Goal: Task Accomplishment & Management: Manage account settings

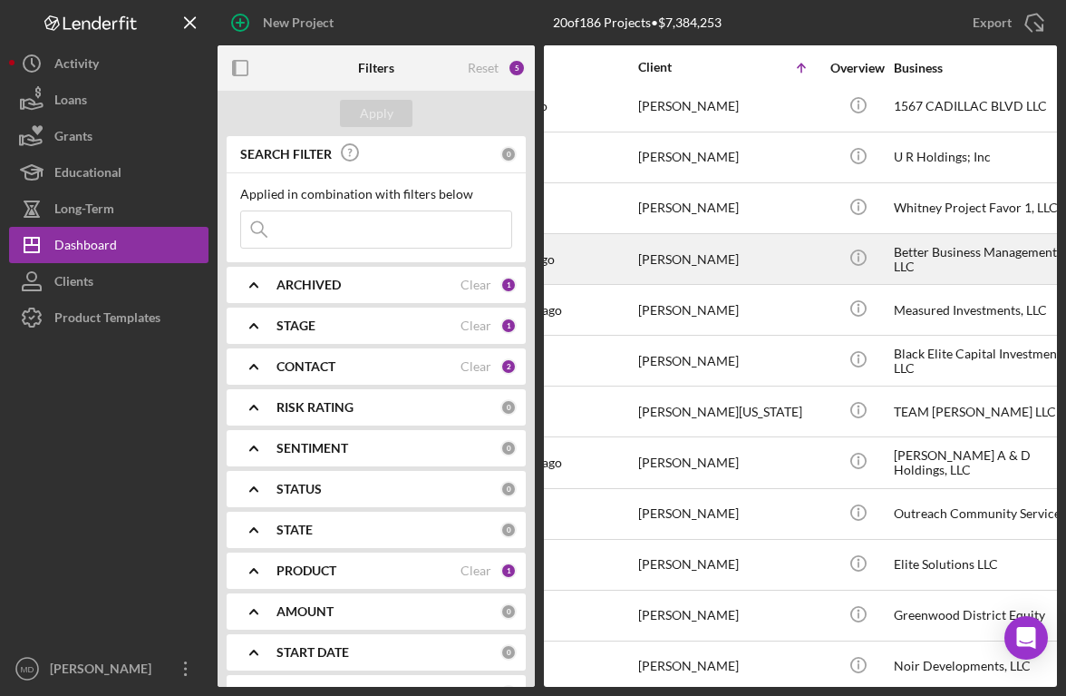
scroll to position [162, 79]
click at [713, 261] on div "[PERSON_NAME]" at bounding box center [728, 259] width 181 height 48
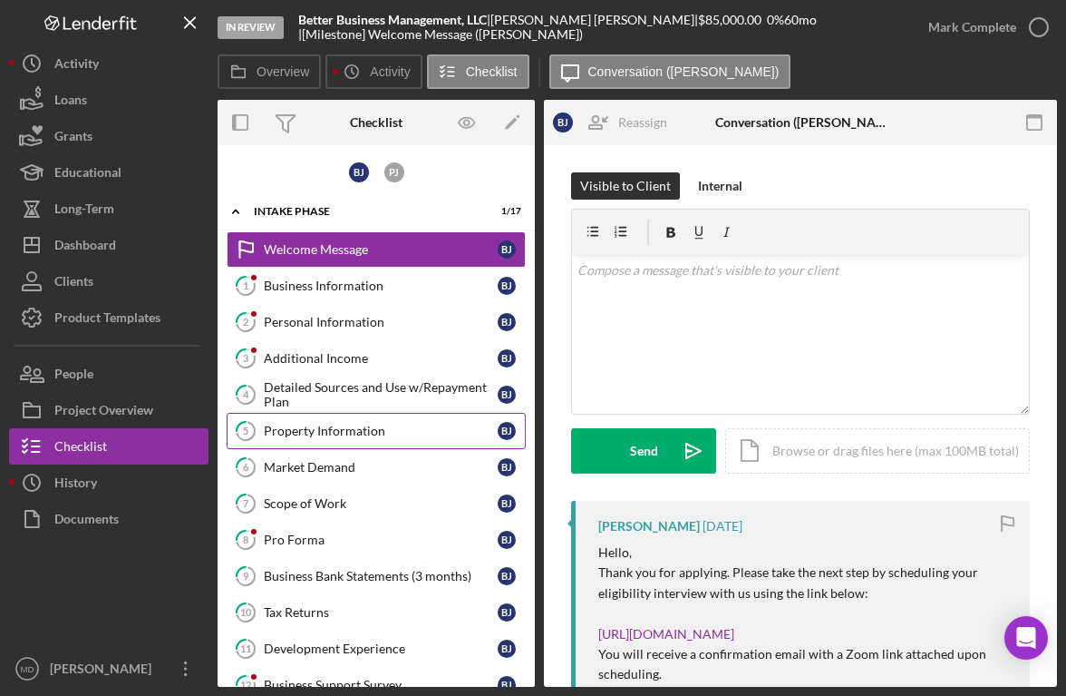
click at [392, 431] on div "Property Information" at bounding box center [381, 430] width 234 height 15
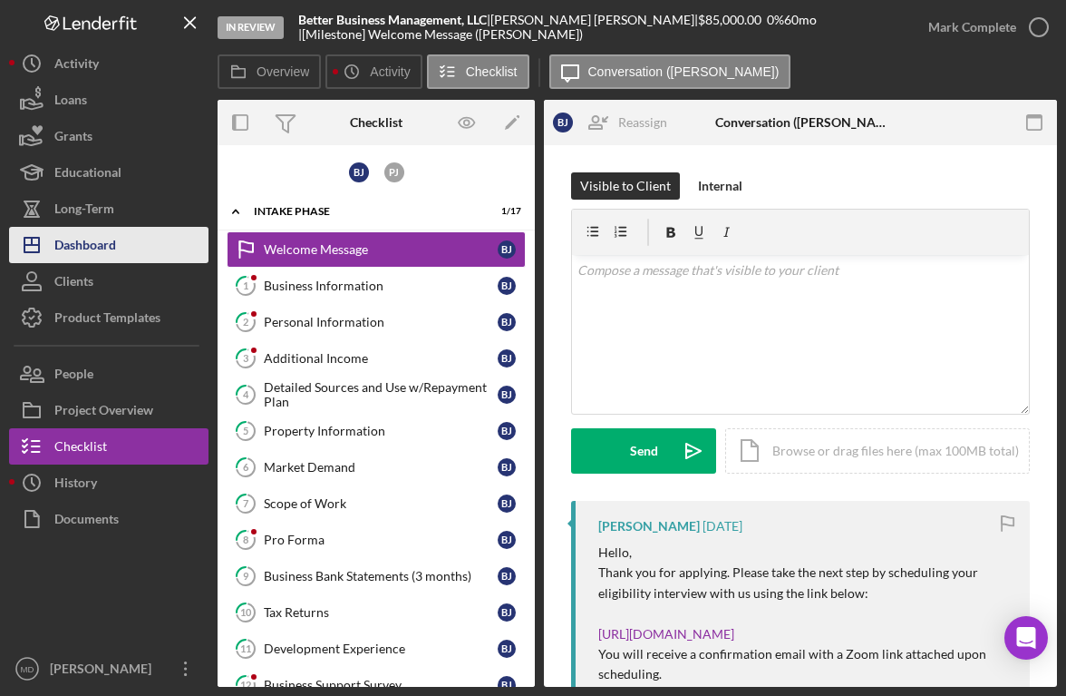
click at [137, 258] on button "Icon/Dashboard Dashboard" at bounding box center [109, 245] width 200 height 36
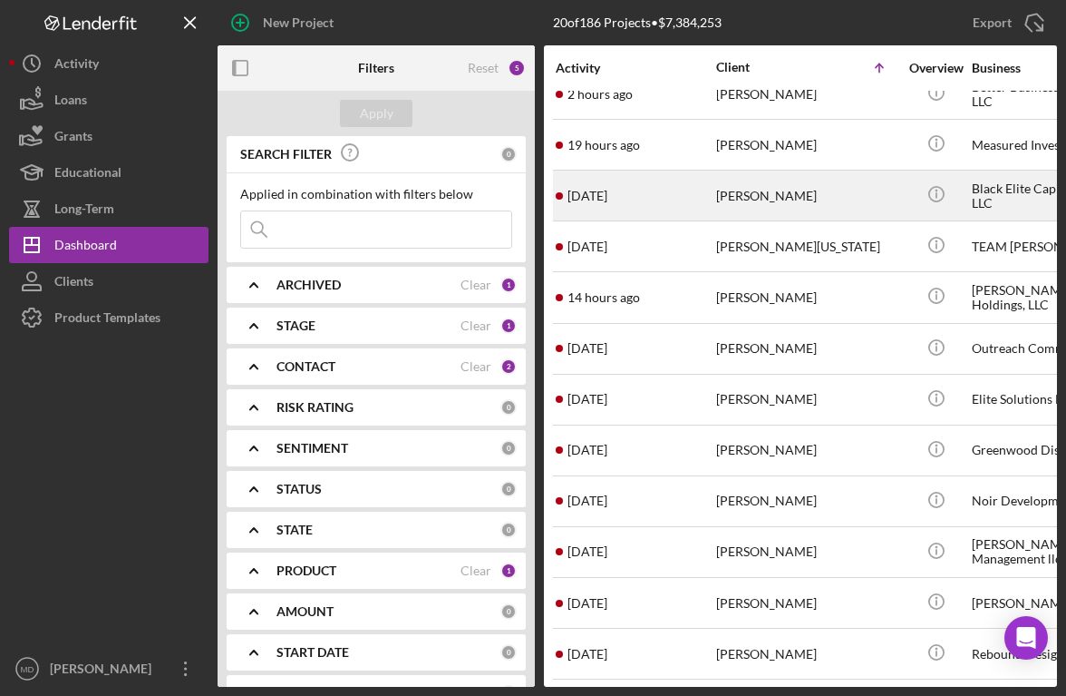
scroll to position [326, 0]
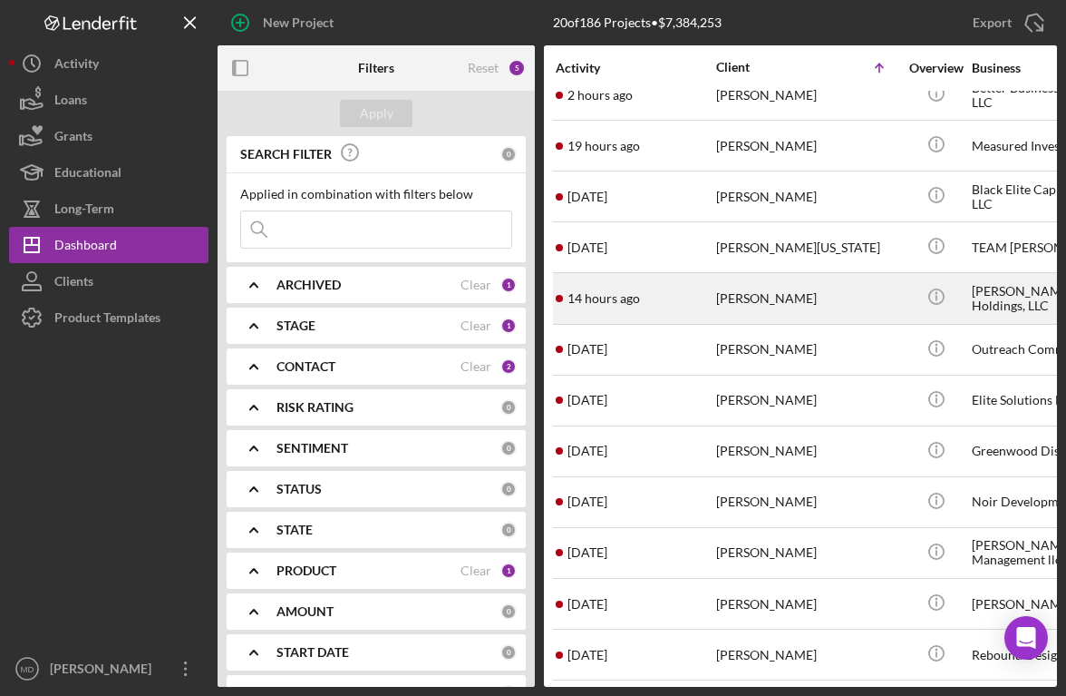
click at [760, 297] on div "[PERSON_NAME]" at bounding box center [806, 298] width 181 height 48
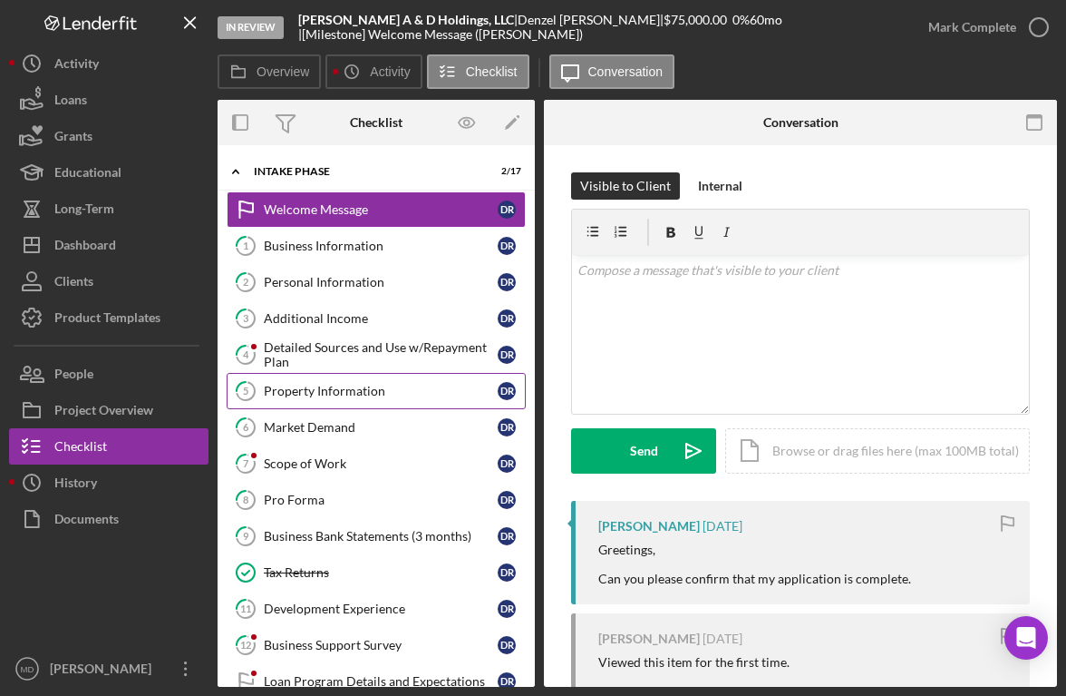
click at [336, 388] on div "Property Information" at bounding box center [381, 391] width 234 height 15
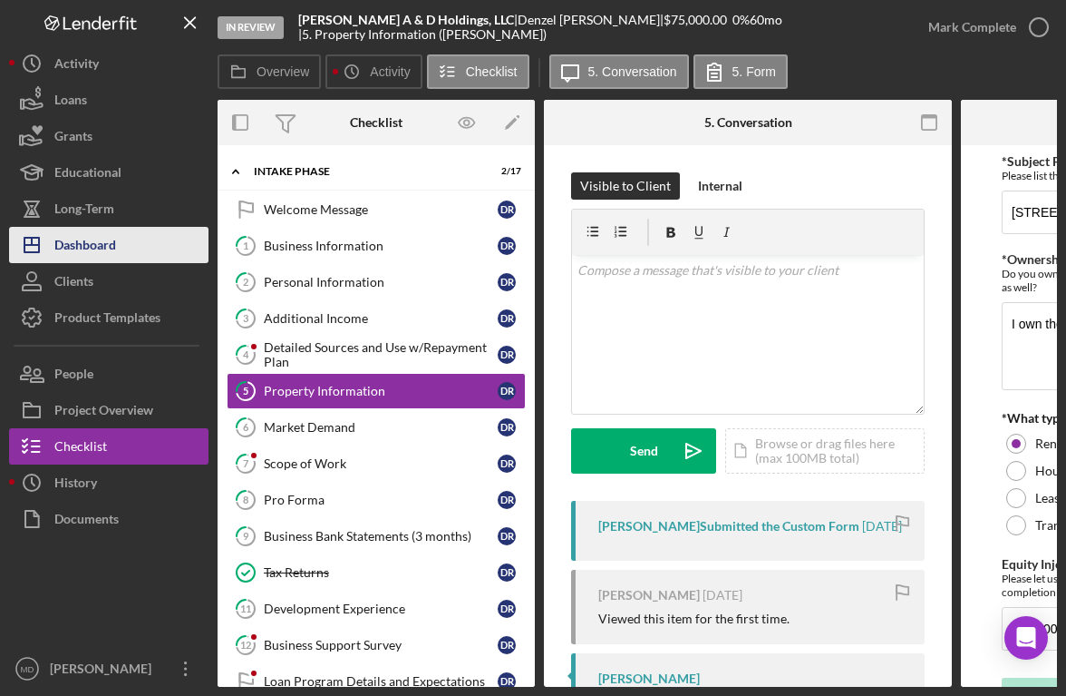
click at [83, 242] on div "Dashboard" at bounding box center [85, 247] width 62 height 41
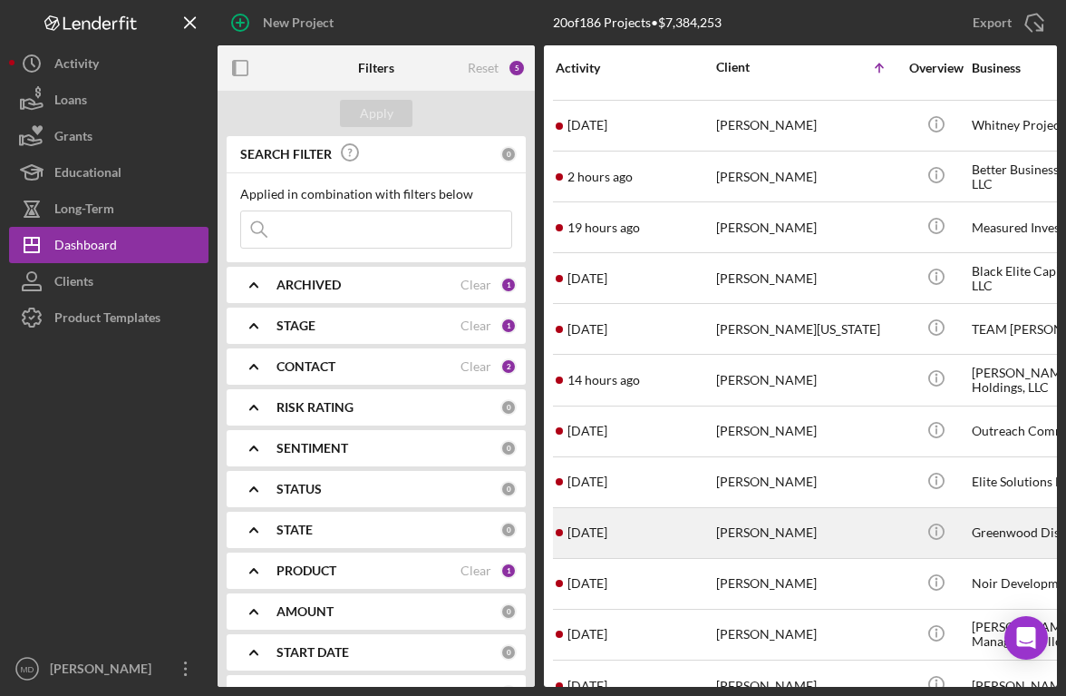
scroll to position [250, 0]
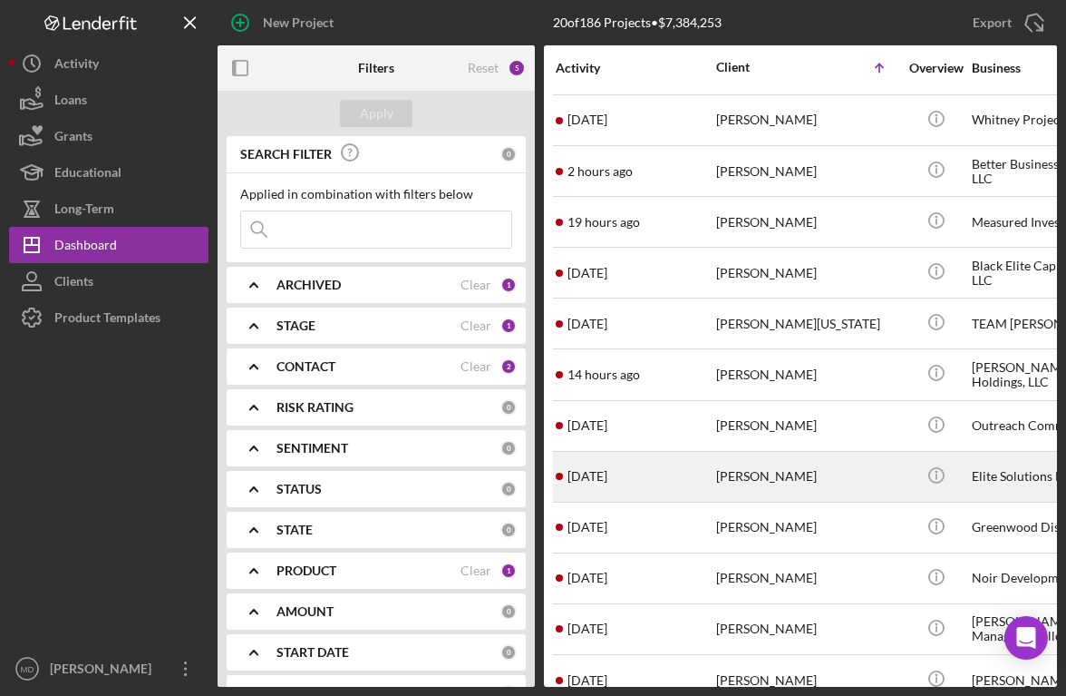
click at [788, 469] on div "[PERSON_NAME]" at bounding box center [806, 477] width 181 height 48
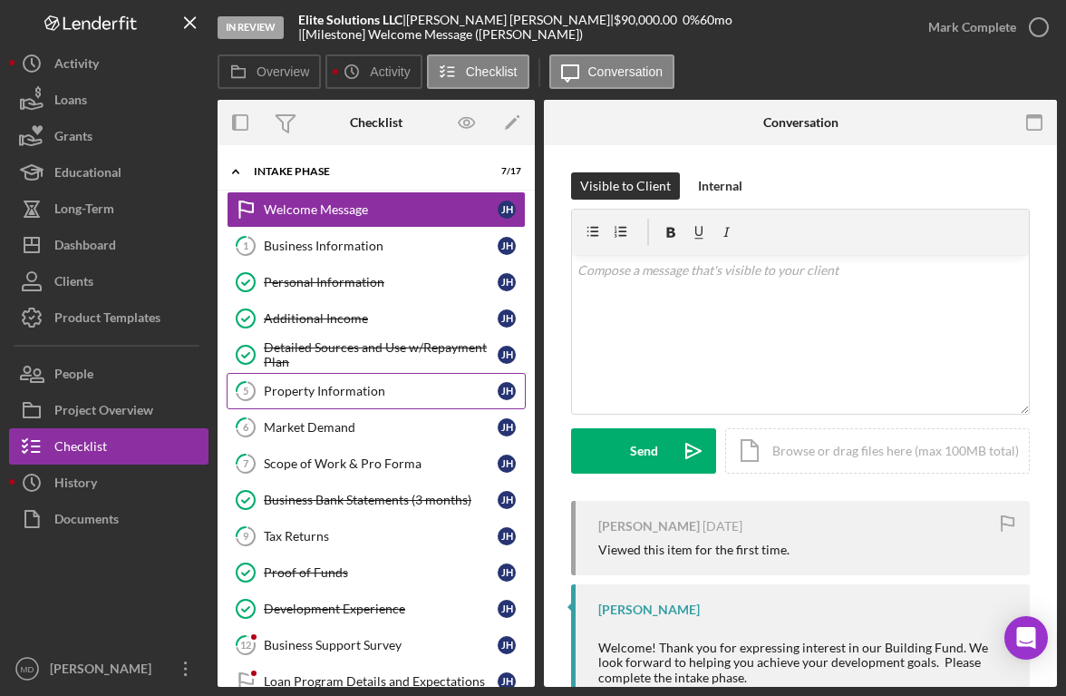
click at [420, 401] on link "5 Property Information [PERSON_NAME]" at bounding box center [376, 391] width 299 height 36
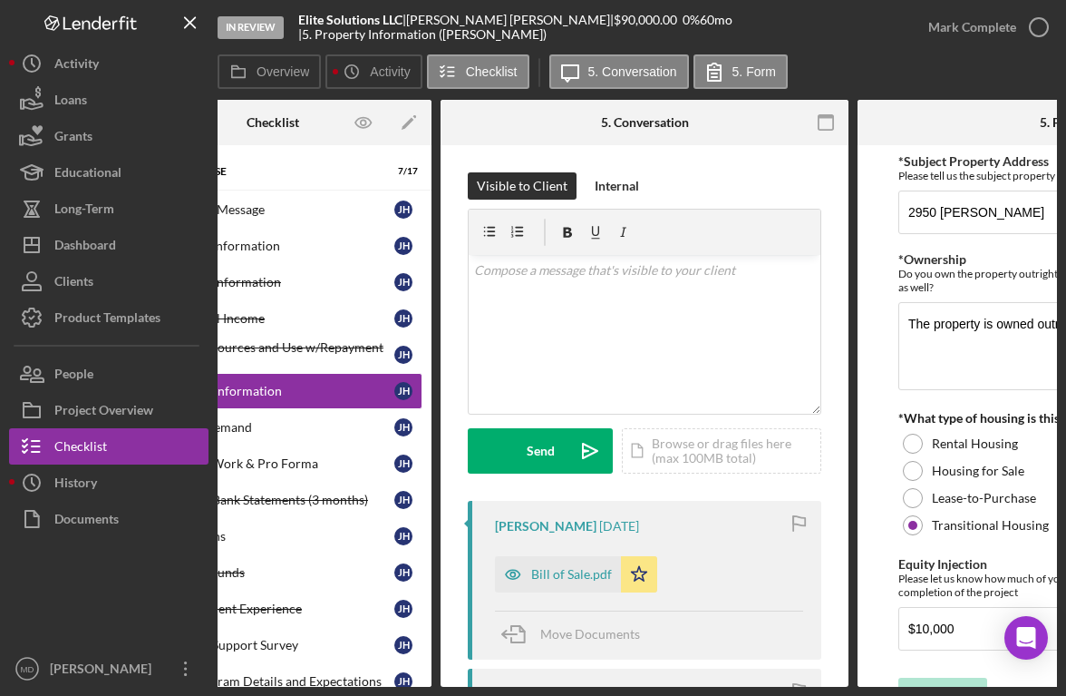
scroll to position [69, 0]
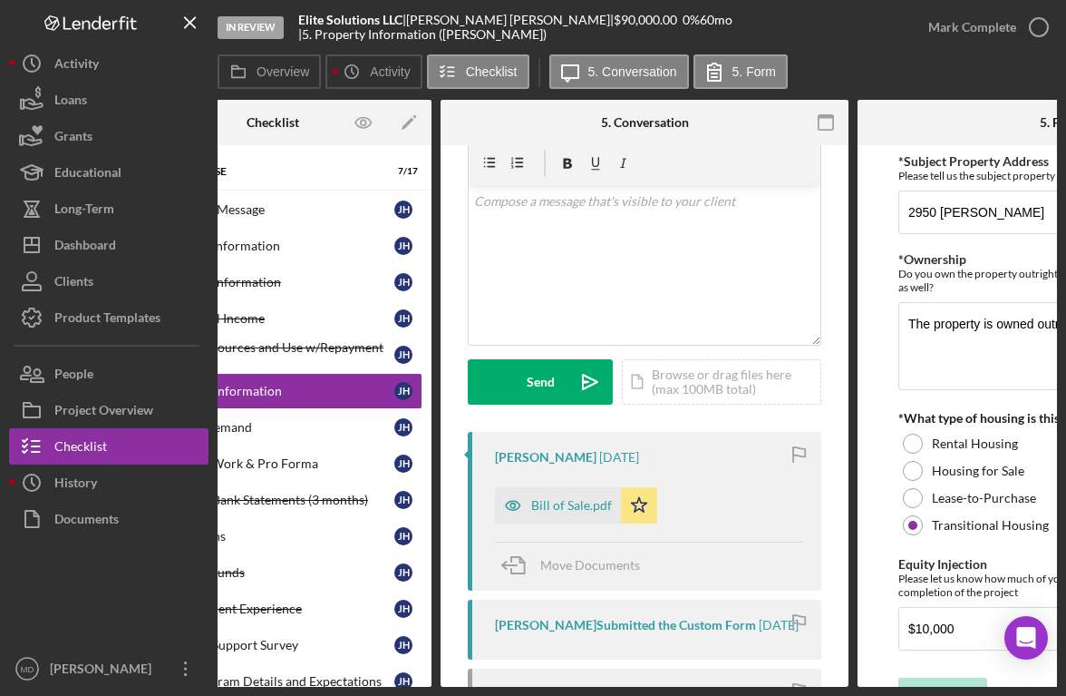
click at [564, 524] on div "[PERSON_NAME] [DATE] Bill of Sale.pdf Icon/Star Move Documents" at bounding box center [645, 511] width 354 height 159
click at [570, 506] on div "Bill of Sale.pdf" at bounding box center [571, 505] width 81 height 15
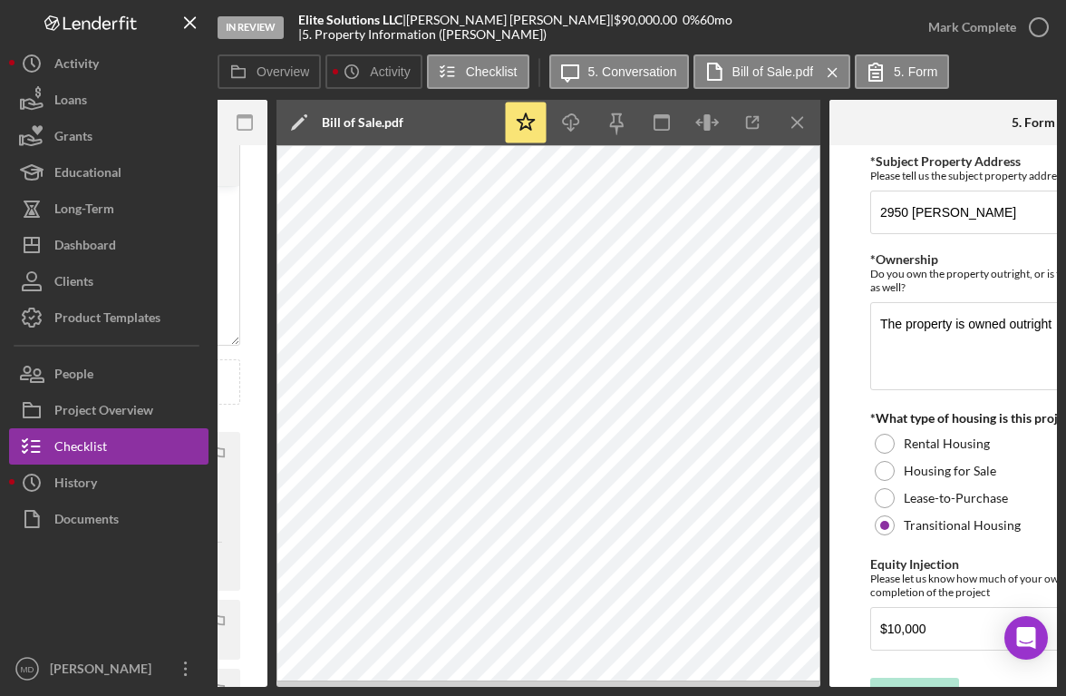
scroll to position [67, 0]
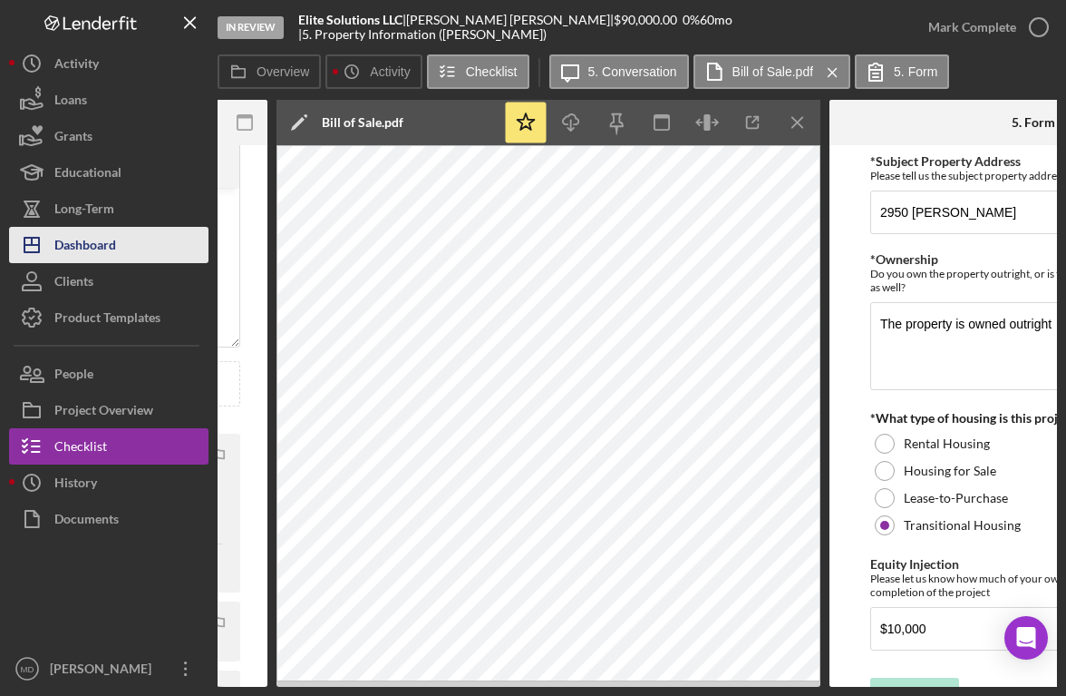
click at [124, 243] on button "Icon/Dashboard Dashboard" at bounding box center [109, 245] width 200 height 36
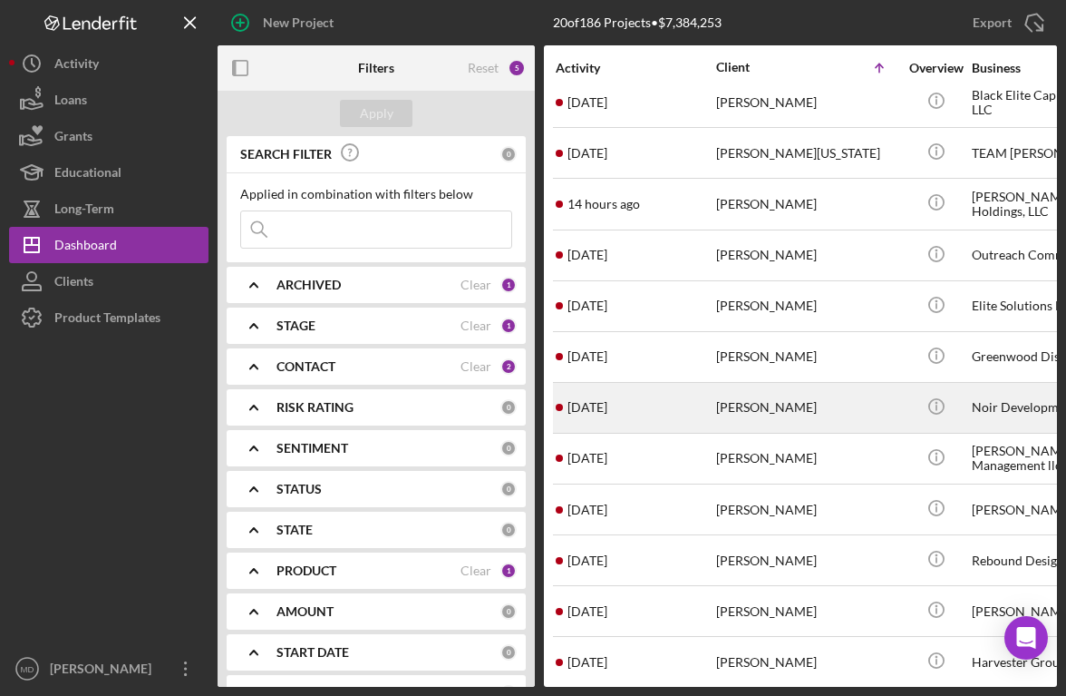
scroll to position [422, 0]
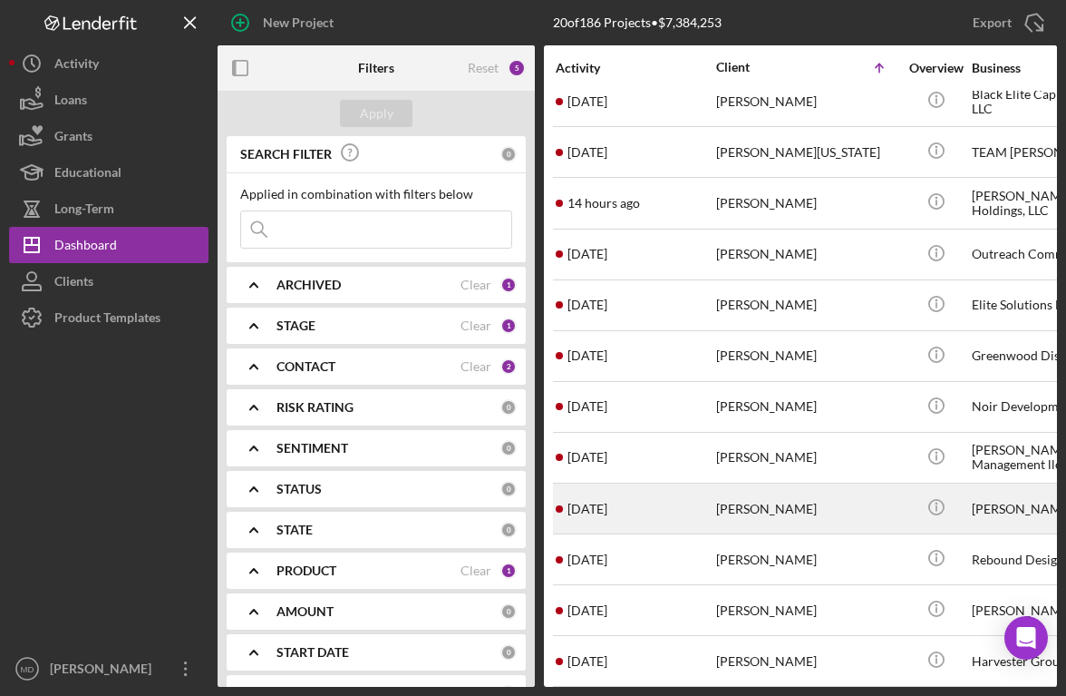
click at [599, 516] on div "[DATE] [PERSON_NAME]" at bounding box center [635, 508] width 159 height 48
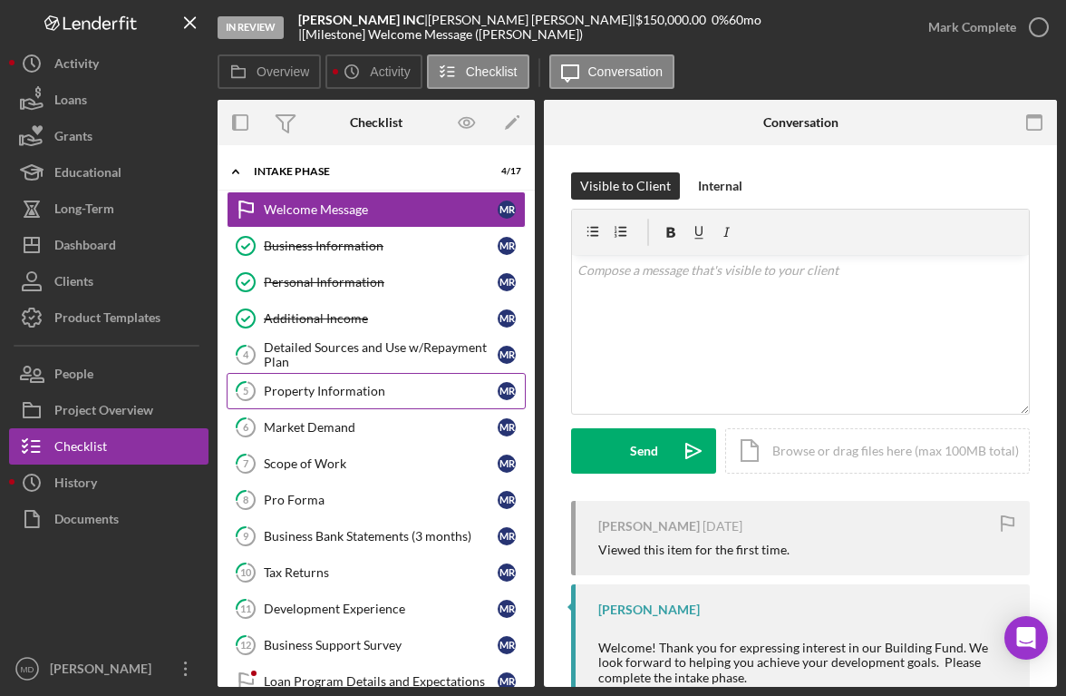
click at [383, 395] on div "Property Information" at bounding box center [381, 391] width 234 height 15
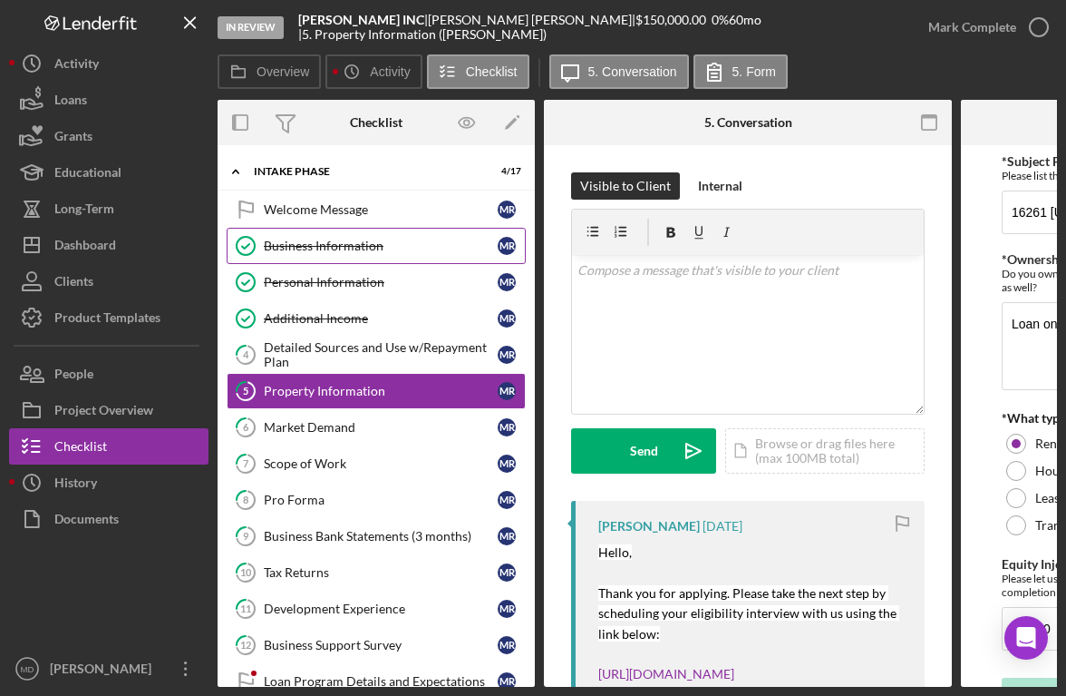
click at [343, 253] on link "Business Information Business Information M R" at bounding box center [376, 246] width 299 height 36
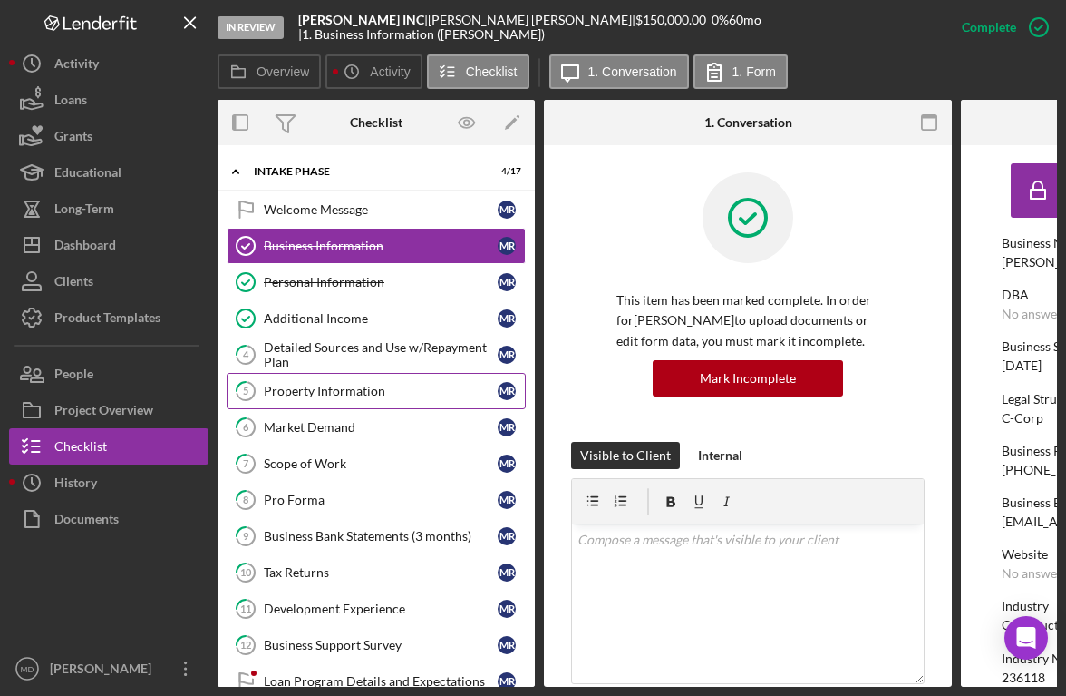
click at [352, 388] on div "Property Information" at bounding box center [381, 391] width 234 height 15
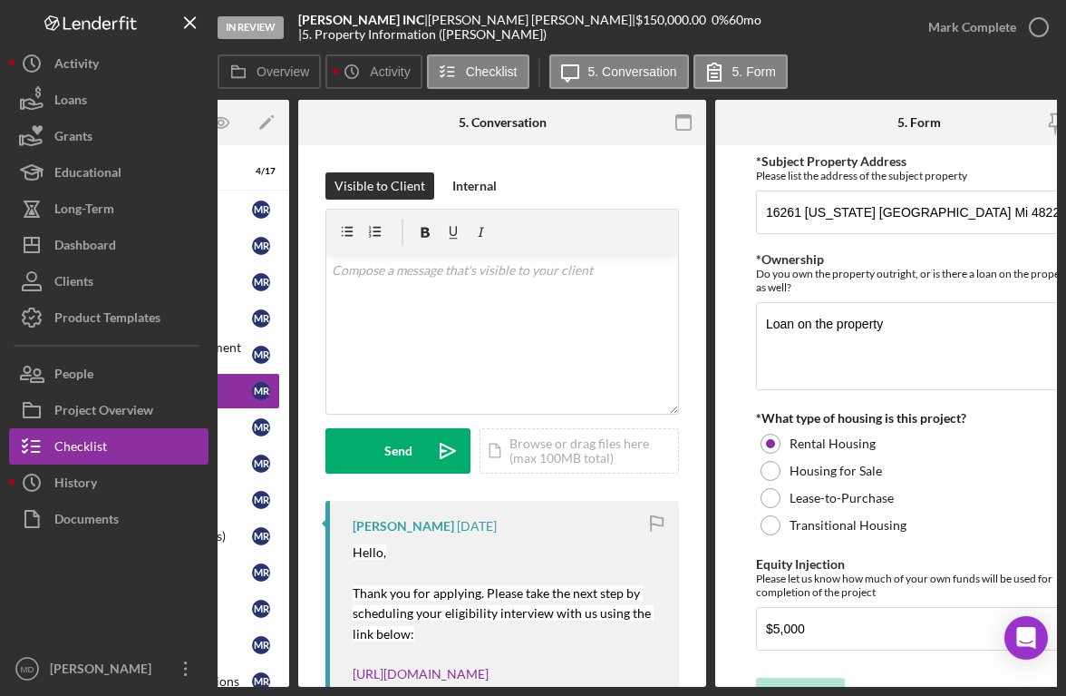
scroll to position [0, 253]
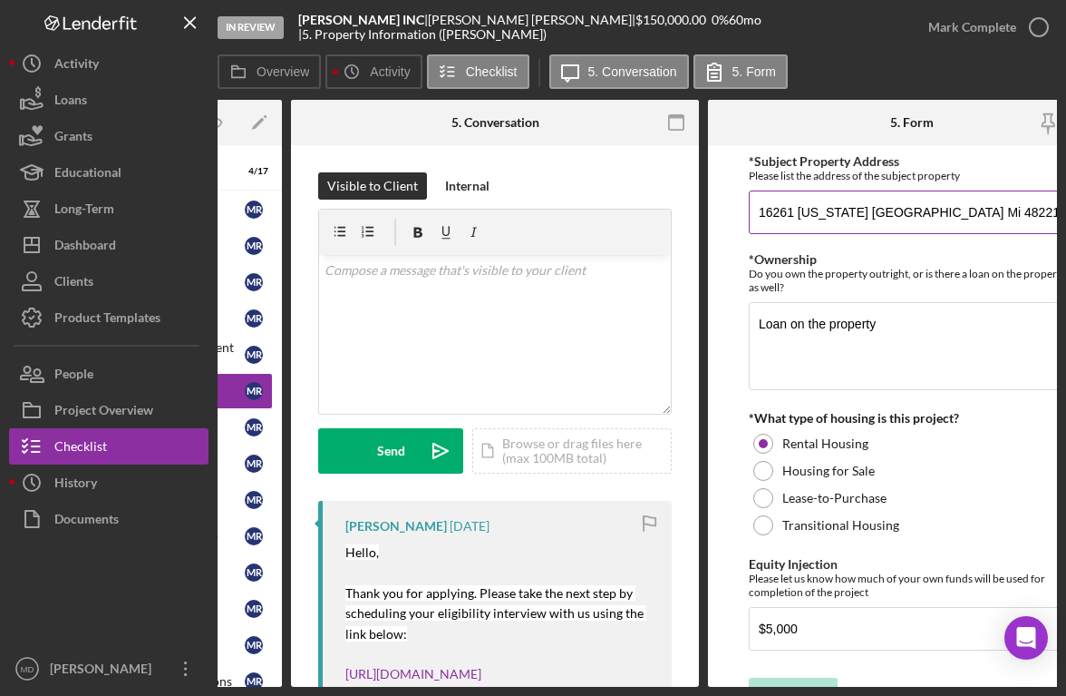
drag, startPoint x: 959, startPoint y: 217, endPoint x: 753, endPoint y: 214, distance: 205.9
click at [753, 214] on input "16261 [US_STATE] [GEOGRAPHIC_DATA] Mi 48221" at bounding box center [912, 212] width 326 height 44
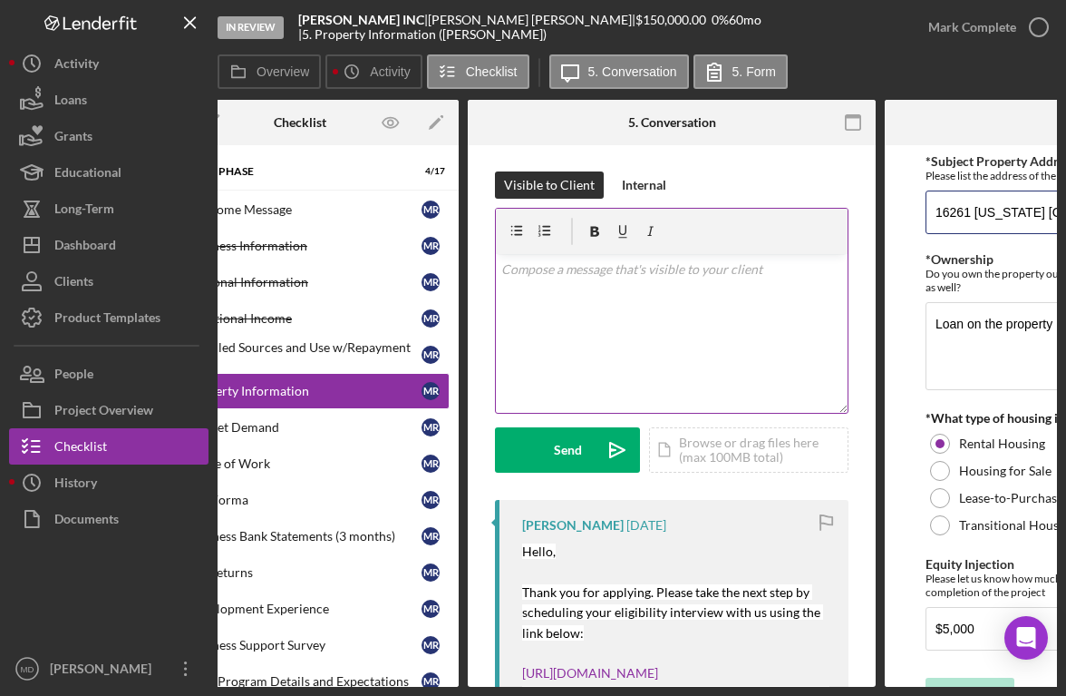
scroll to position [0, 0]
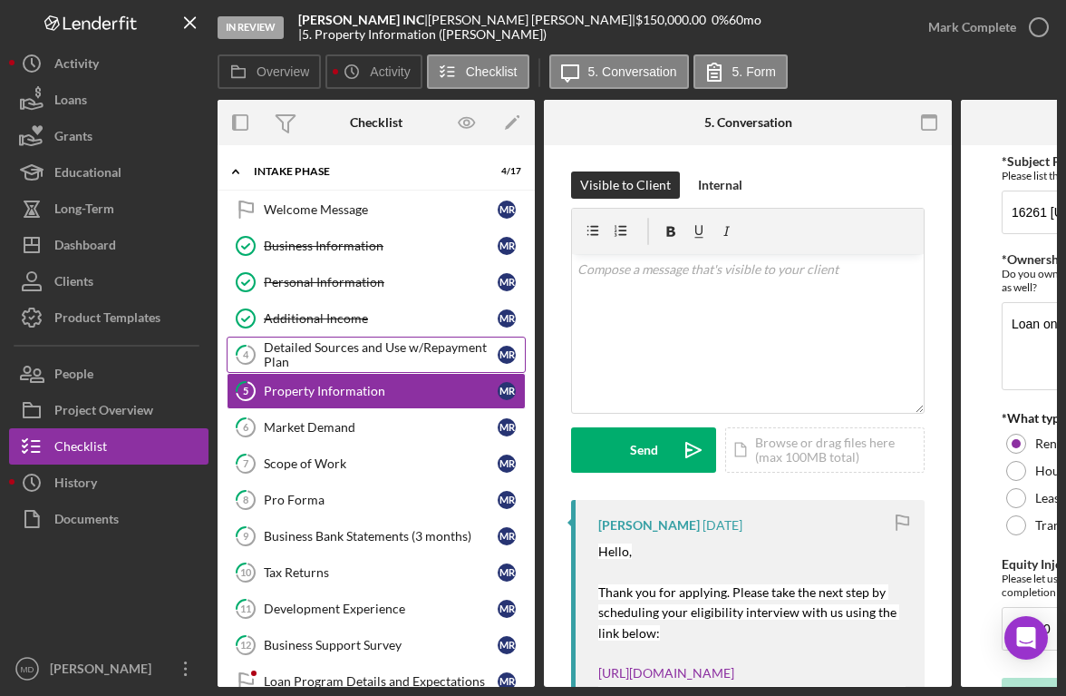
click at [355, 346] on div "Detailed Sources and Use w/Repayment Plan" at bounding box center [381, 354] width 234 height 29
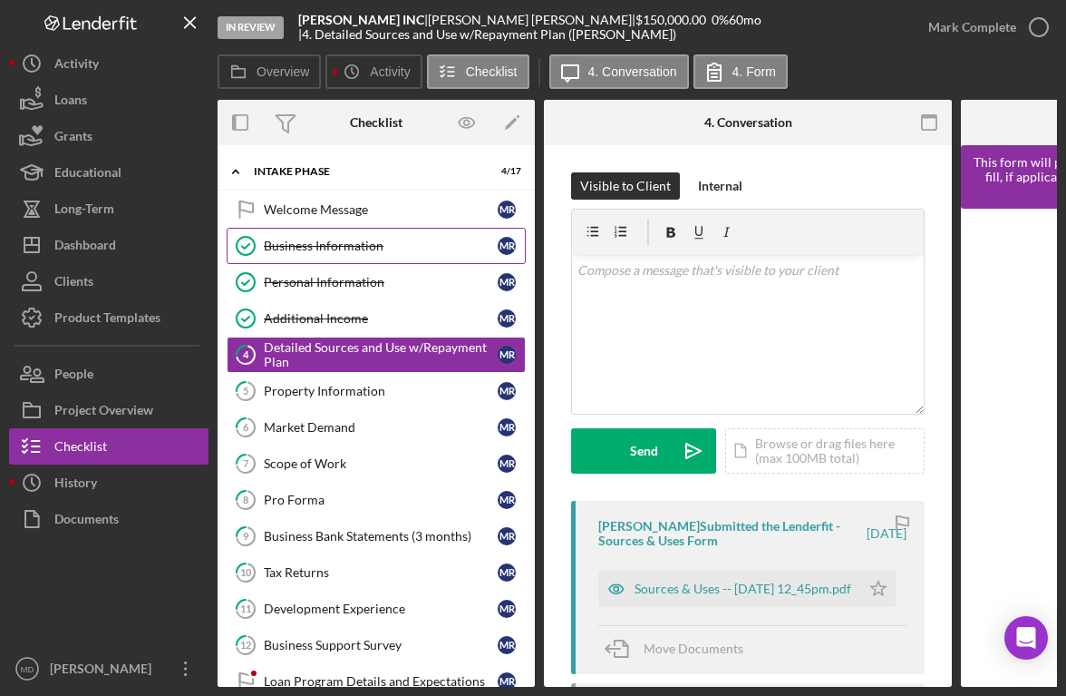
click at [369, 251] on div "Business Information" at bounding box center [381, 245] width 234 height 15
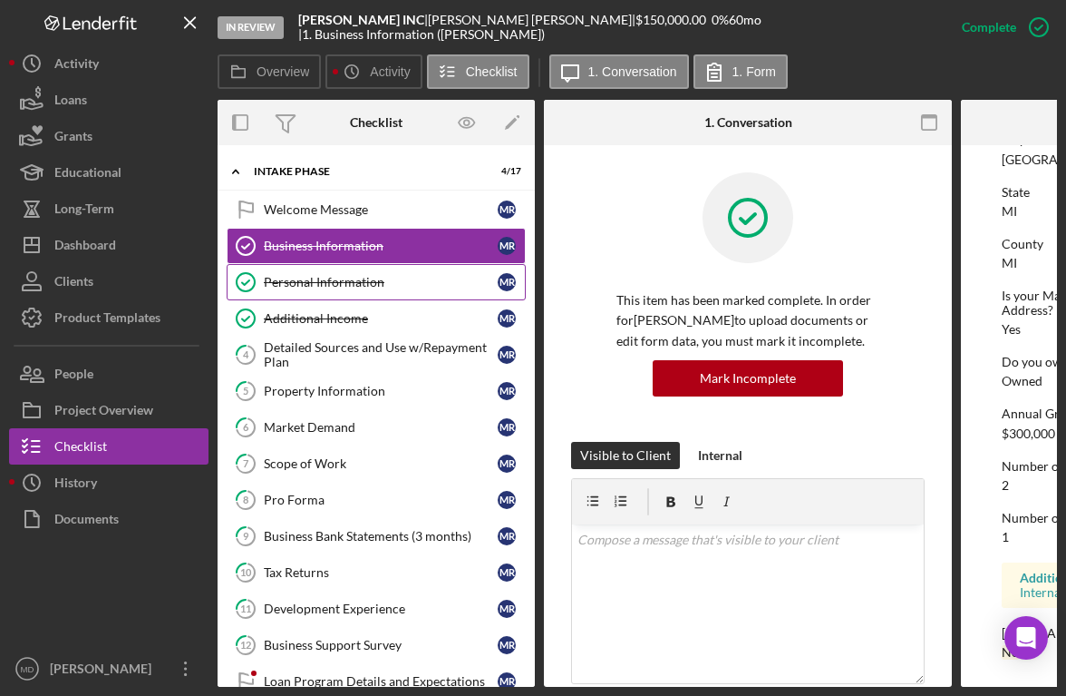
click at [374, 268] on link "Personal Information Personal Information M R" at bounding box center [376, 282] width 299 height 36
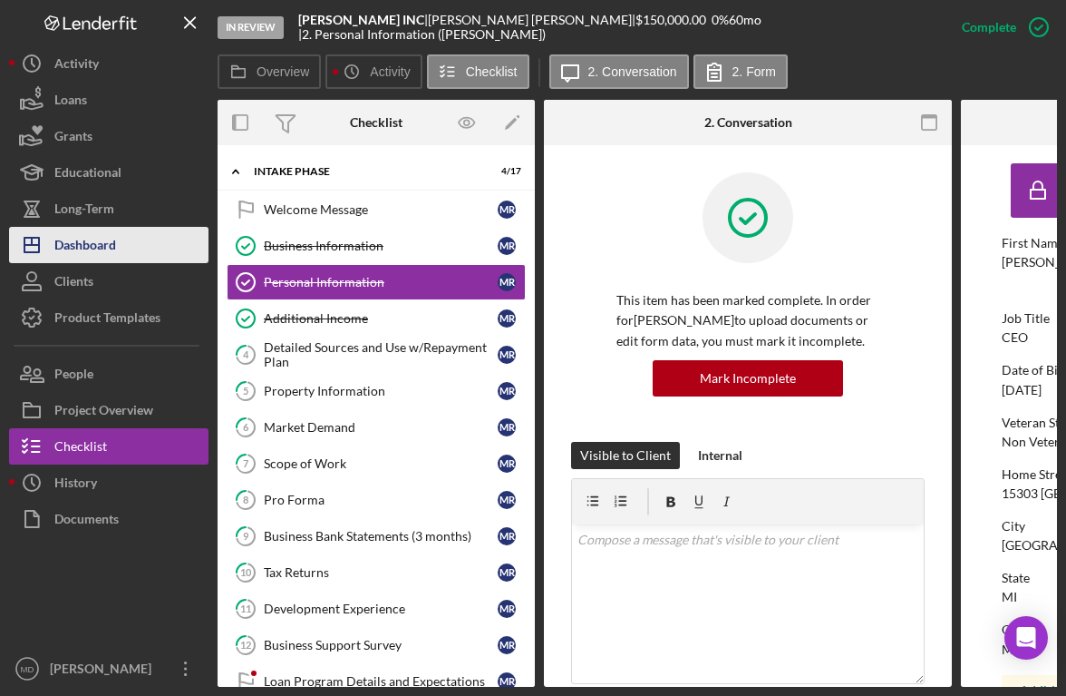
click at [137, 245] on button "Icon/Dashboard Dashboard" at bounding box center [109, 245] width 200 height 36
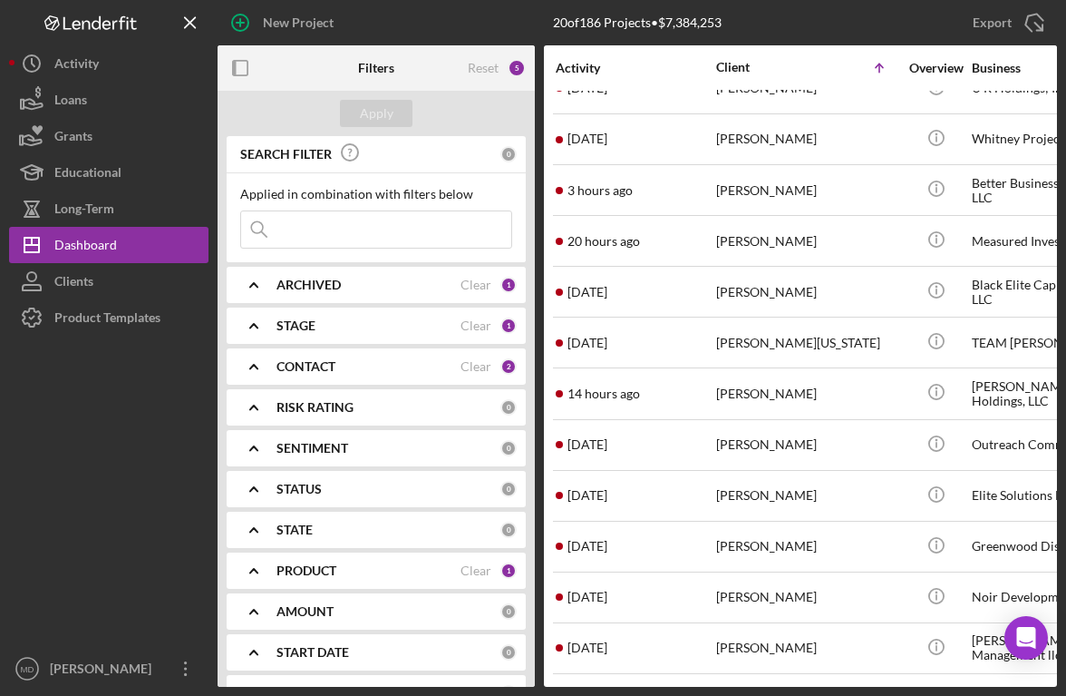
scroll to position [422, 0]
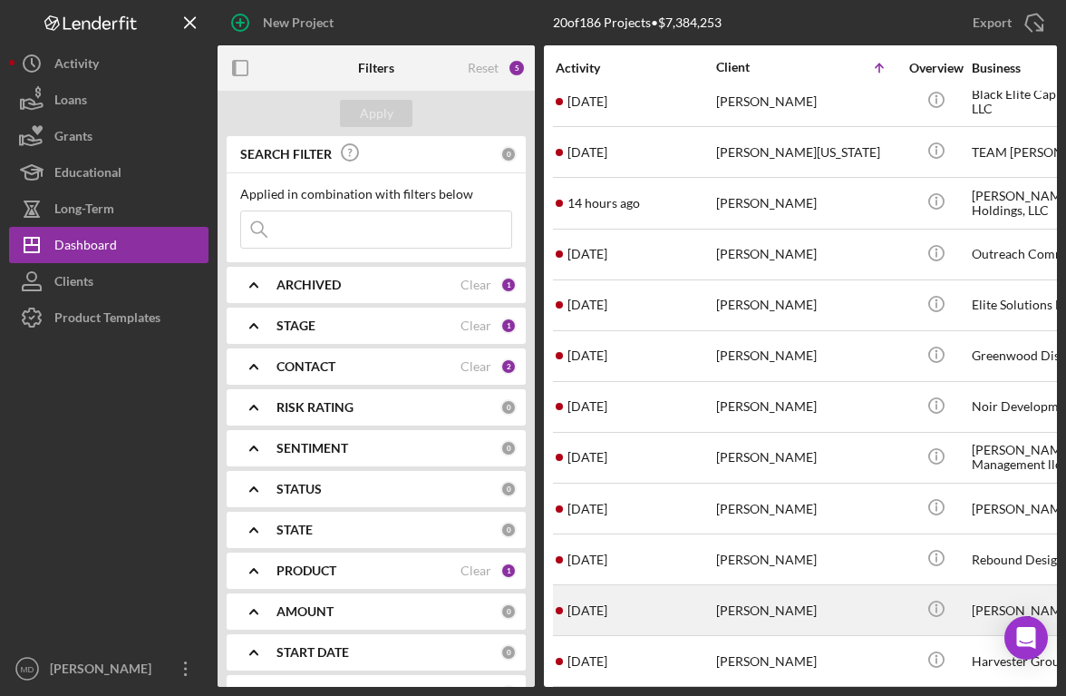
click at [703, 605] on div "[DATE] [PERSON_NAME]" at bounding box center [635, 610] width 159 height 48
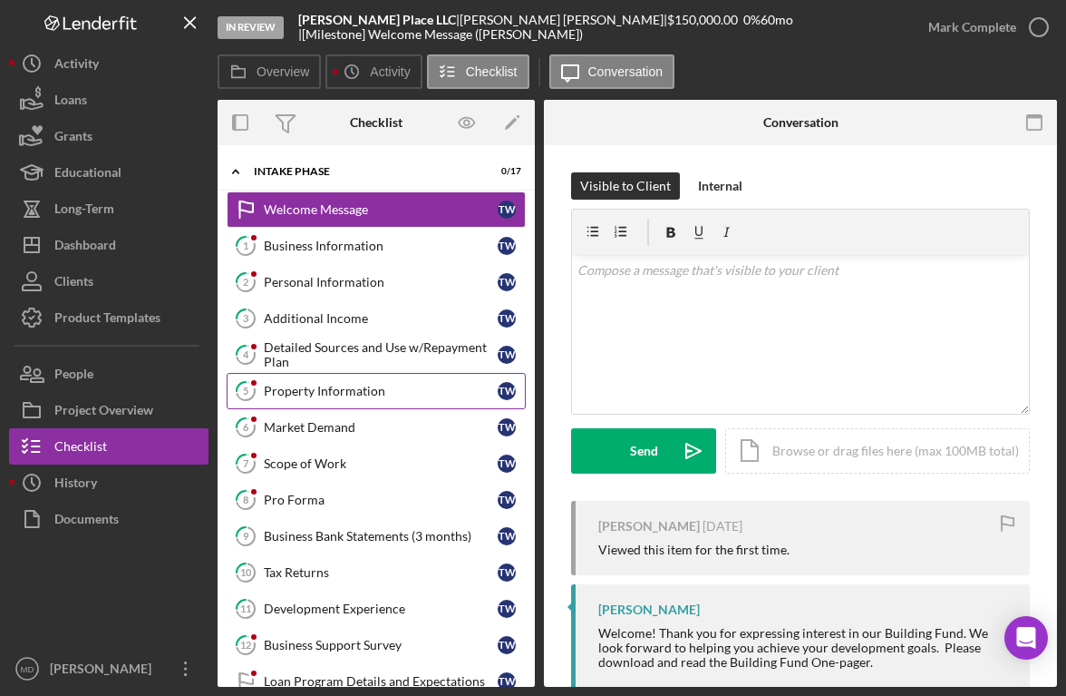
click at [351, 396] on div "Property Information" at bounding box center [381, 391] width 234 height 15
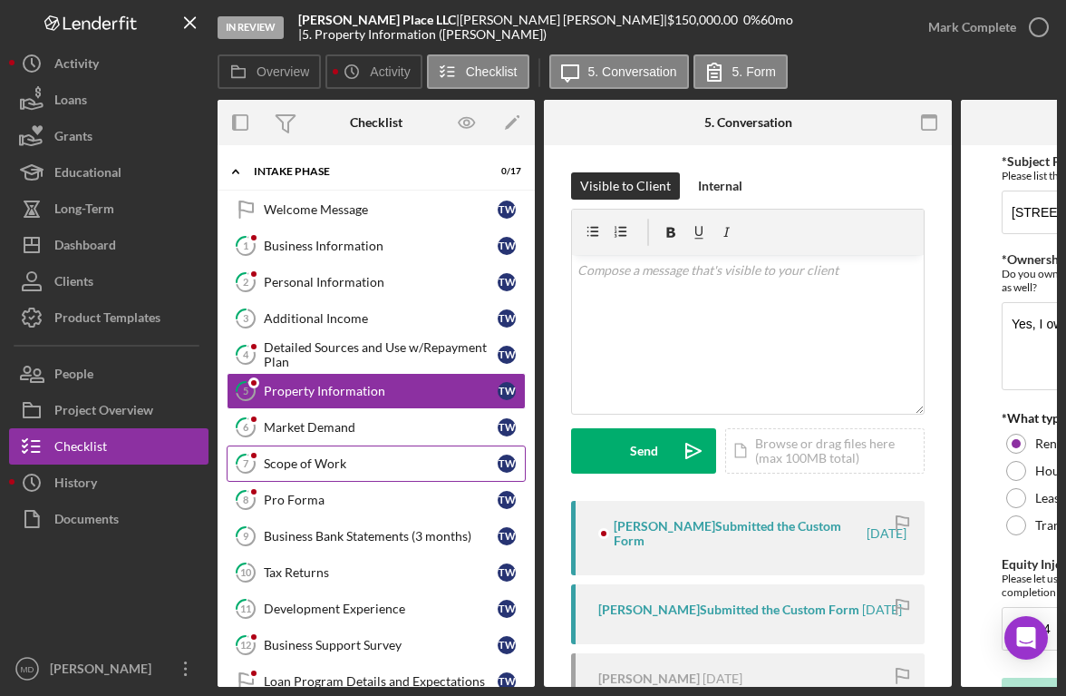
click at [354, 472] on link "7 Scope of Work T W" at bounding box center [376, 463] width 299 height 36
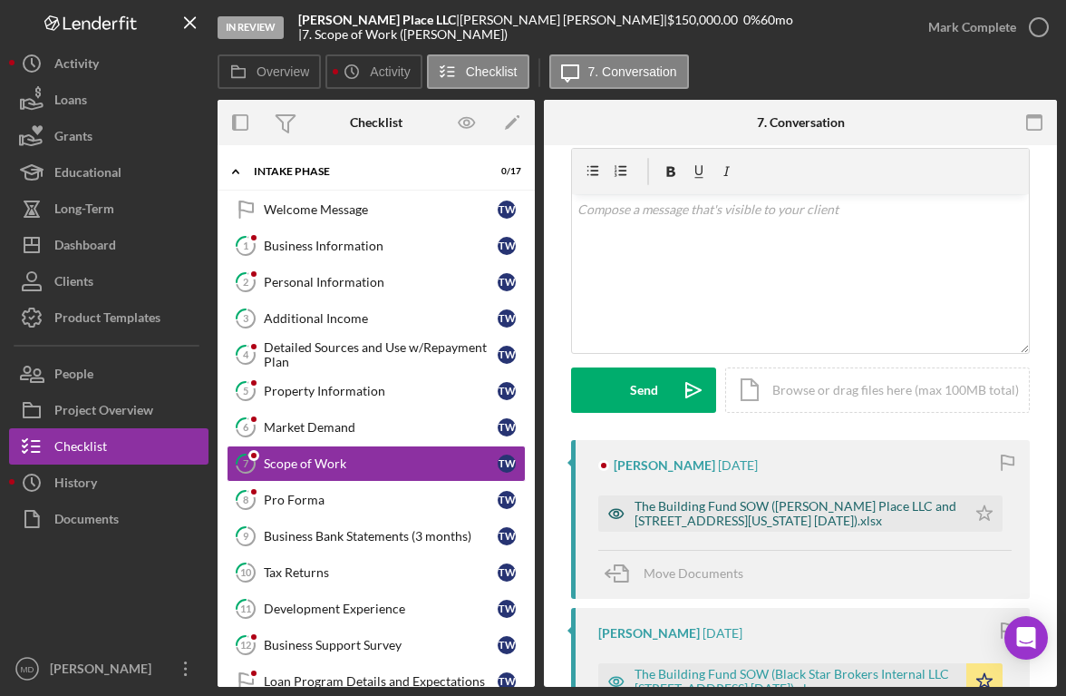
scroll to position [63, 0]
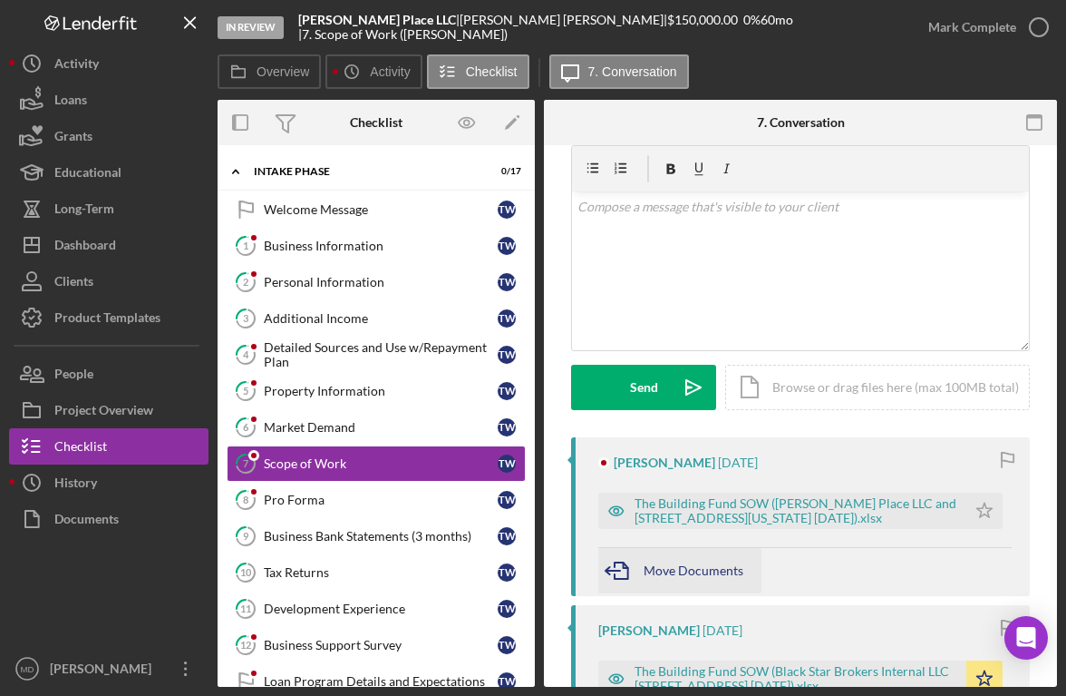
drag, startPoint x: 700, startPoint y: 519, endPoint x: 696, endPoint y: 575, distance: 56.4
click at [696, 575] on div "[PERSON_NAME] [DATE] The Building Fund SOW ([PERSON_NAME] Place LLC and [STREET…" at bounding box center [800, 516] width 459 height 159
click at [720, 516] on div "The Building Fund SOW ([PERSON_NAME] Place LLC and [STREET_ADDRESS][US_STATE] […" at bounding box center [796, 510] width 323 height 29
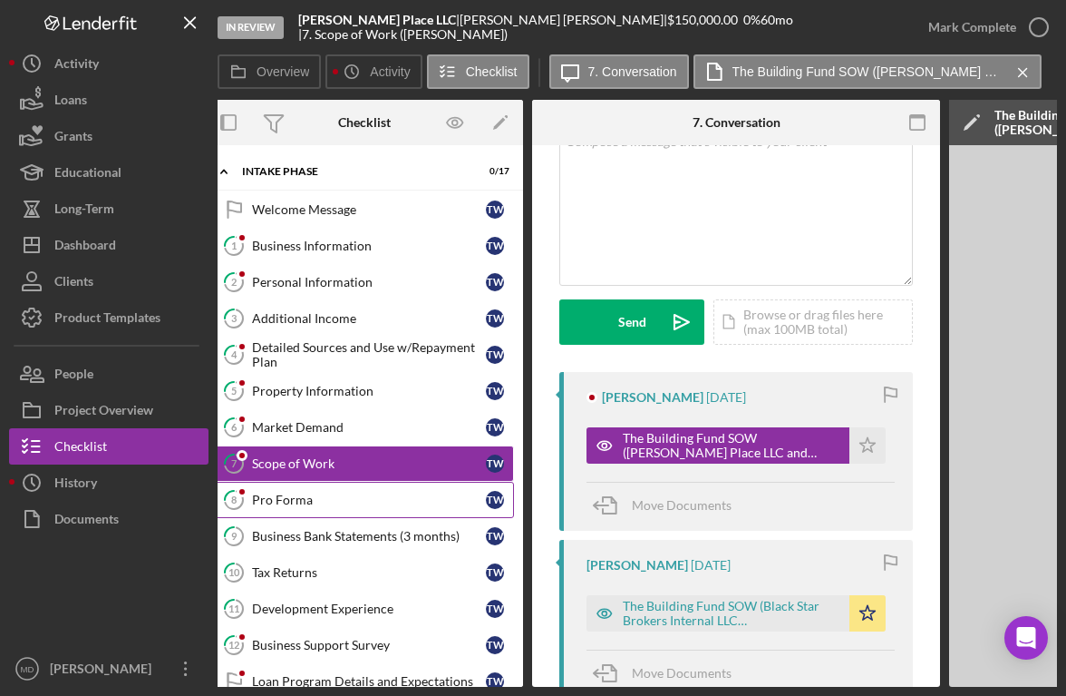
scroll to position [0, 5]
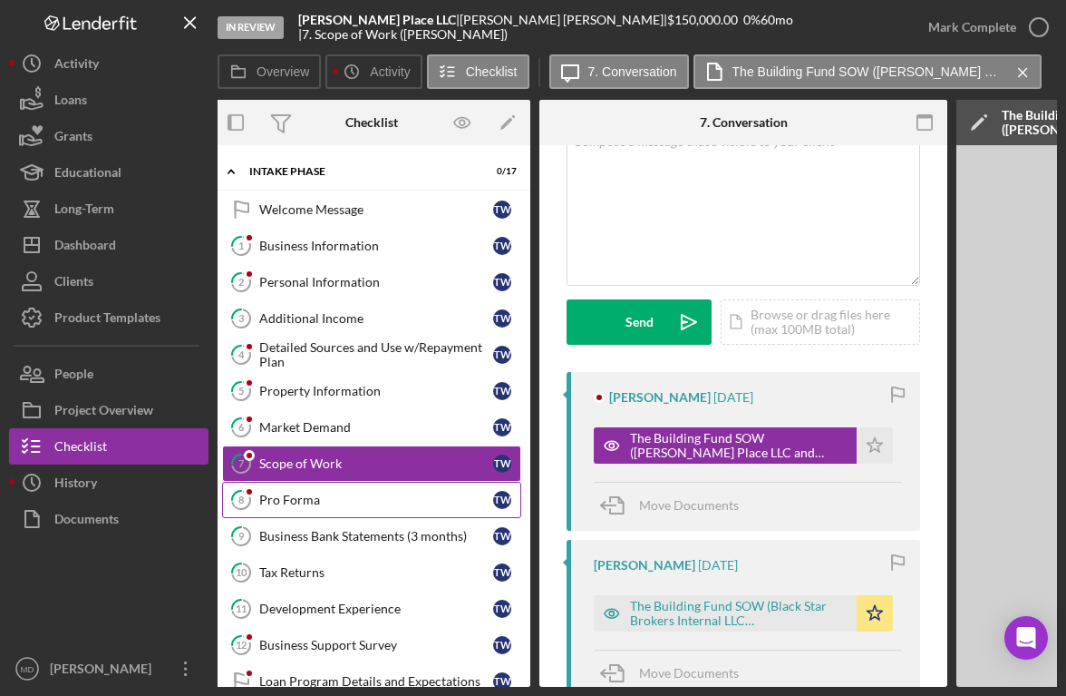
click at [321, 496] on div "Pro Forma" at bounding box center [376, 499] width 234 height 15
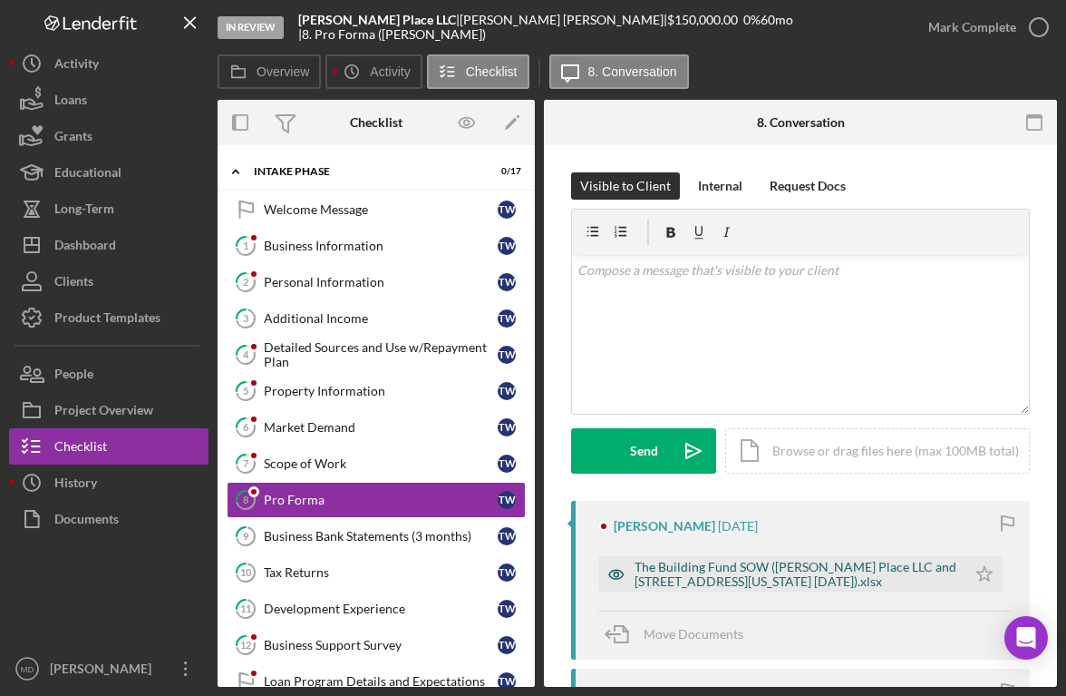
click at [701, 570] on div "The Building Fund SOW ([PERSON_NAME] Place LLC and [STREET_ADDRESS][US_STATE] […" at bounding box center [796, 574] width 323 height 29
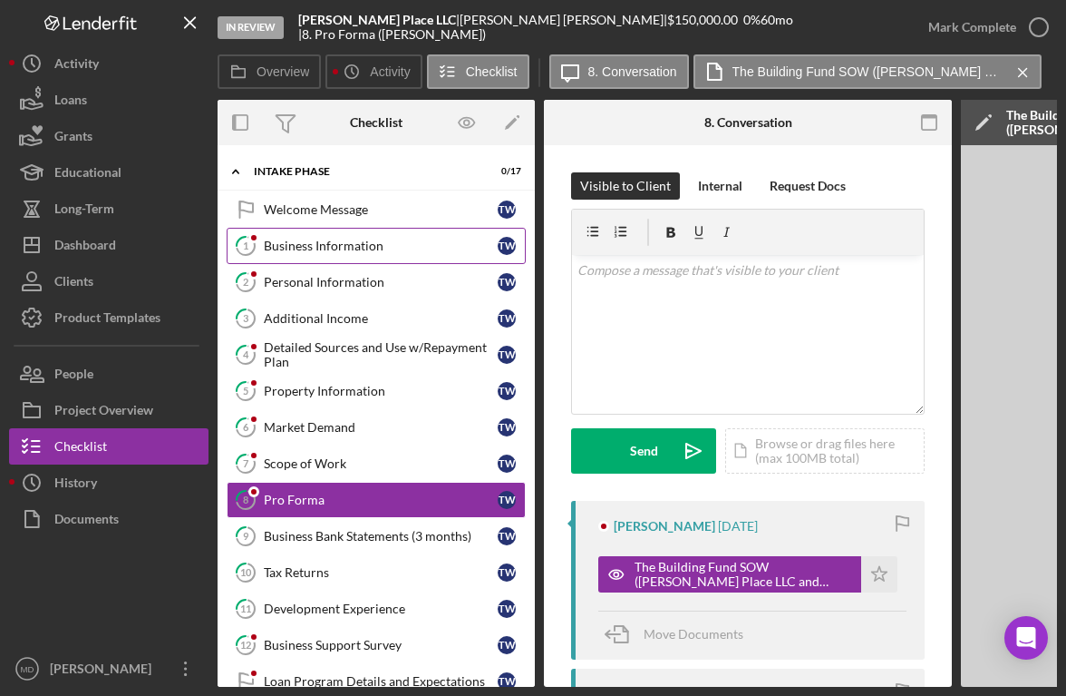
click at [352, 248] on div "Business Information" at bounding box center [381, 245] width 234 height 15
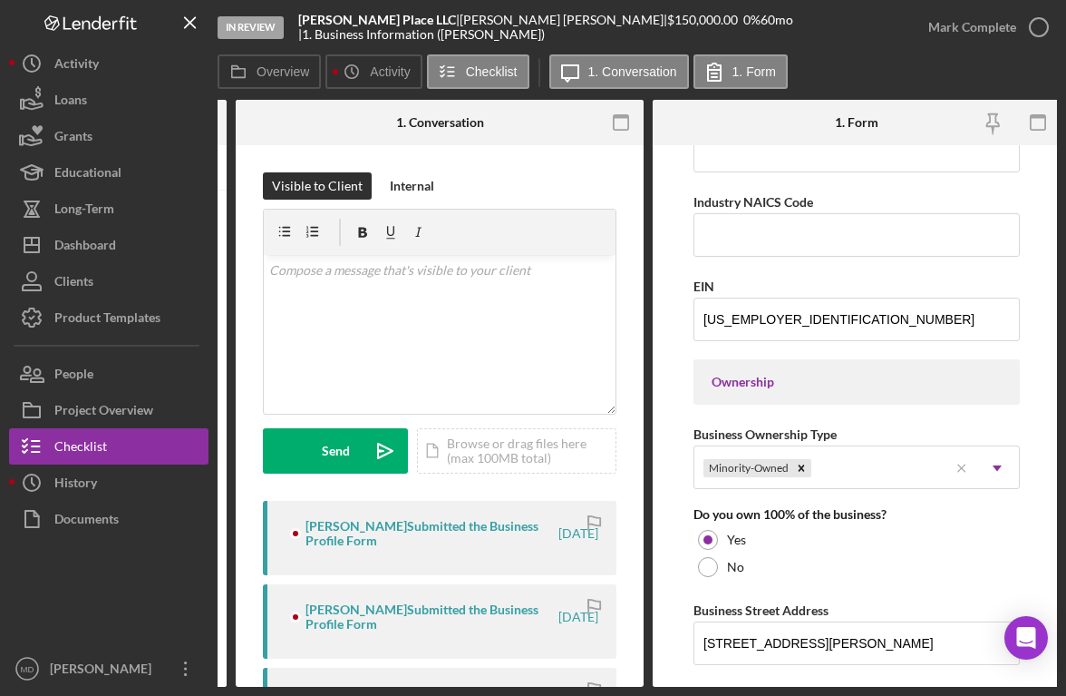
scroll to position [0, 312]
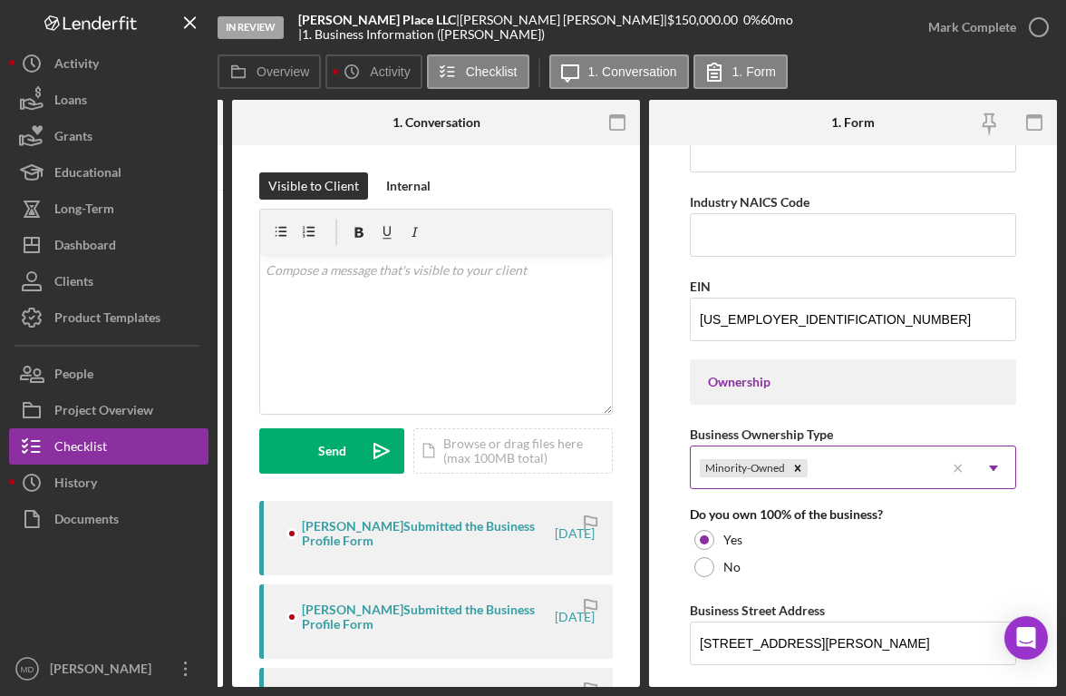
click at [989, 469] on use at bounding box center [993, 467] width 9 height 5
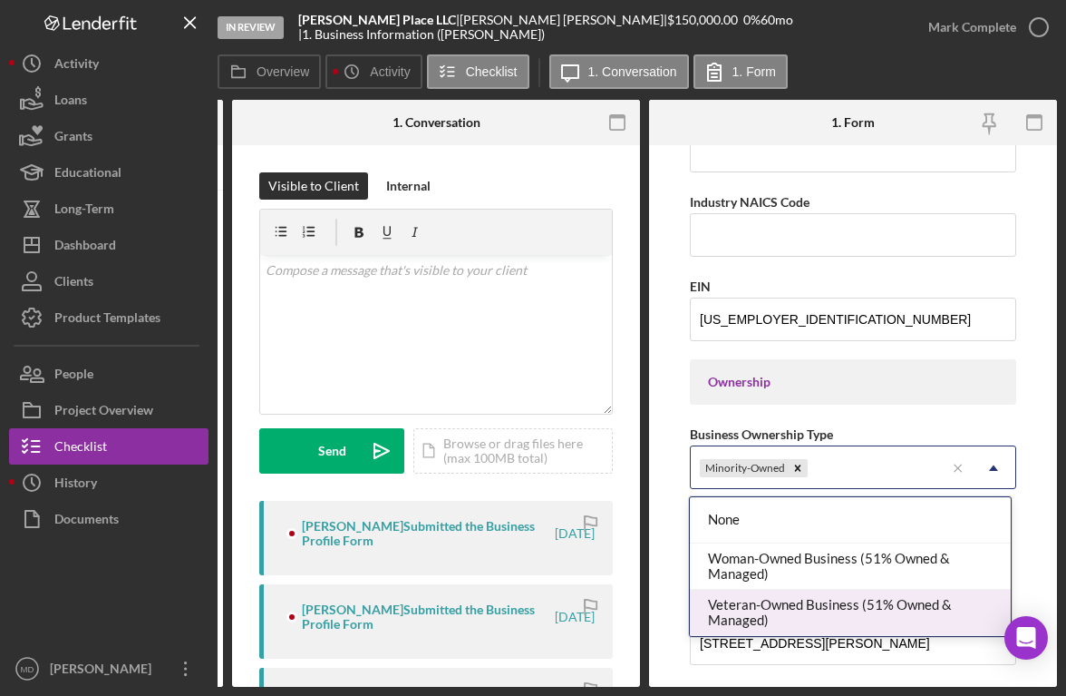
click at [909, 611] on div "Veteran-Owned Business (51% Owned & Managed)" at bounding box center [850, 612] width 320 height 46
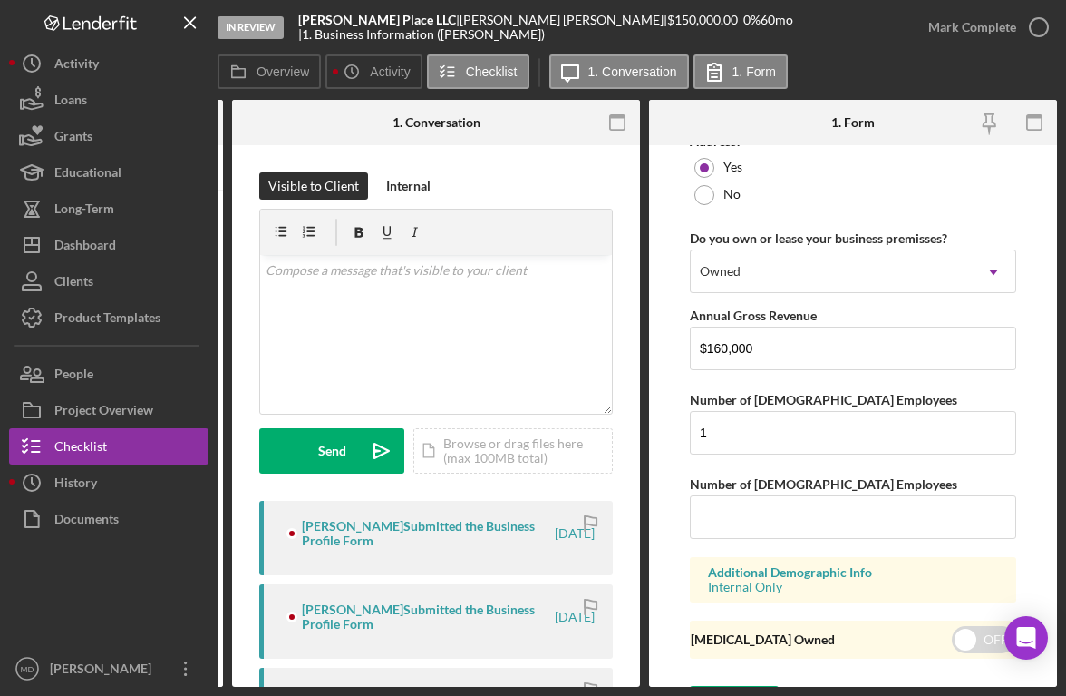
scroll to position [1491, 0]
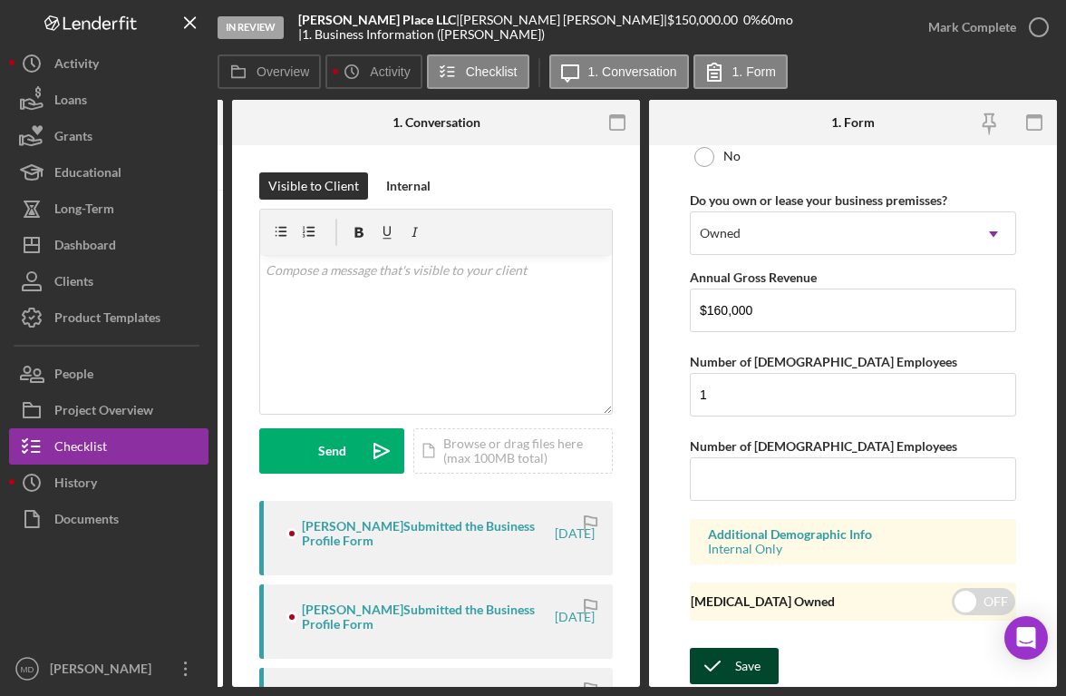
click at [738, 663] on div "Save" at bounding box center [747, 665] width 25 height 36
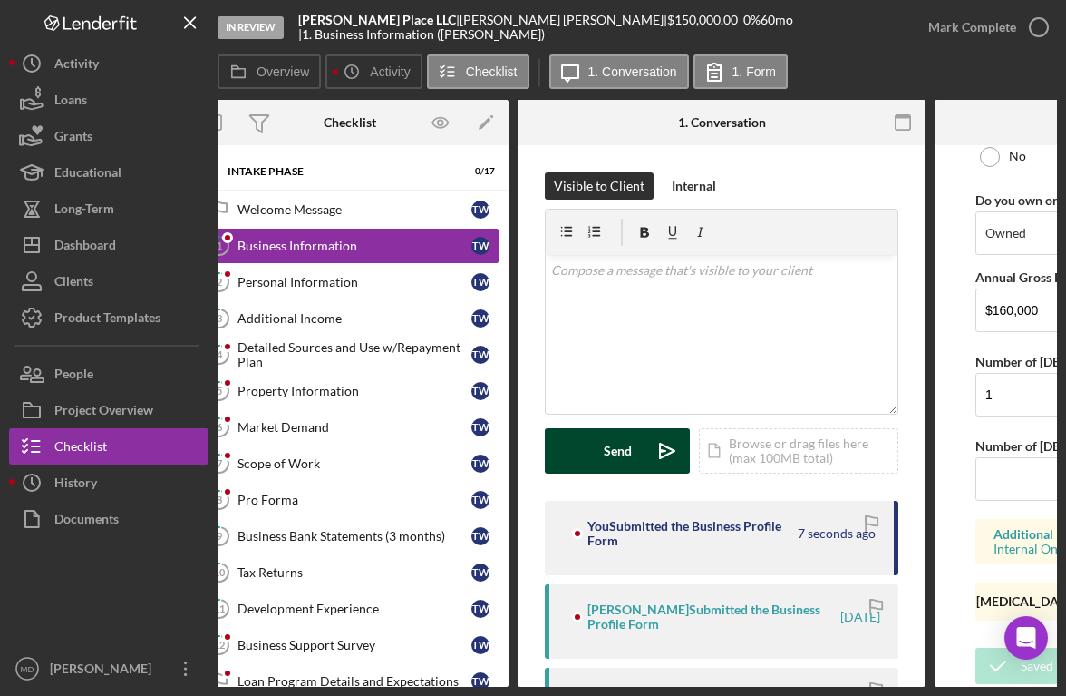
scroll to position [0, 0]
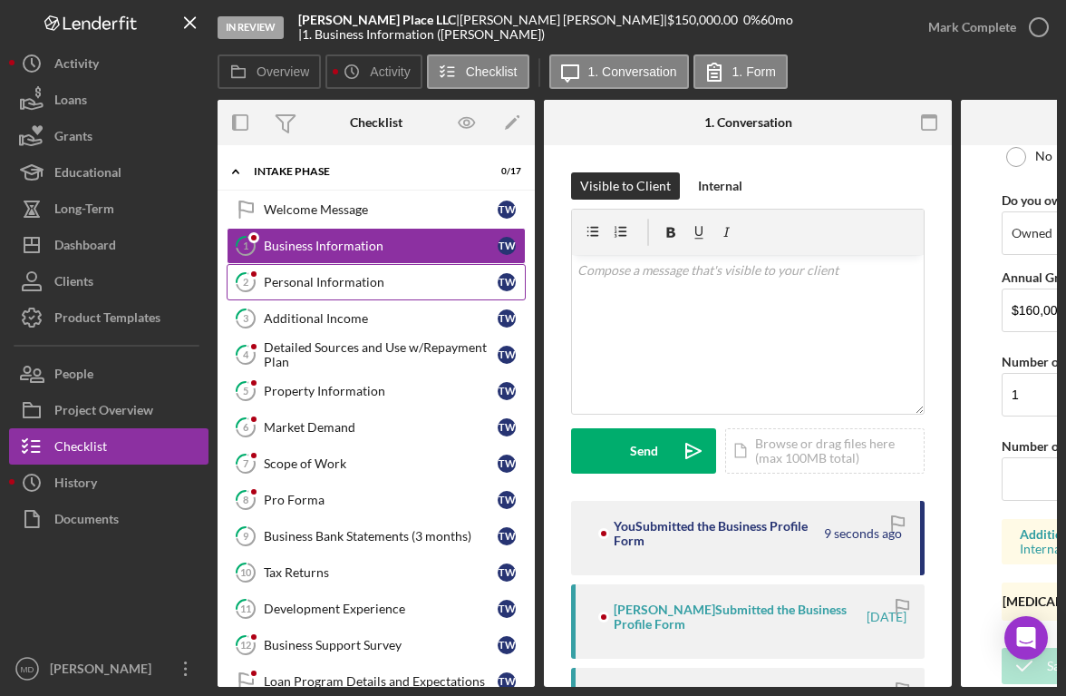
click at [336, 299] on link "2 Personal Information T W" at bounding box center [376, 282] width 299 height 36
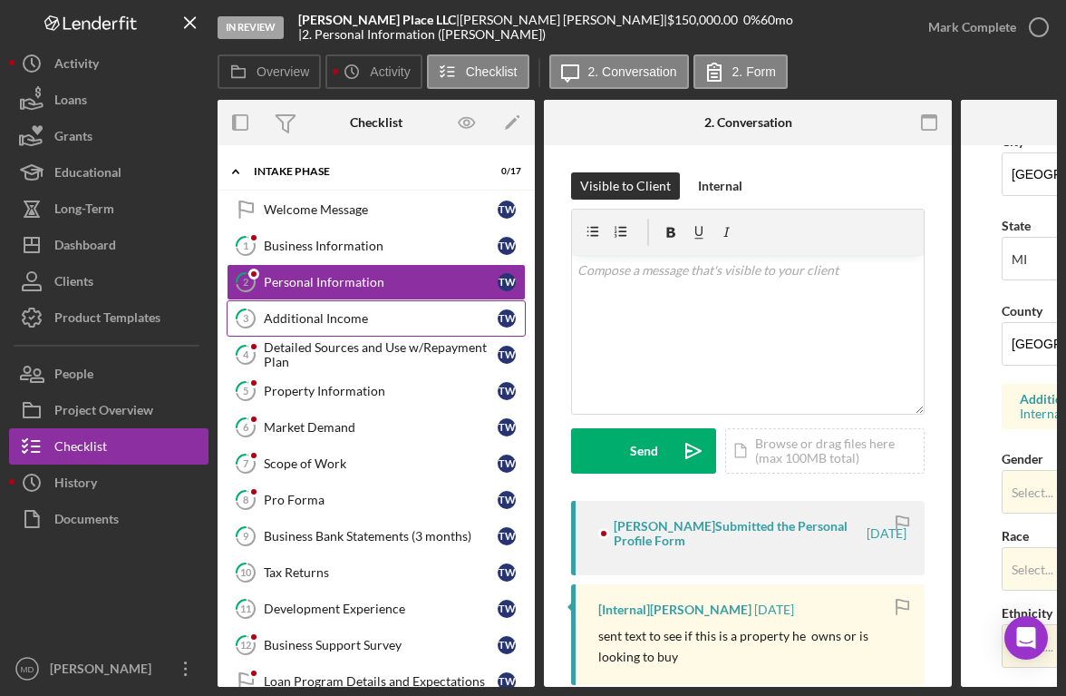
click at [401, 326] on link "3 Additional Income T W" at bounding box center [376, 318] width 299 height 36
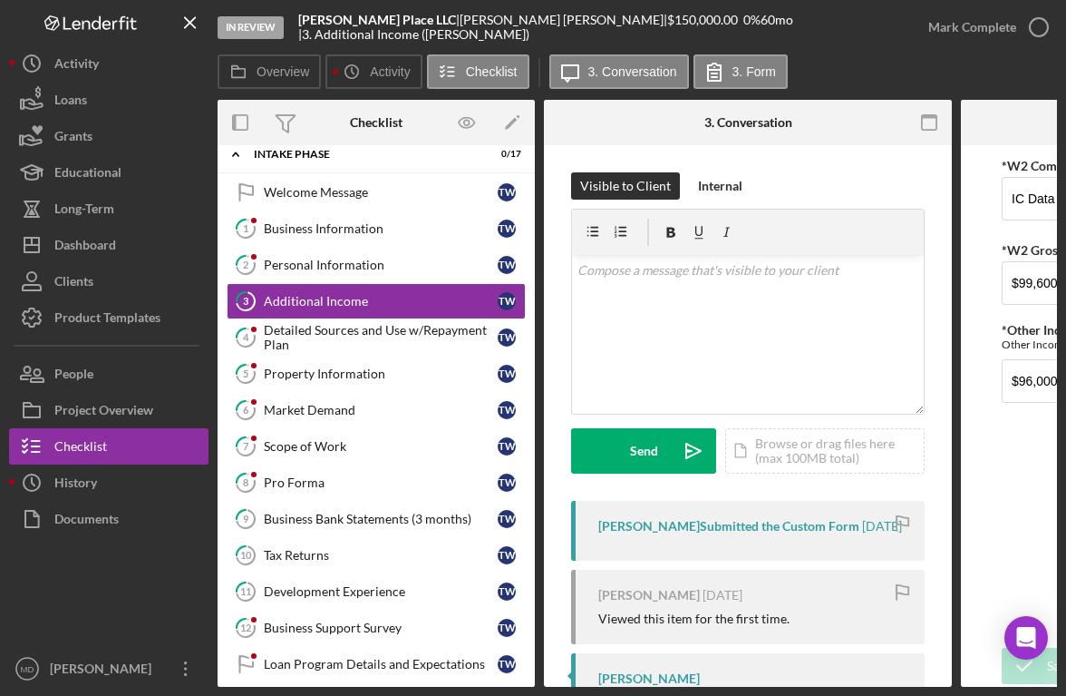
scroll to position [116, 0]
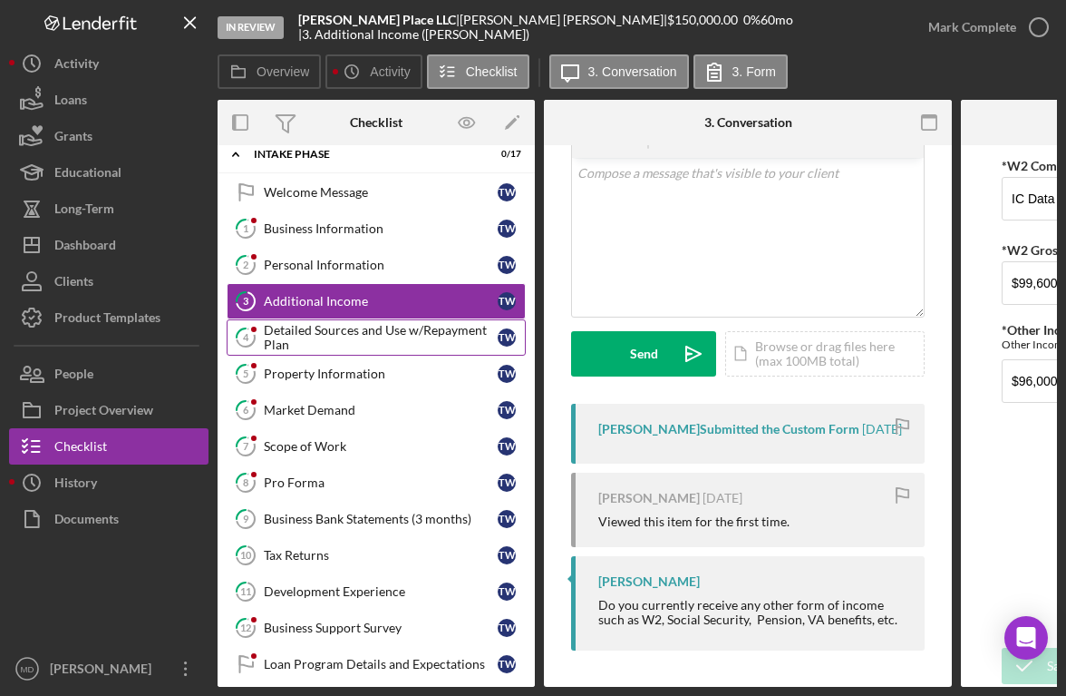
click at [406, 336] on div "Detailed Sources and Use w/Repayment Plan" at bounding box center [381, 337] width 234 height 29
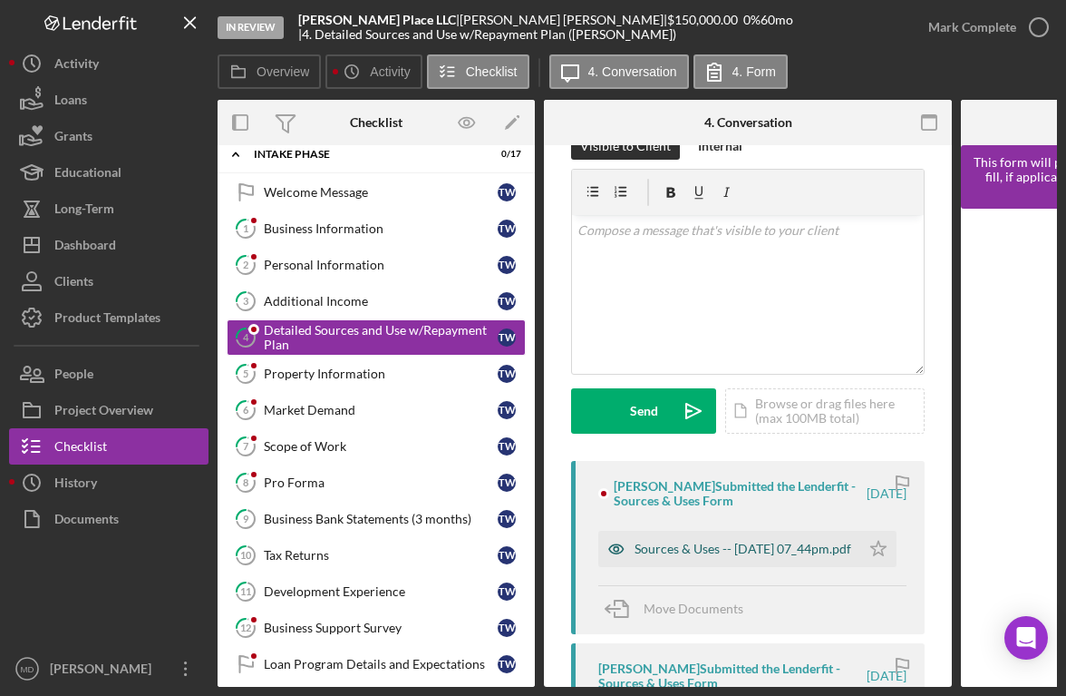
scroll to position [42, 0]
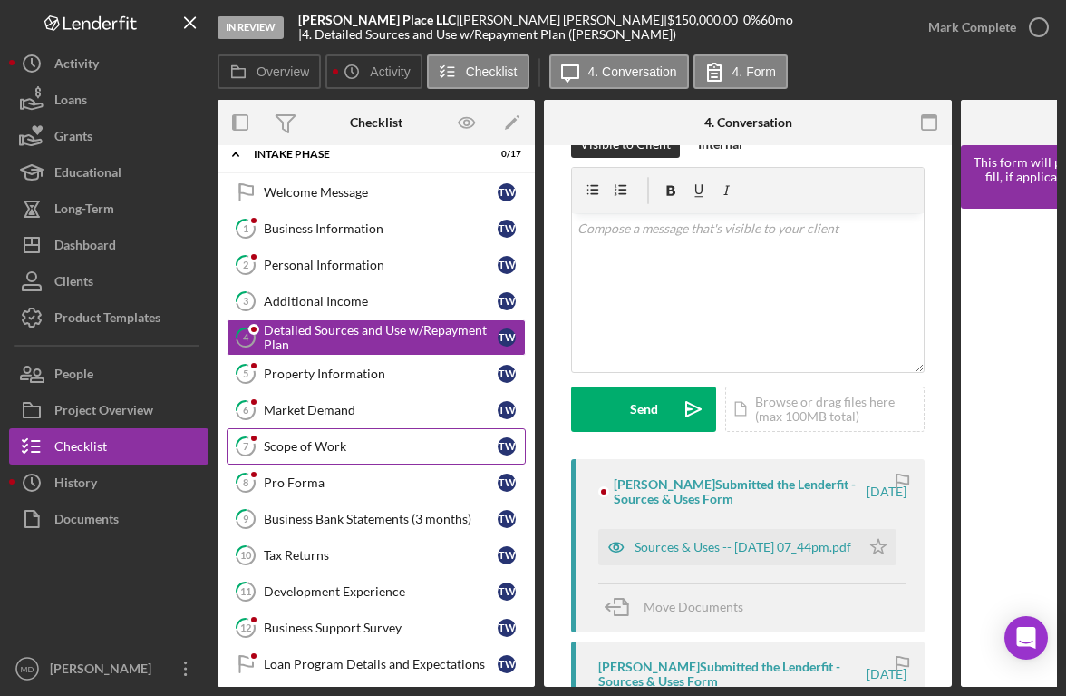
click at [324, 446] on div "Scope of Work" at bounding box center [381, 446] width 234 height 15
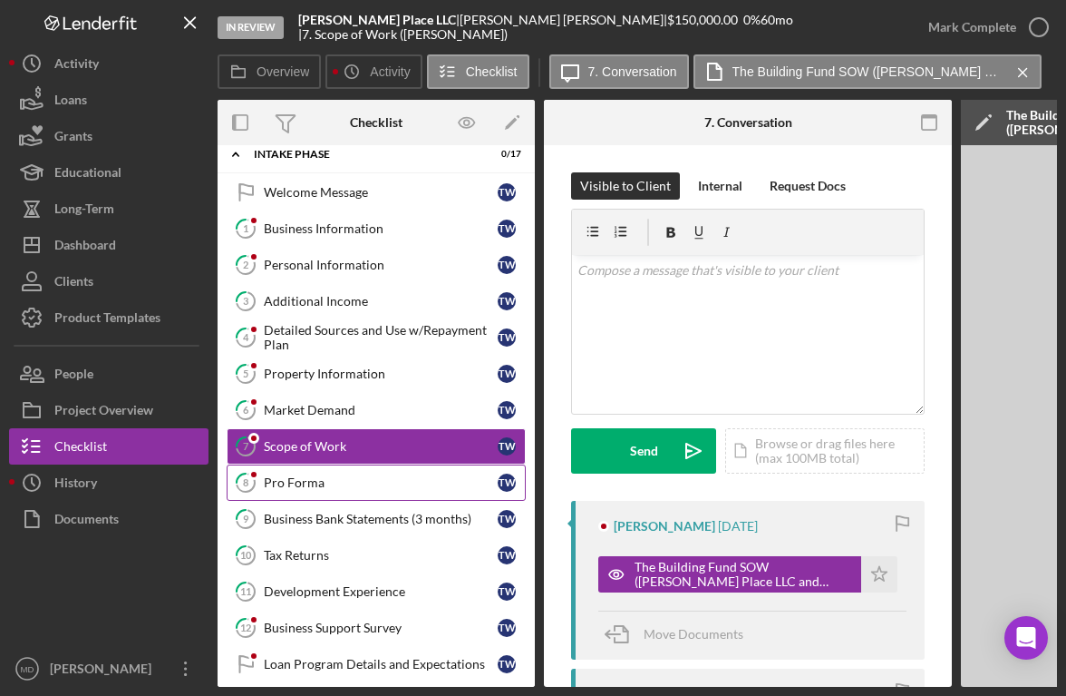
click at [326, 481] on div "Pro Forma" at bounding box center [381, 482] width 234 height 15
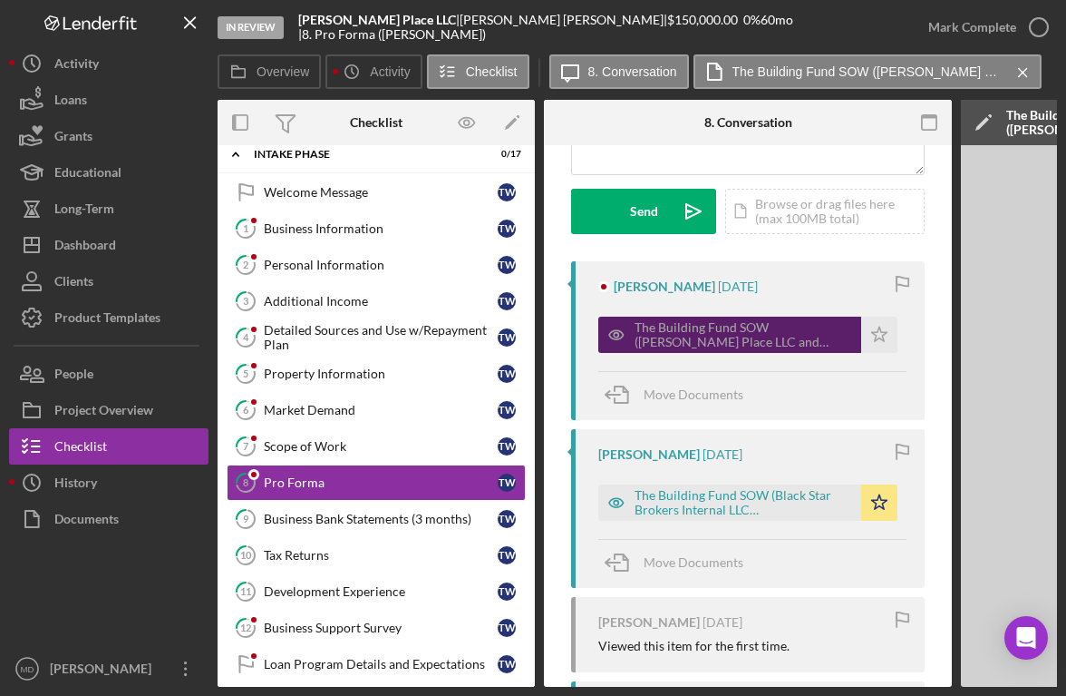
scroll to position [207, 0]
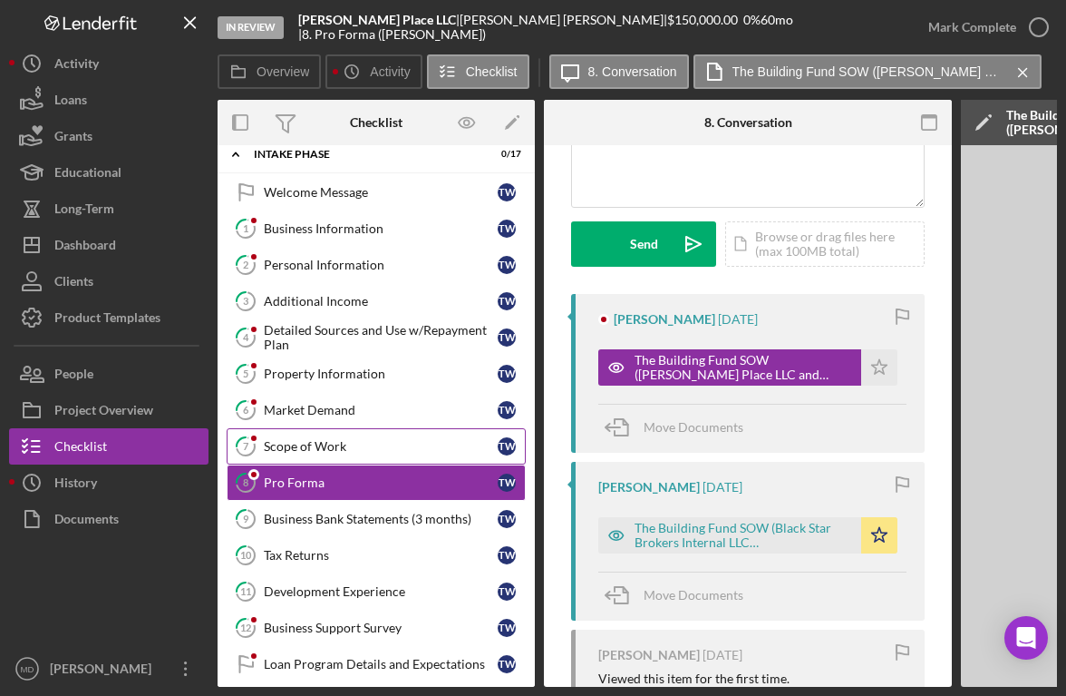
click at [398, 444] on div "Scope of Work" at bounding box center [381, 446] width 234 height 15
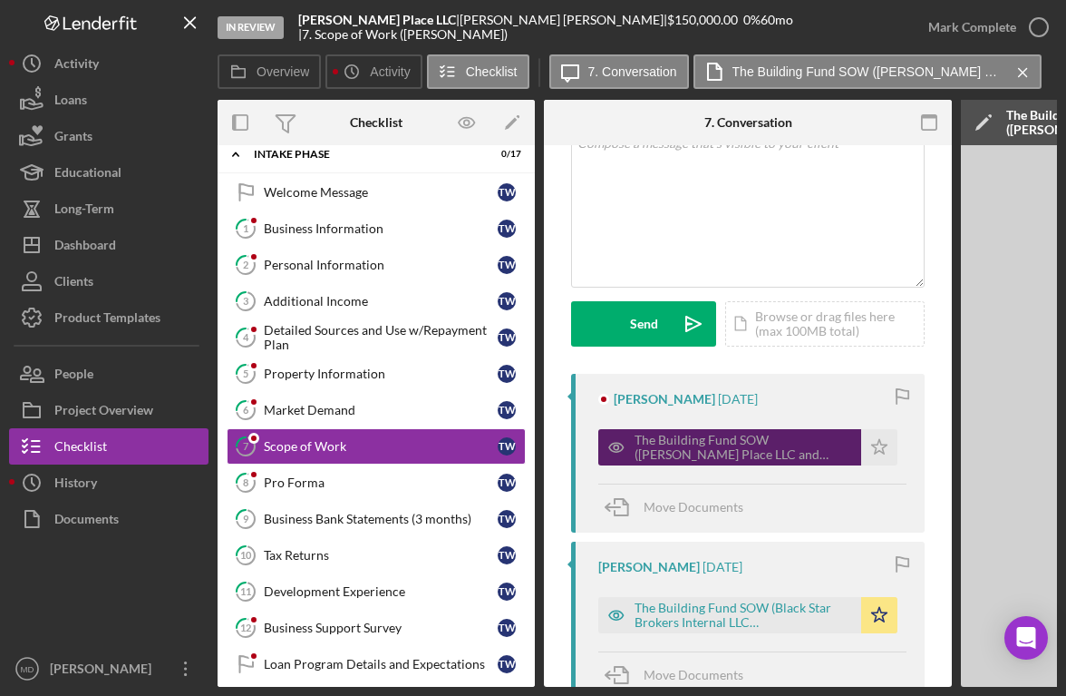
scroll to position [128, 0]
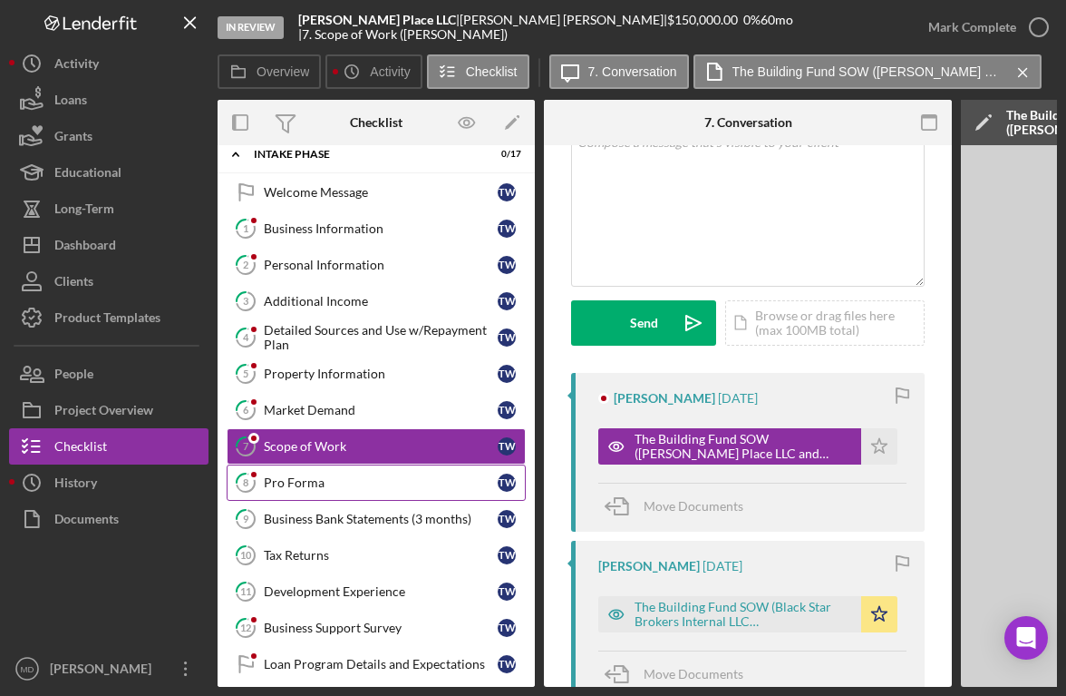
click at [364, 481] on div "Pro Forma" at bounding box center [381, 482] width 234 height 15
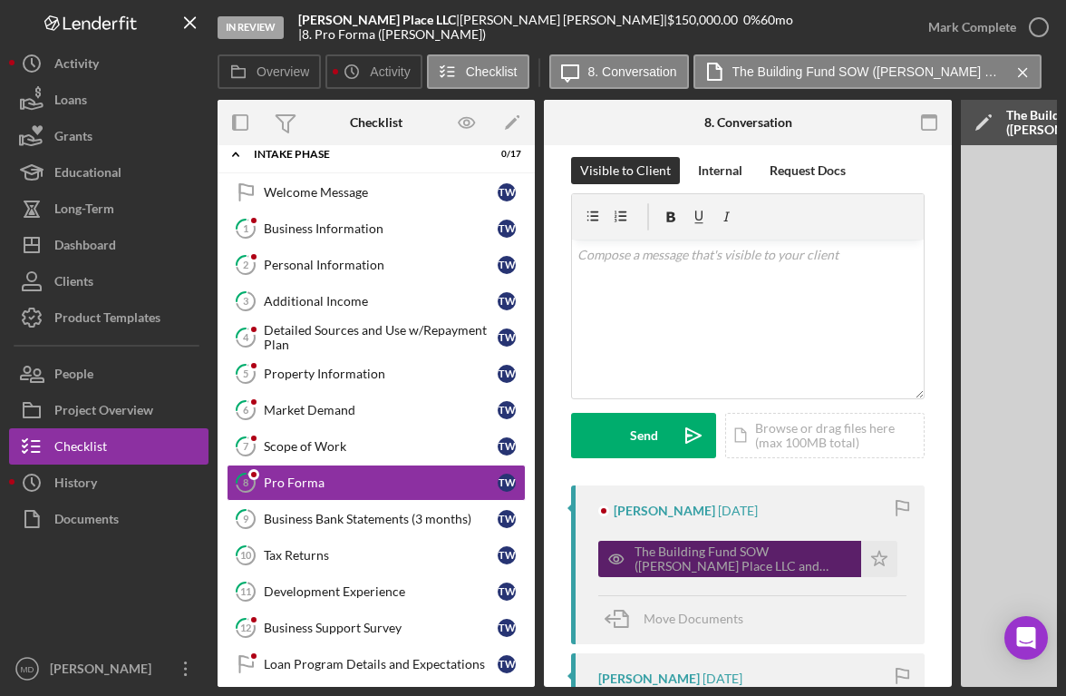
scroll to position [23, 0]
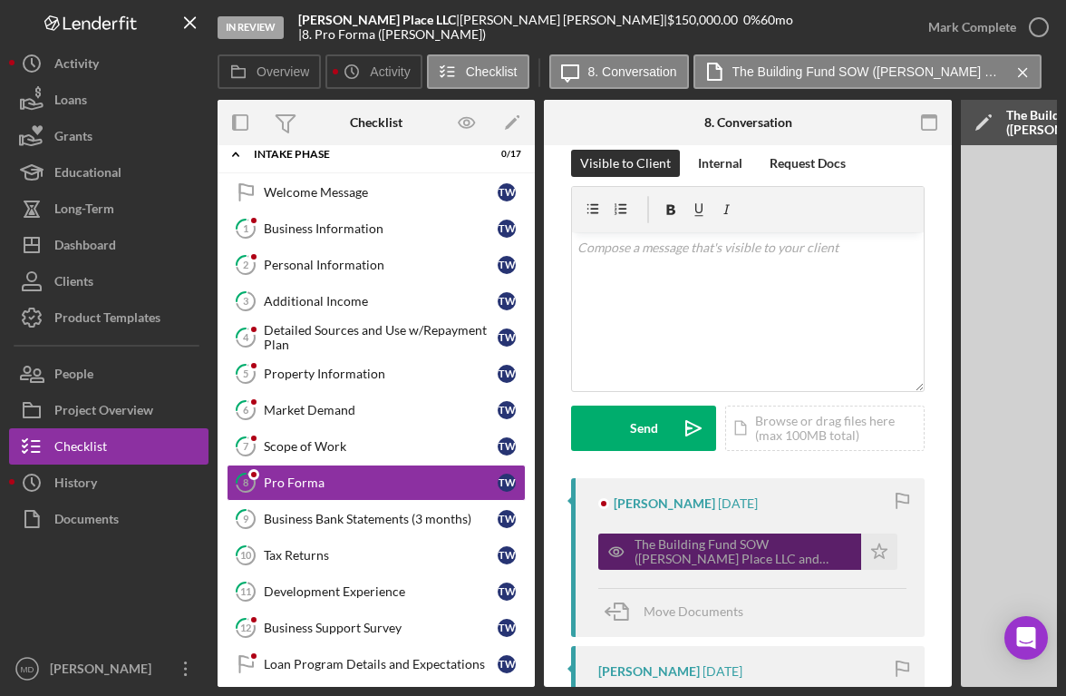
click at [685, 558] on div "The Building Fund SOW ([PERSON_NAME] Place LLC and [STREET_ADDRESS][US_STATE] […" at bounding box center [744, 551] width 218 height 29
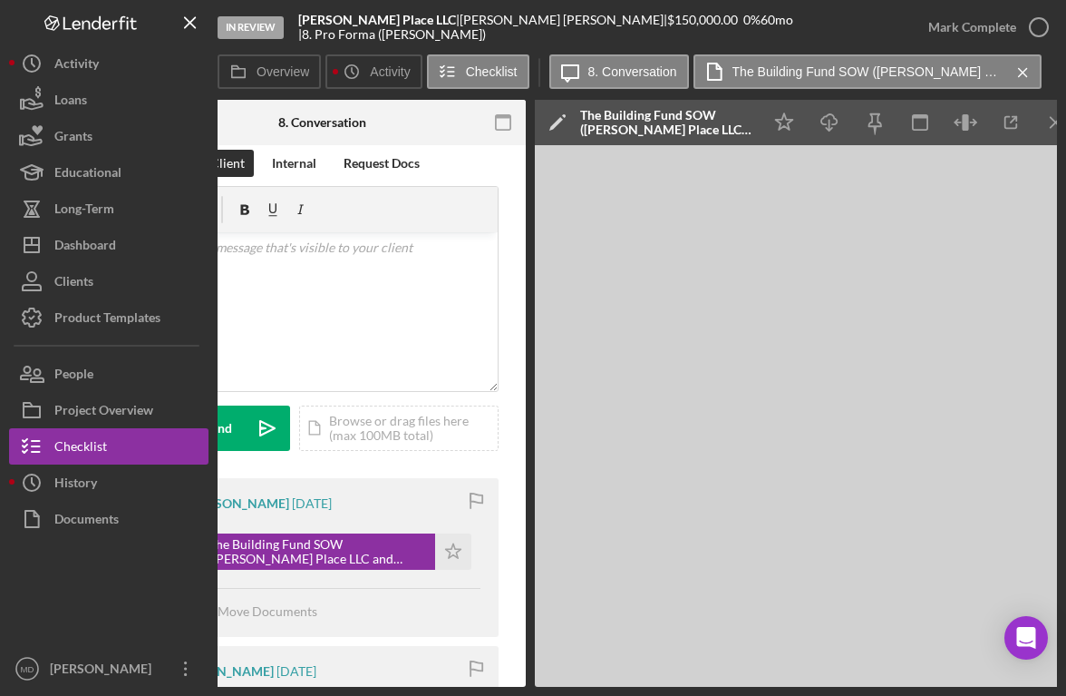
scroll to position [0, 438]
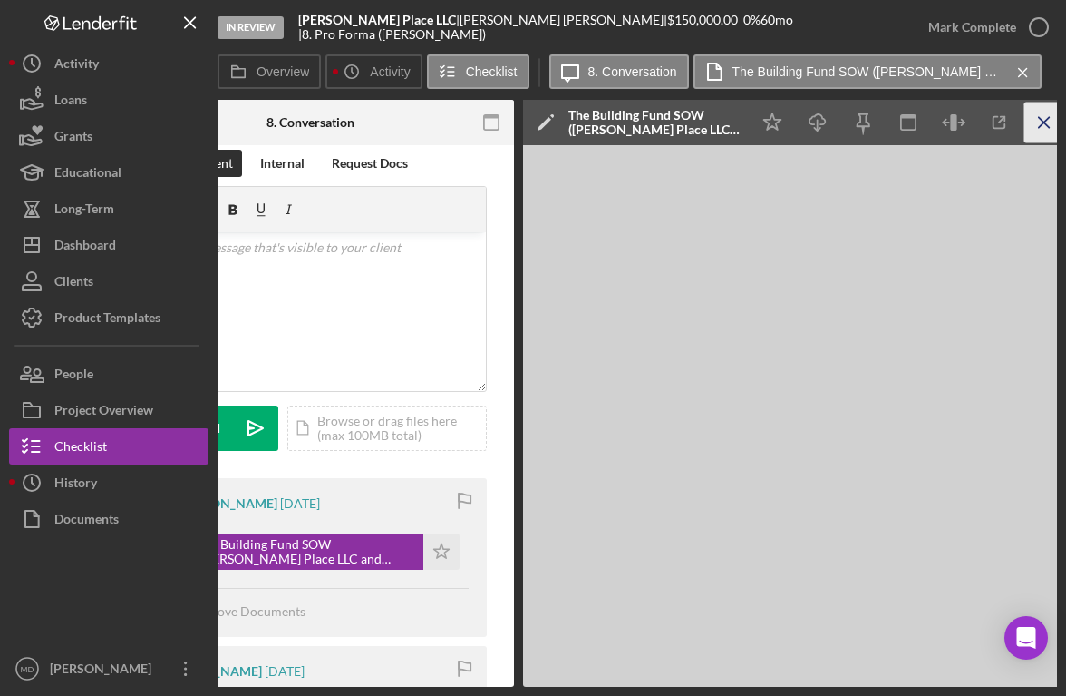
click at [1044, 119] on icon "Icon/Menu Close" at bounding box center [1045, 122] width 41 height 41
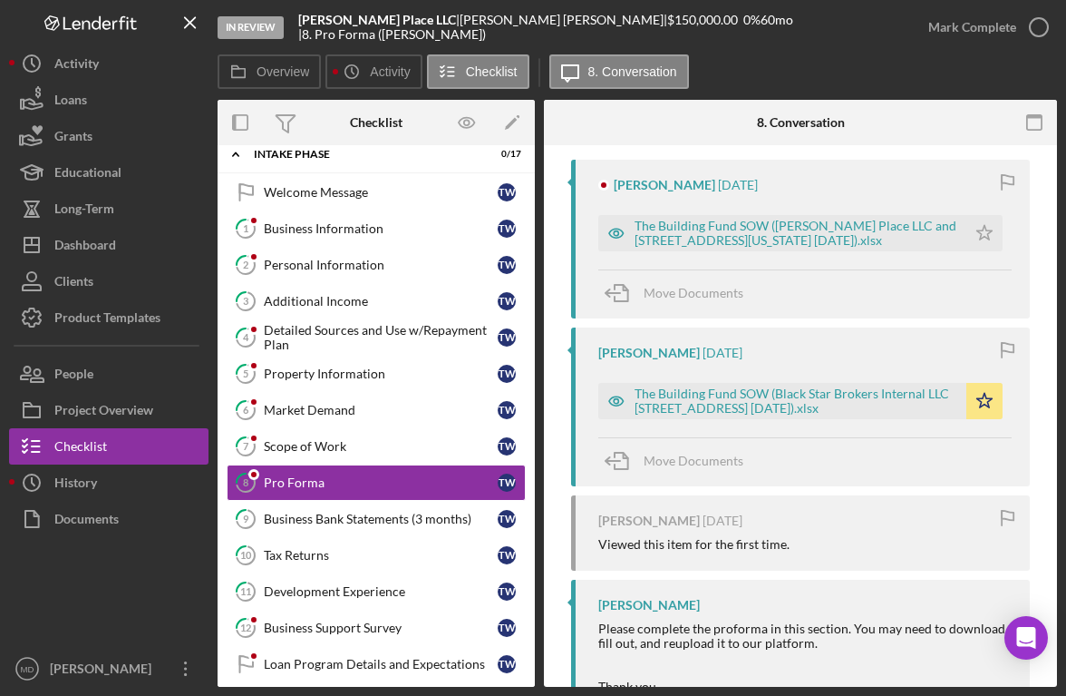
scroll to position [348, 0]
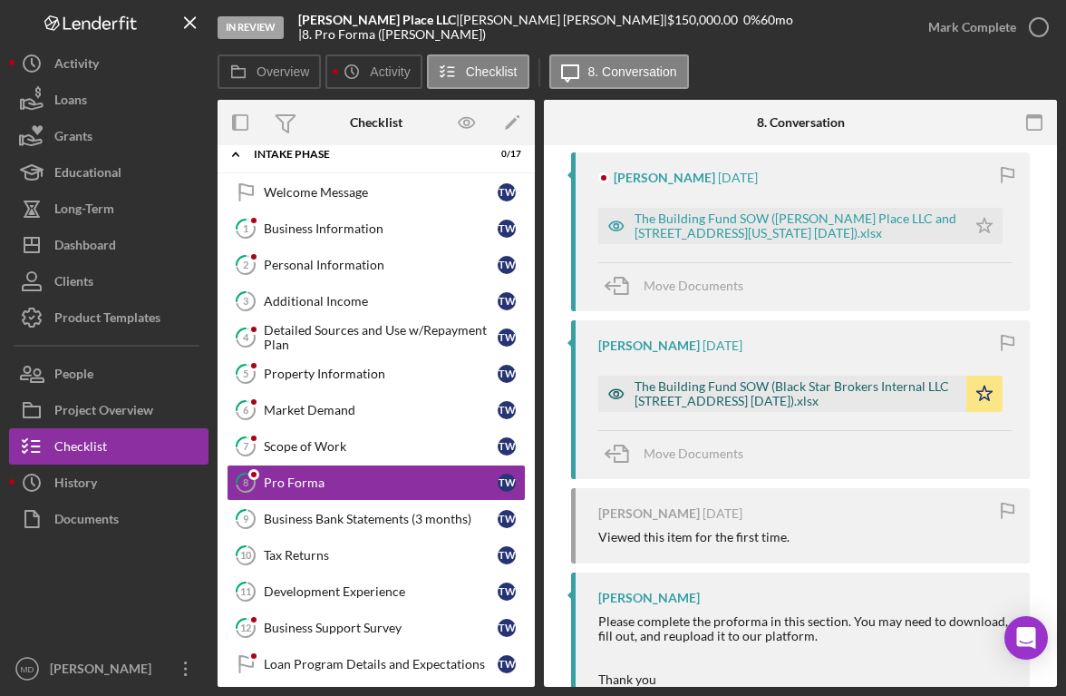
click at [768, 388] on div "The Building Fund SOW (Black Star Brokers Internal LLC [STREET_ADDRESS] [DATE])…" at bounding box center [796, 393] width 323 height 29
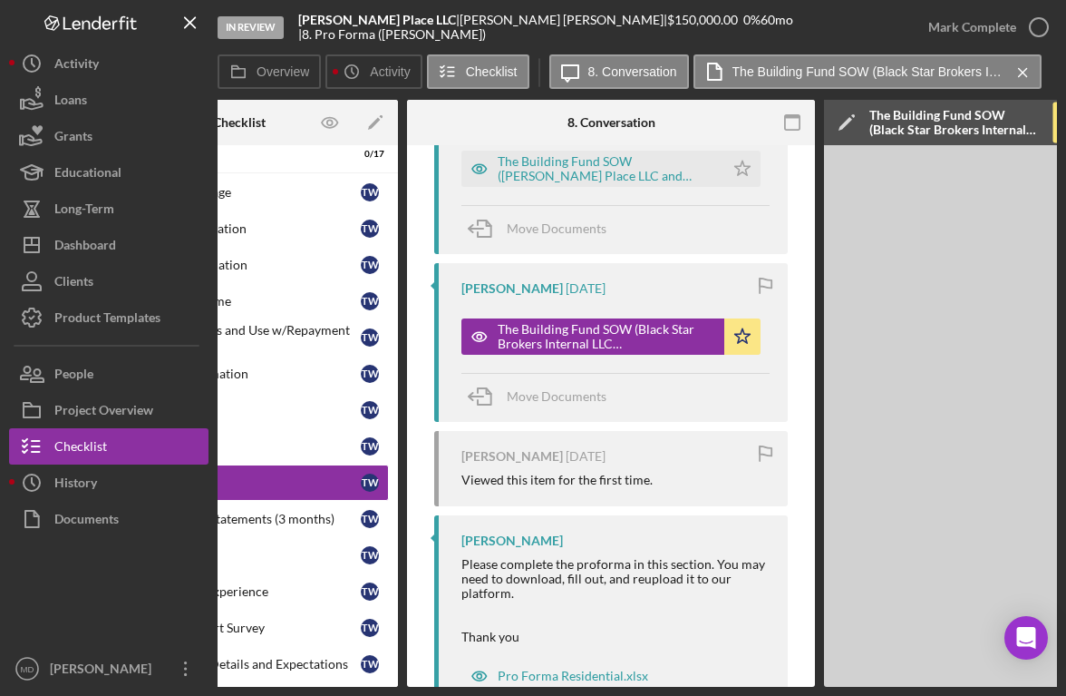
scroll to position [472, 0]
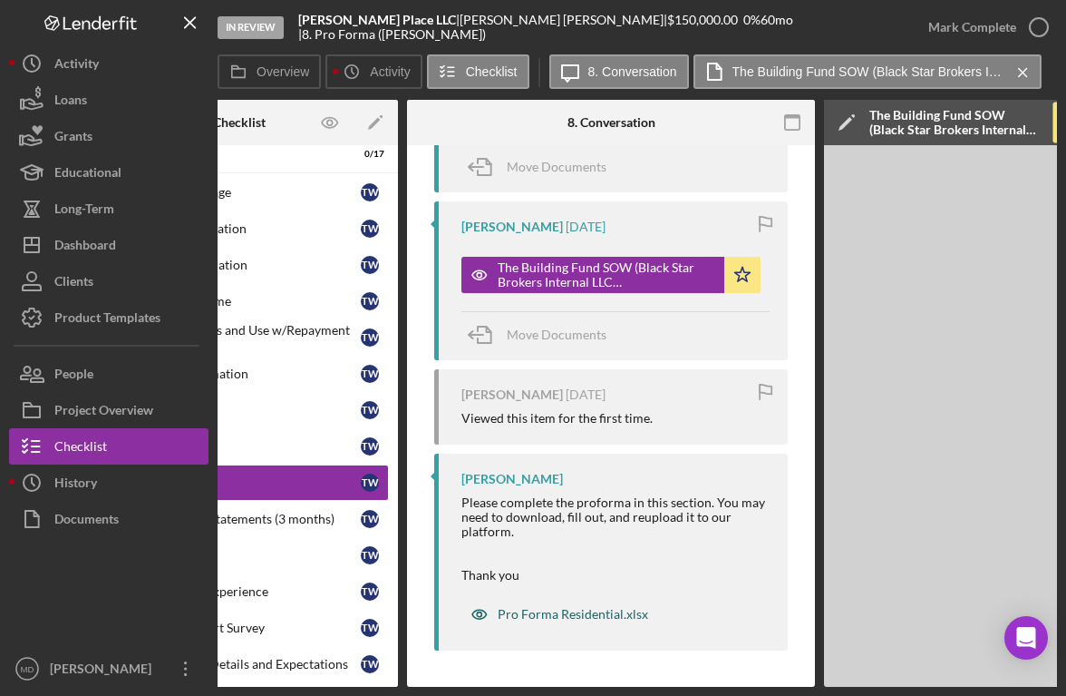
click at [537, 610] on div "Pro Forma Residential.xlsx" at bounding box center [573, 614] width 151 height 15
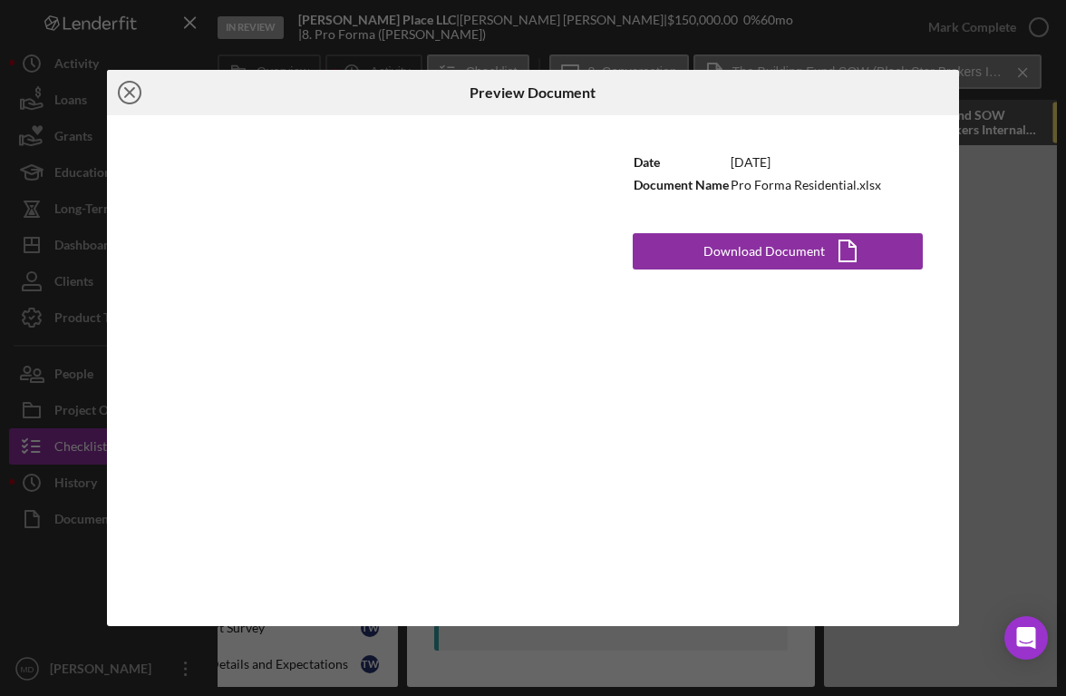
click at [126, 90] on line at bounding box center [129, 92] width 9 height 9
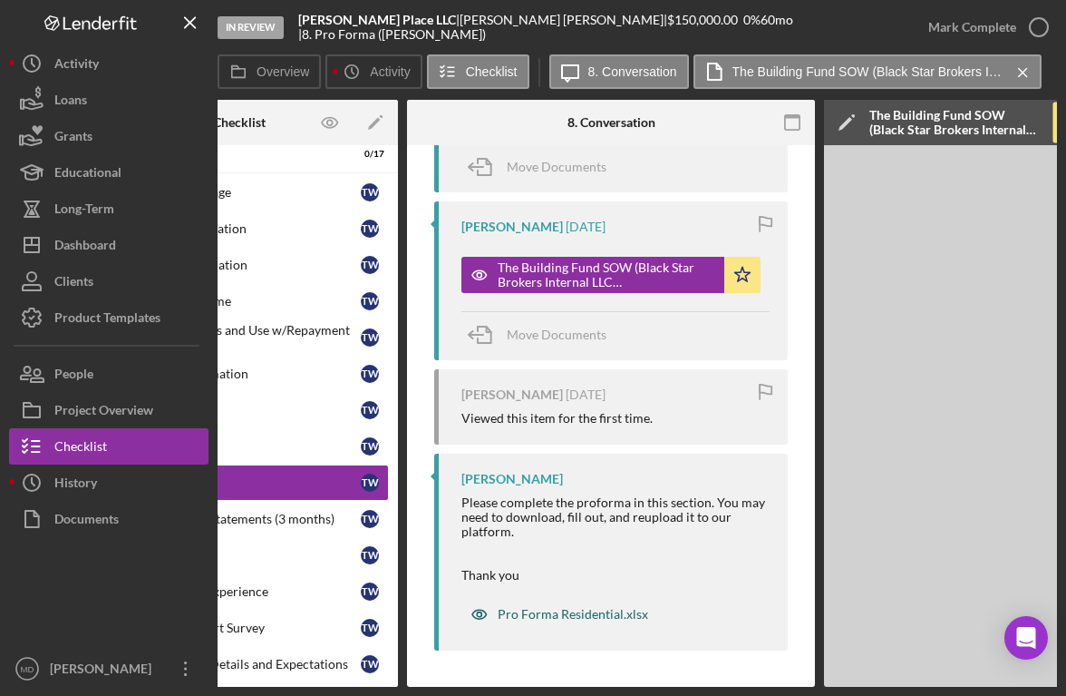
click at [608, 611] on div "Pro Forma Residential.xlsx" at bounding box center [573, 614] width 151 height 15
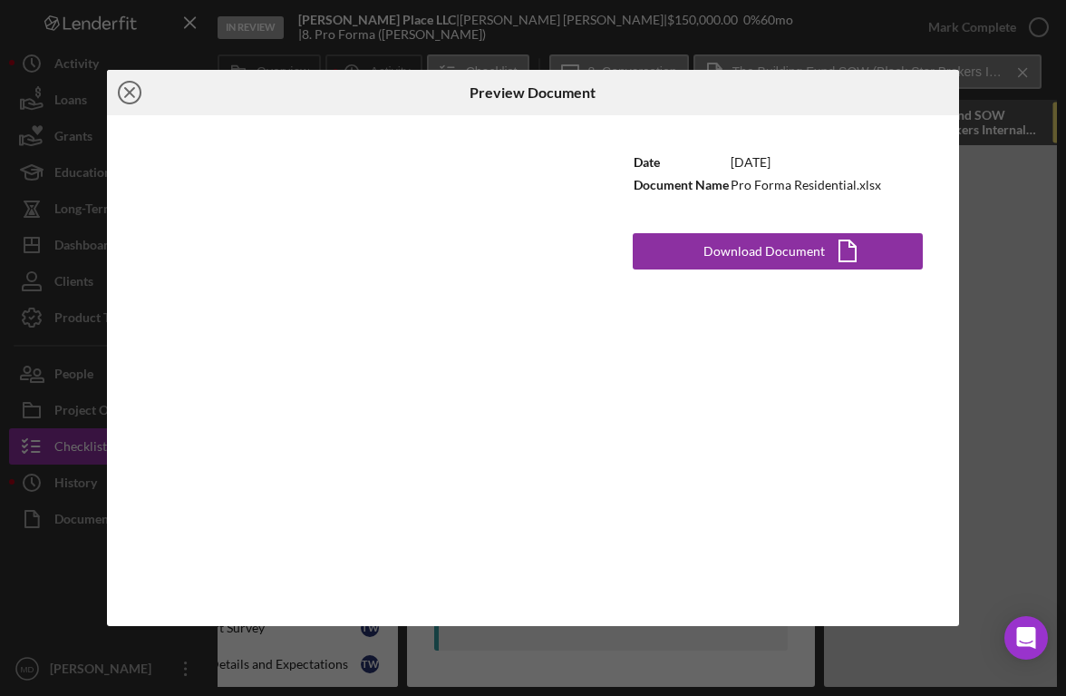
click at [131, 90] on line at bounding box center [129, 92] width 9 height 9
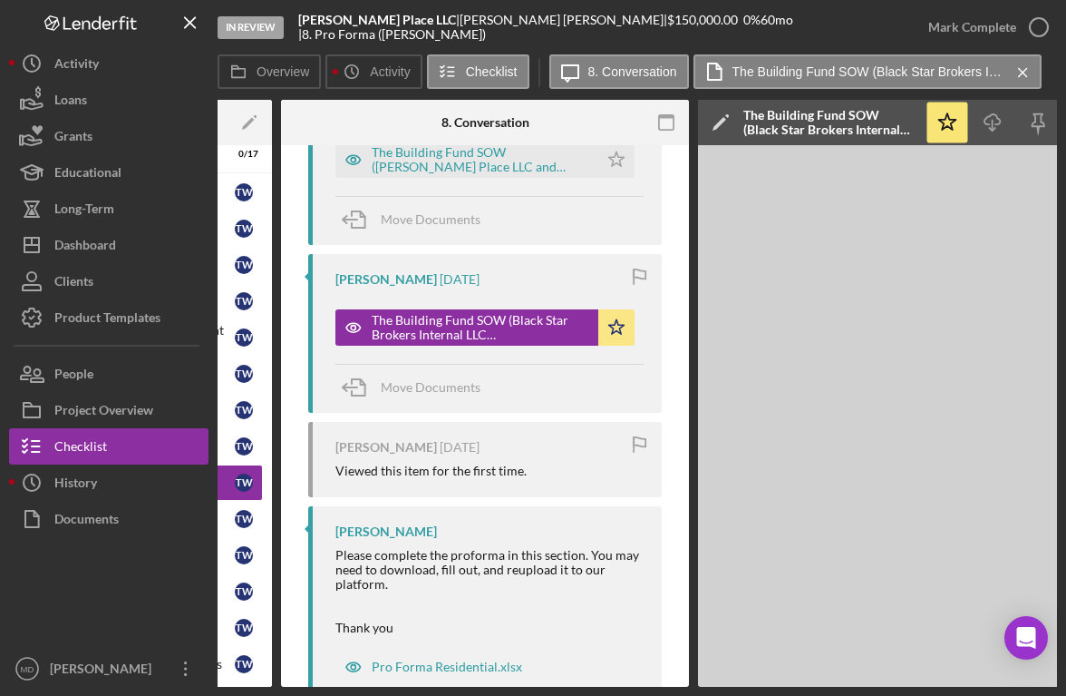
scroll to position [472, 0]
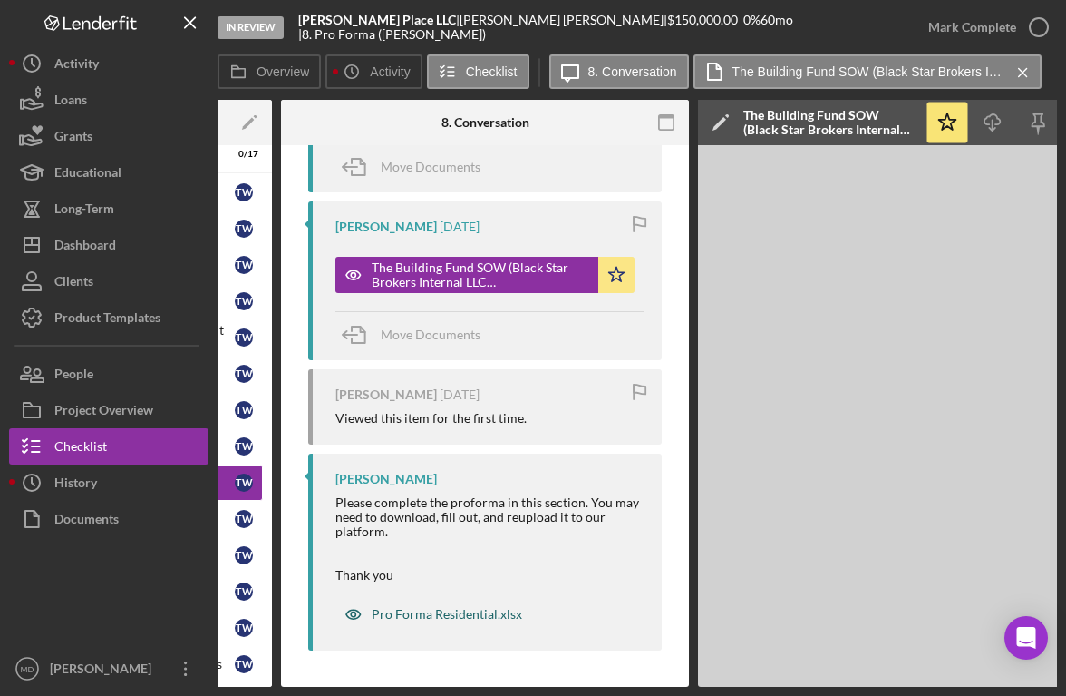
click at [399, 608] on div "Pro Forma Residential.xlsx" at bounding box center [447, 614] width 151 height 15
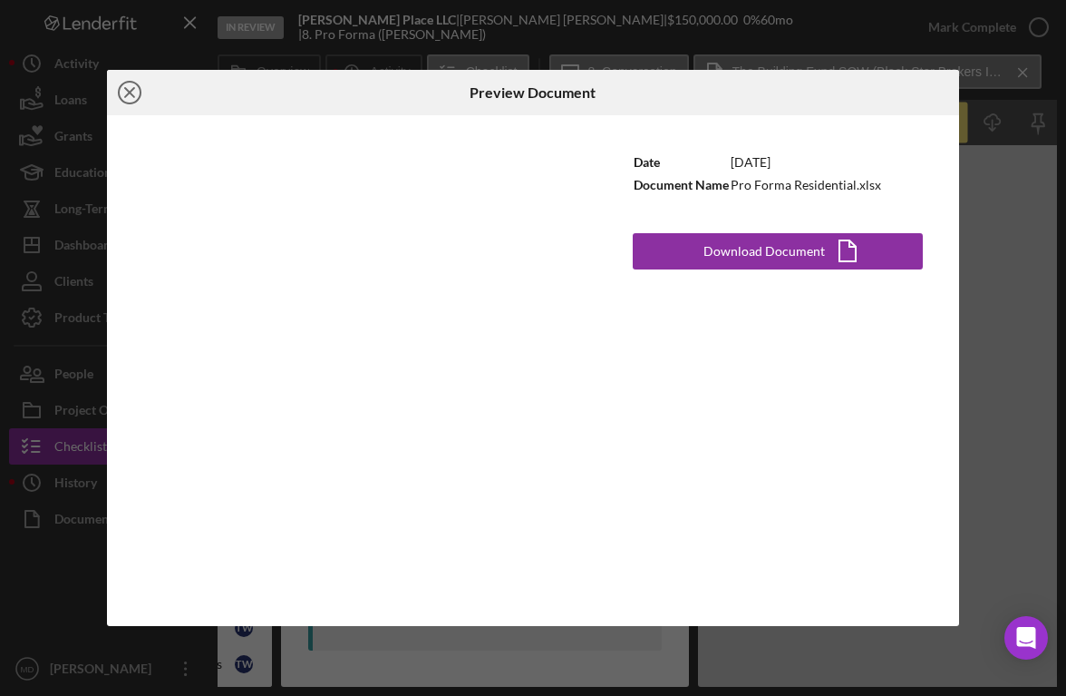
click at [129, 93] on icon "Icon/Close" at bounding box center [129, 92] width 45 height 45
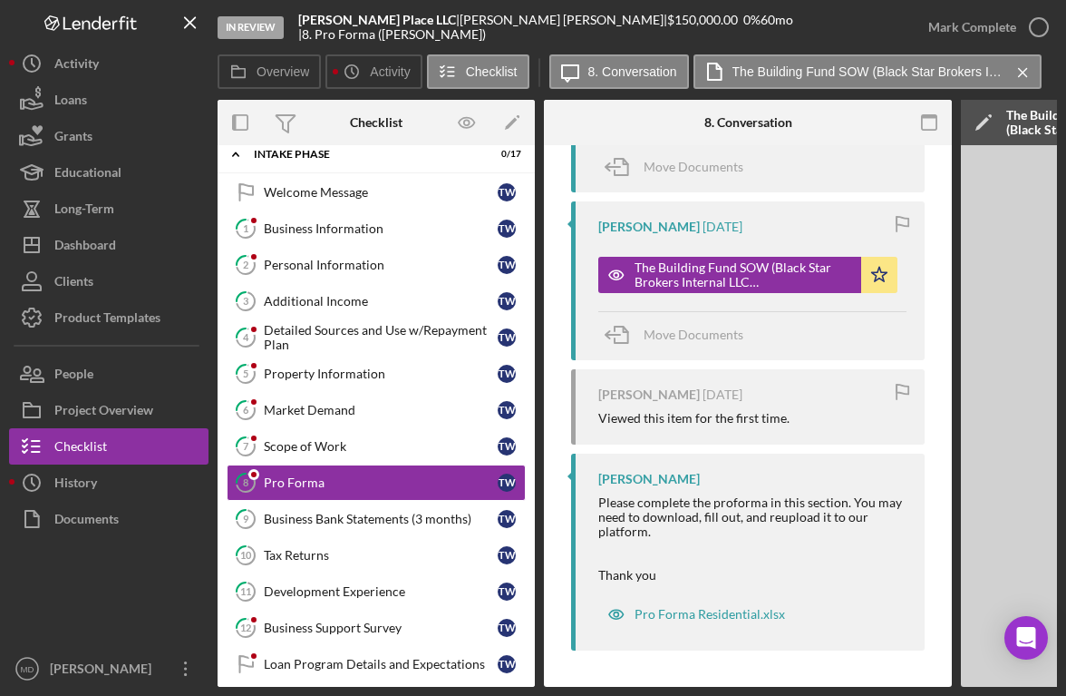
click at [932, 266] on div "Visible to Client Internal Request Docs v Color teal Color pink Remove color Ad…" at bounding box center [748, 182] width 408 height 1008
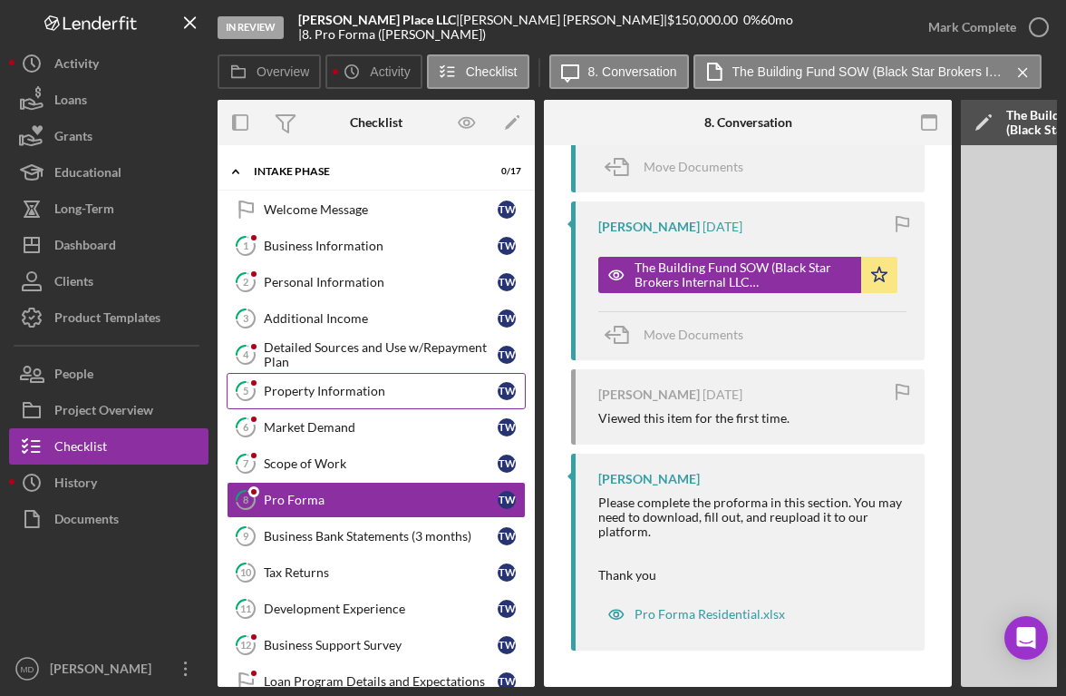
click at [392, 386] on div "Property Information" at bounding box center [381, 391] width 234 height 15
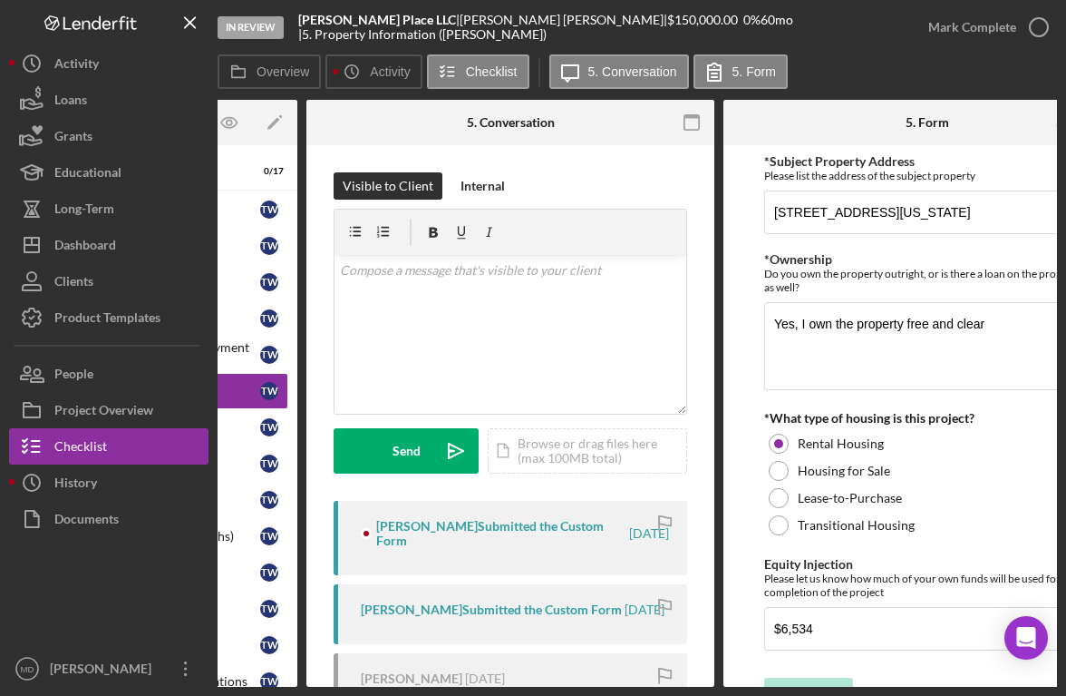
scroll to position [0, 264]
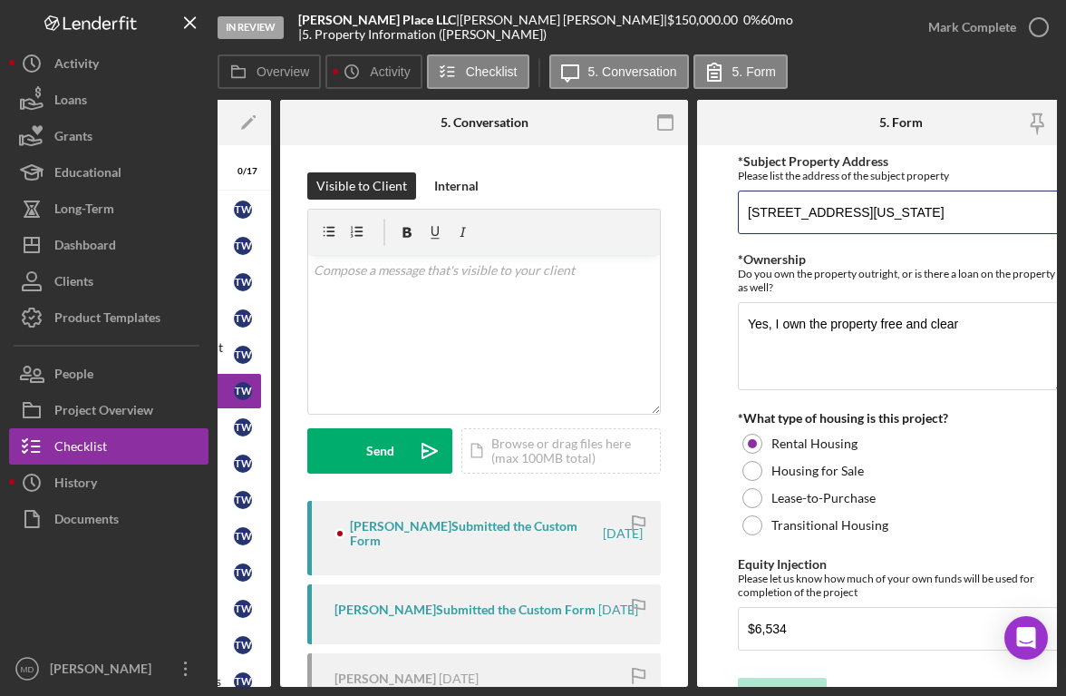
drag, startPoint x: 985, startPoint y: 219, endPoint x: 704, endPoint y: 222, distance: 281.1
click at [704, 222] on form "*Subject Property Address Please list the address of the subject property [STRE…" at bounding box center [901, 415] width 408 height 541
drag, startPoint x: 986, startPoint y: 209, endPoint x: 748, endPoint y: 212, distance: 237.6
click at [748, 212] on input "[STREET_ADDRESS][US_STATE]" at bounding box center [901, 212] width 326 height 44
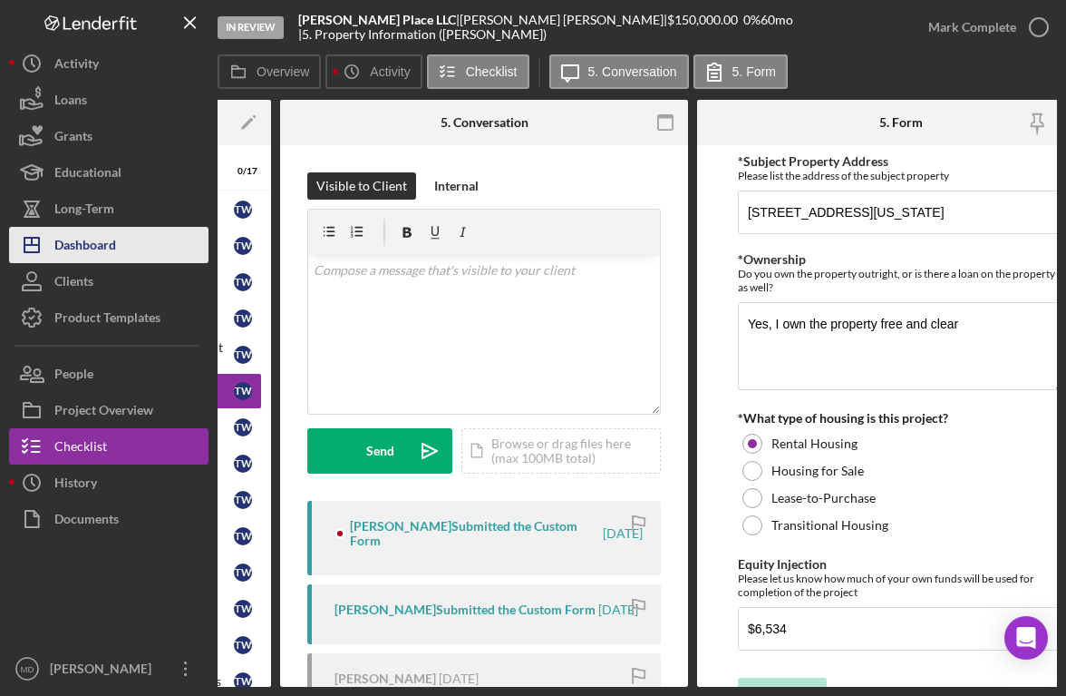
click at [132, 246] on button "Icon/Dashboard Dashboard" at bounding box center [109, 245] width 200 height 36
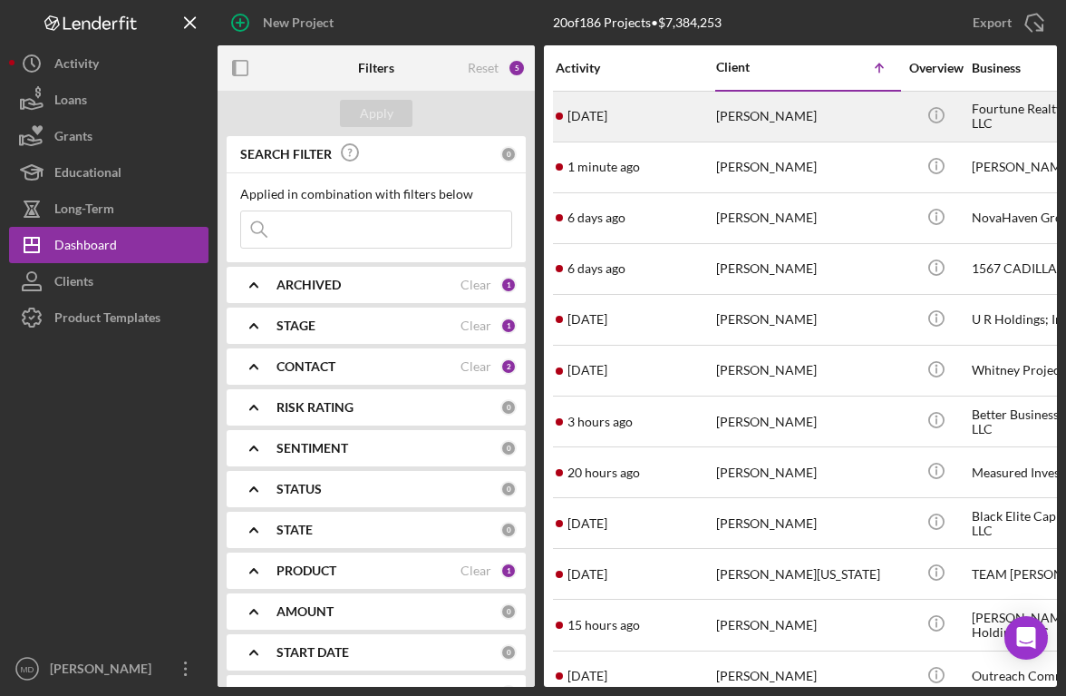
click at [759, 126] on div "[PERSON_NAME]" at bounding box center [806, 116] width 181 height 48
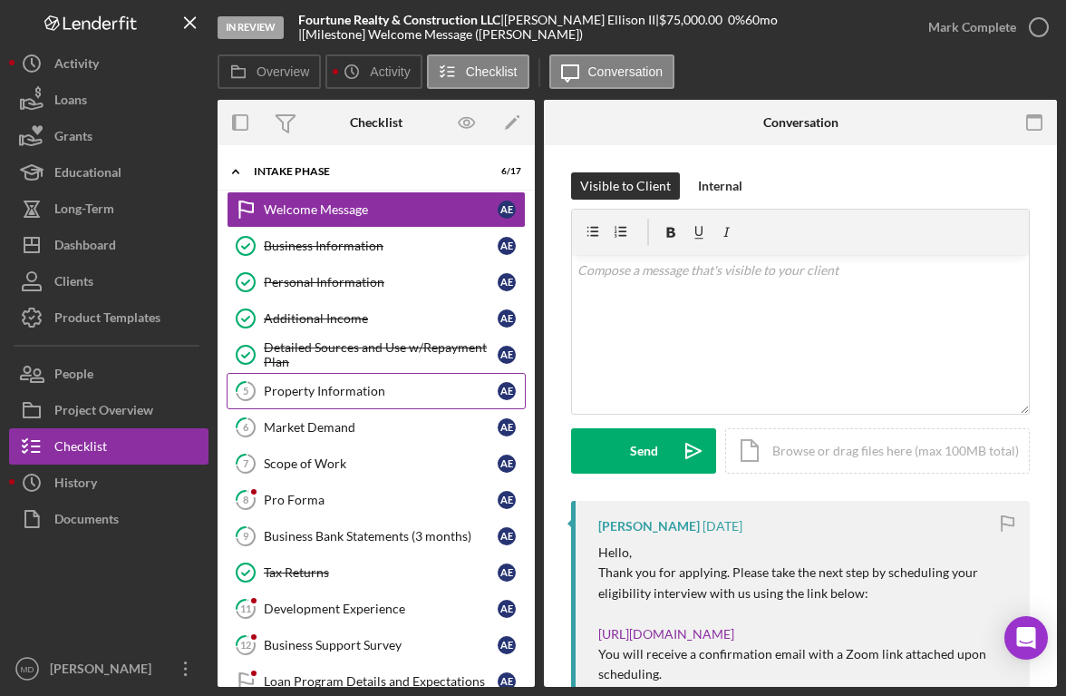
click at [394, 399] on link "5 Property Information A E" at bounding box center [376, 391] width 299 height 36
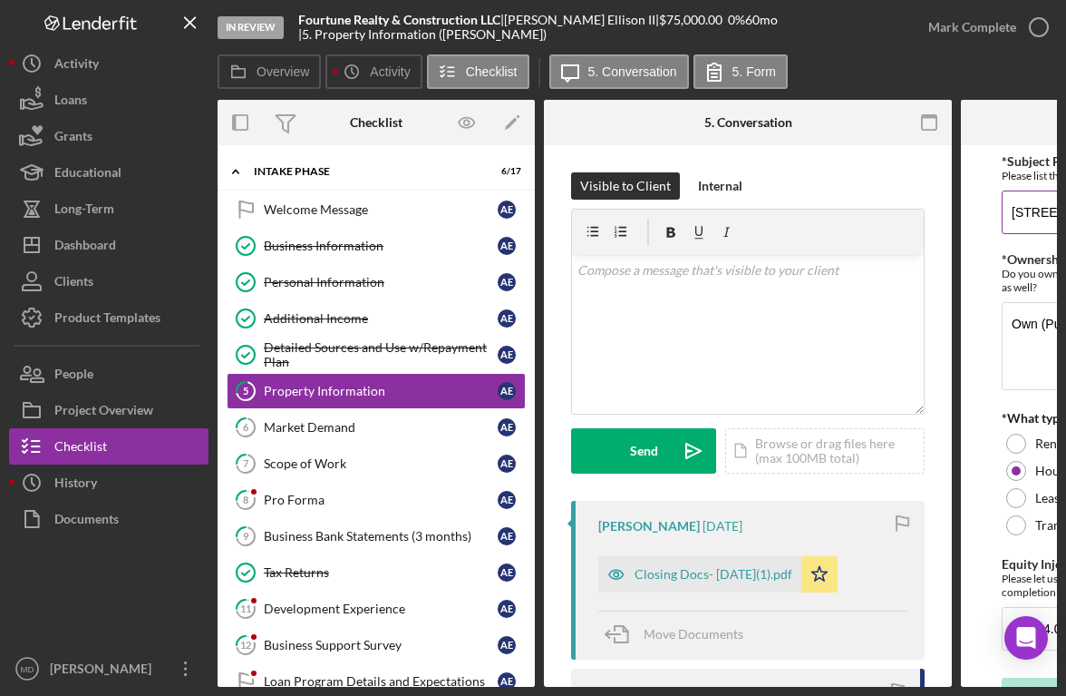
click at [389, 496] on div "Pro Forma" at bounding box center [381, 499] width 234 height 15
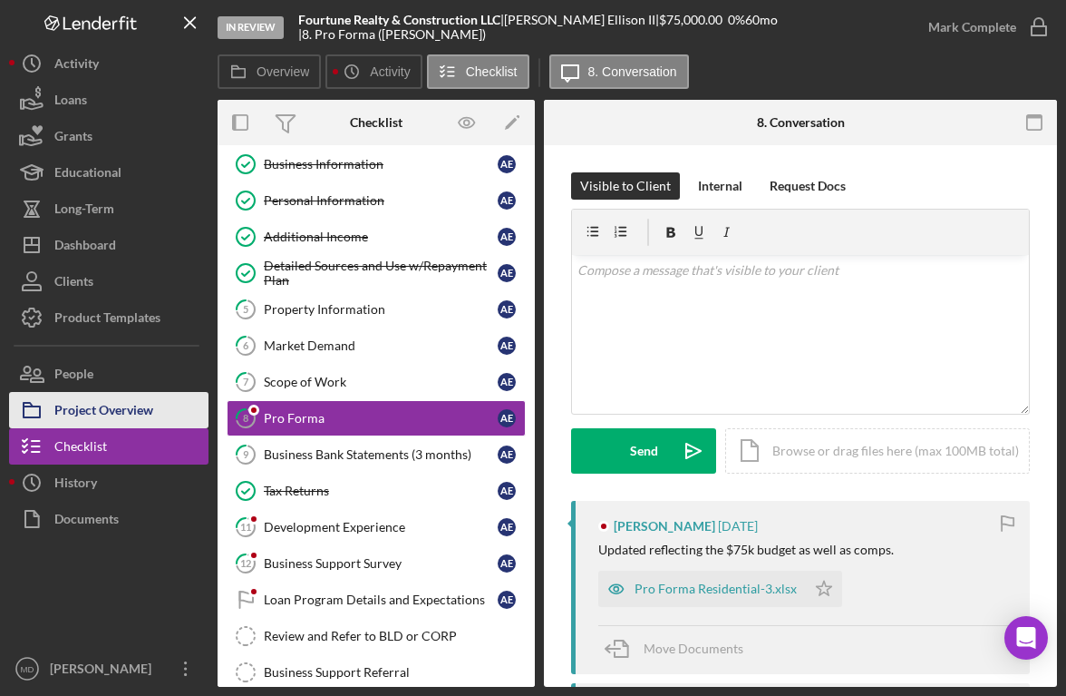
scroll to position [73, 0]
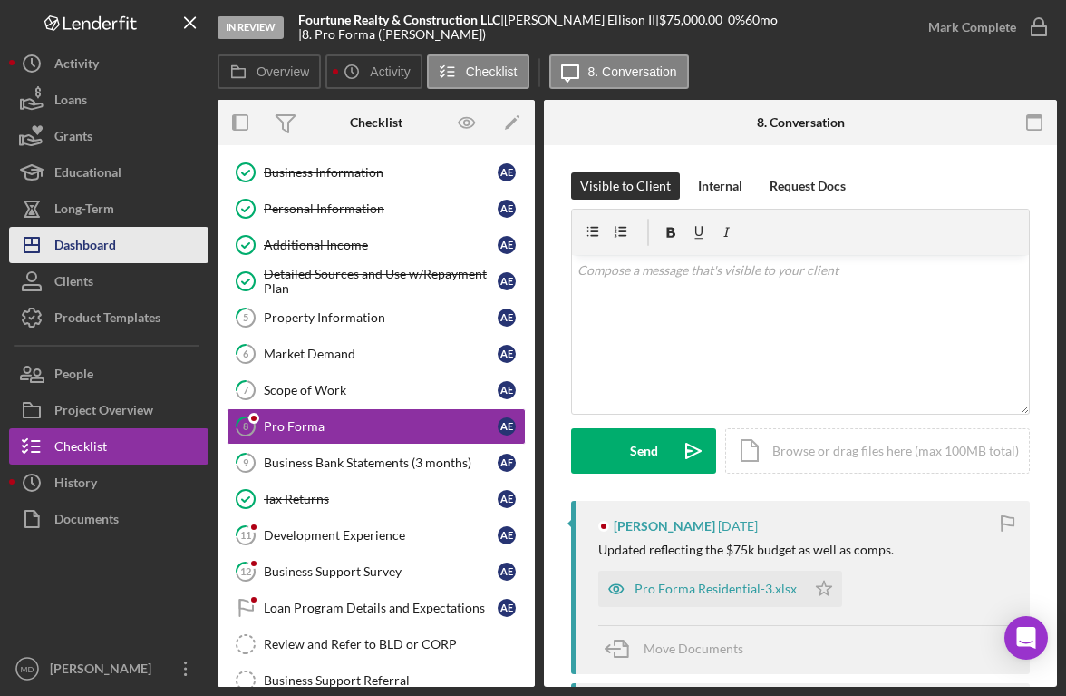
click at [104, 243] on div "Dashboard" at bounding box center [85, 247] width 62 height 41
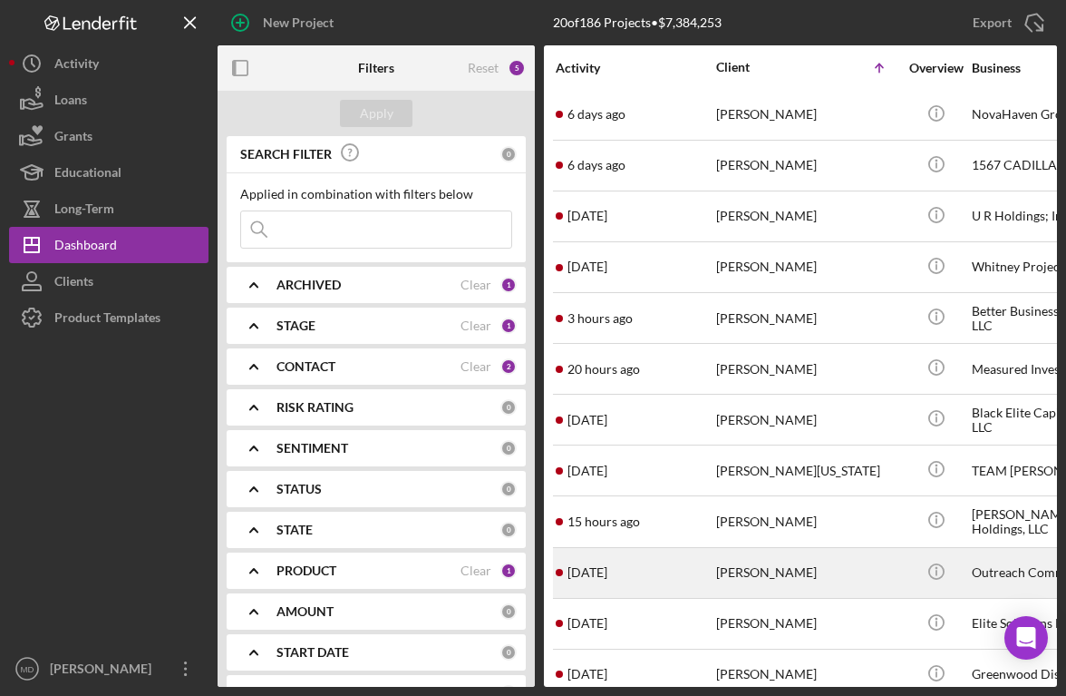
scroll to position [81, 0]
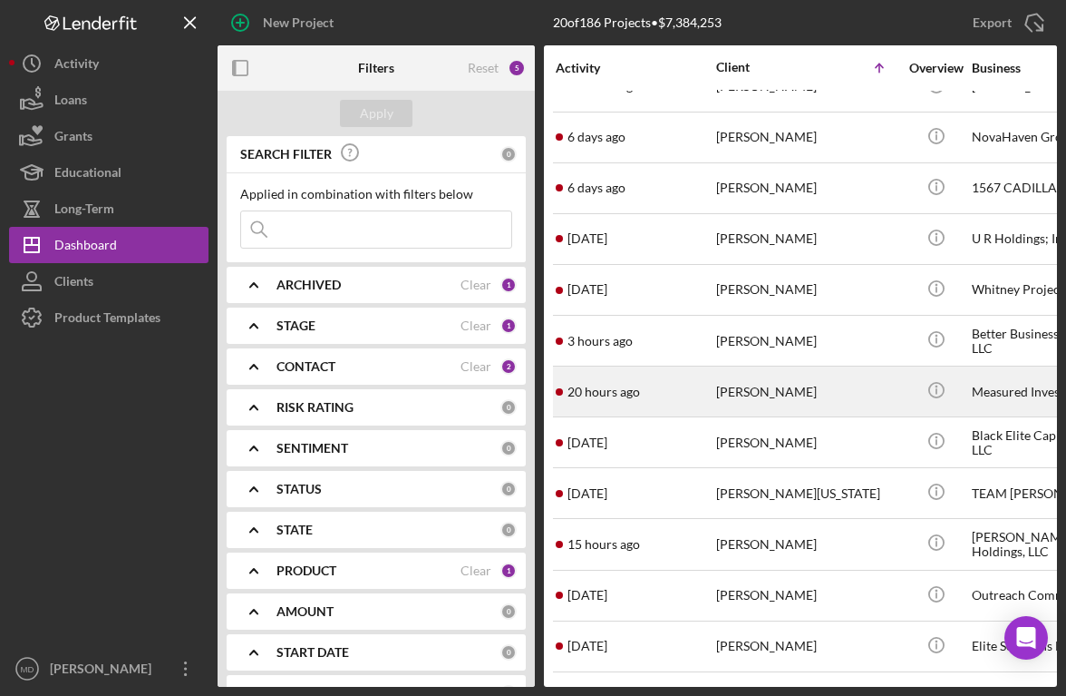
click at [748, 386] on div "[PERSON_NAME]" at bounding box center [806, 391] width 181 height 48
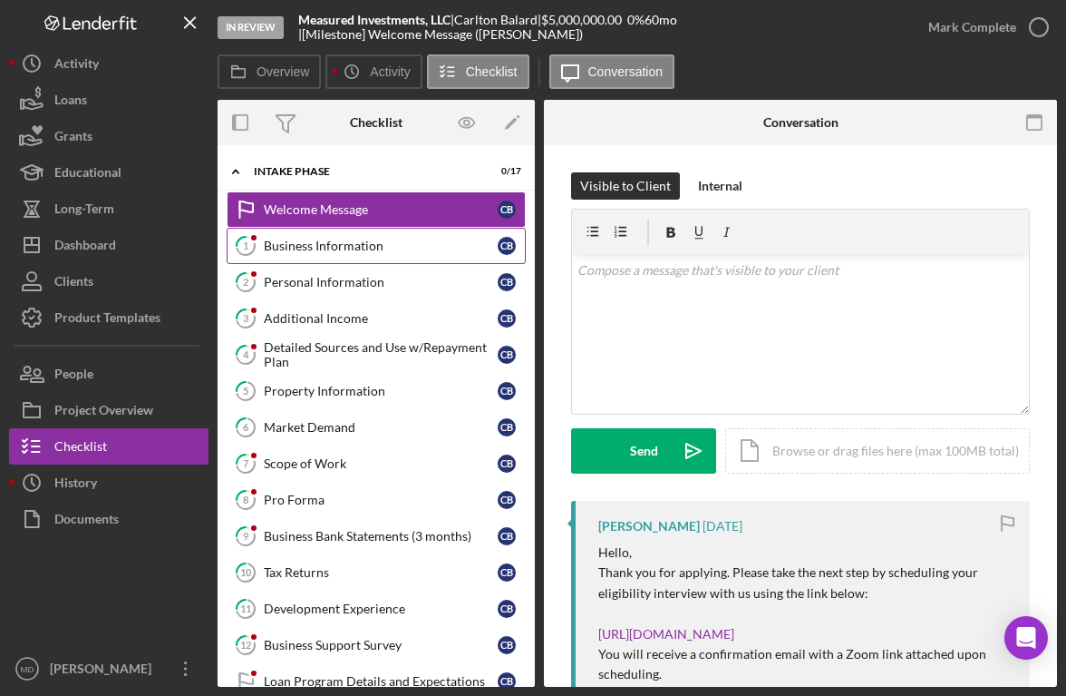
click at [319, 255] on link "1 Business Information C B" at bounding box center [376, 246] width 299 height 36
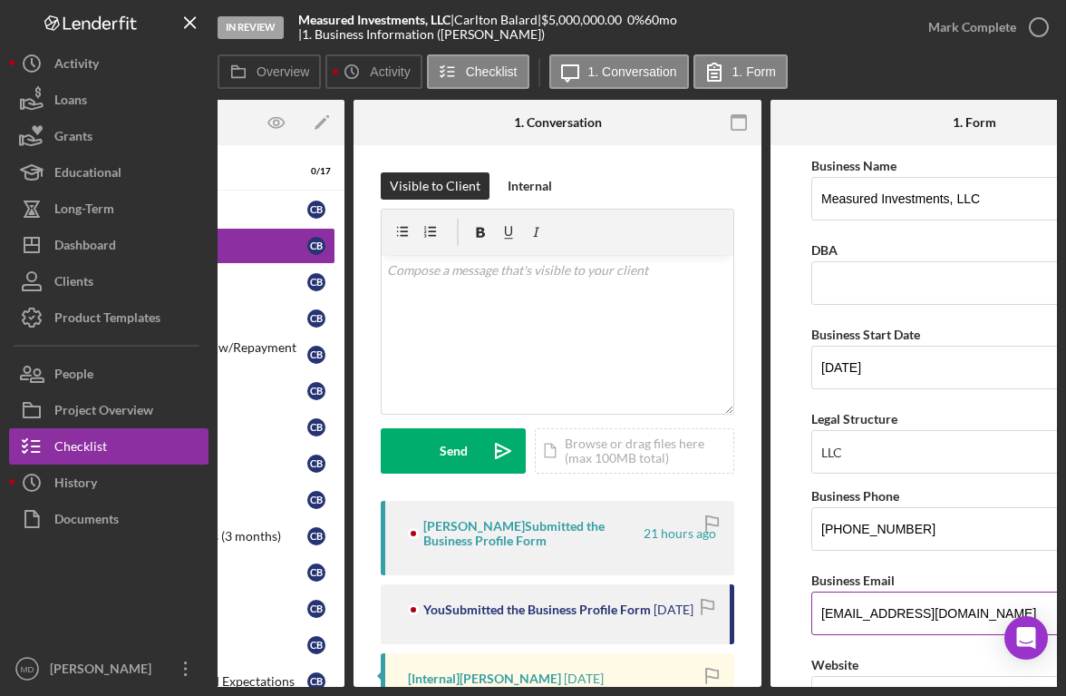
scroll to position [0, 192]
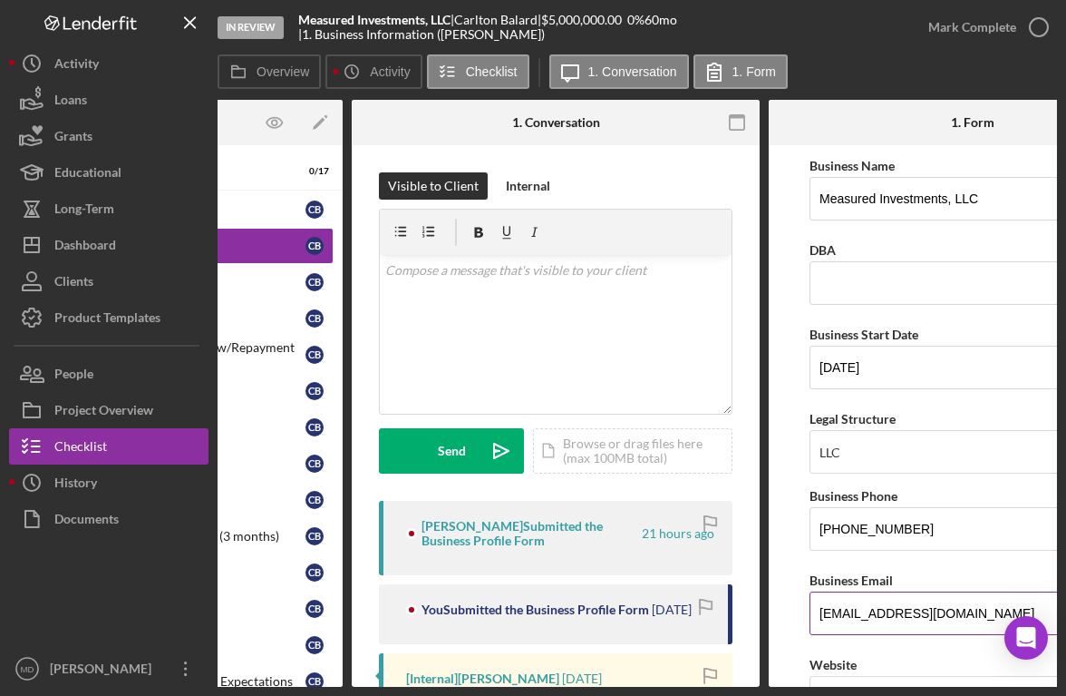
drag, startPoint x: 1004, startPoint y: 614, endPoint x: 810, endPoint y: 613, distance: 194.1
click at [810, 613] on input "[EMAIL_ADDRESS][DOMAIN_NAME]" at bounding box center [973, 613] width 326 height 44
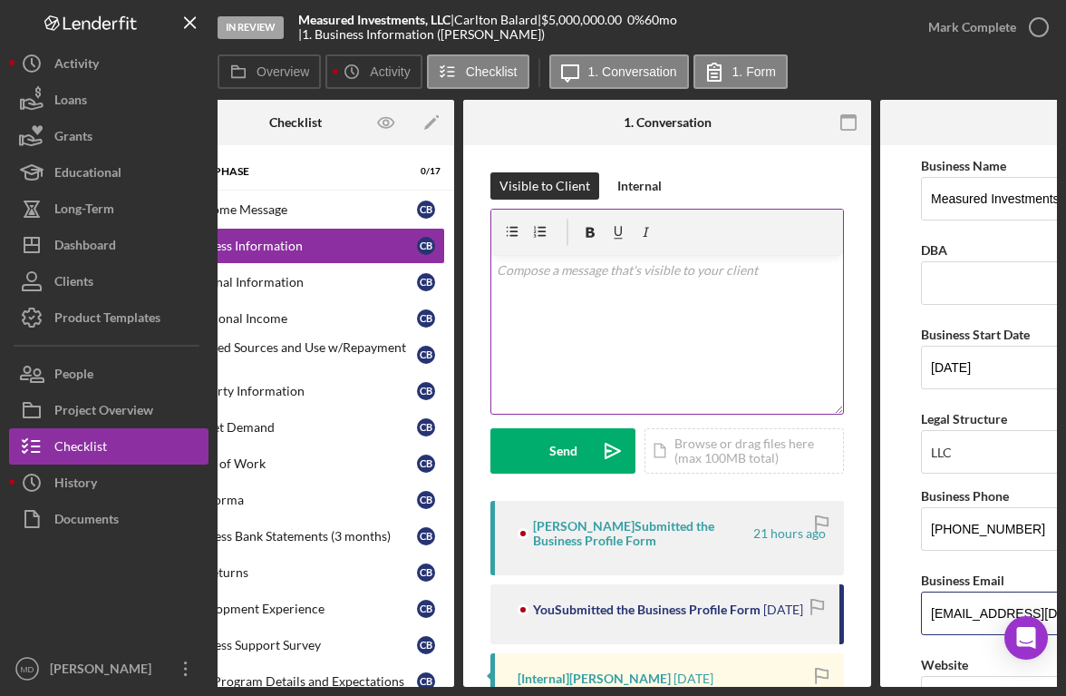
scroll to position [0, 0]
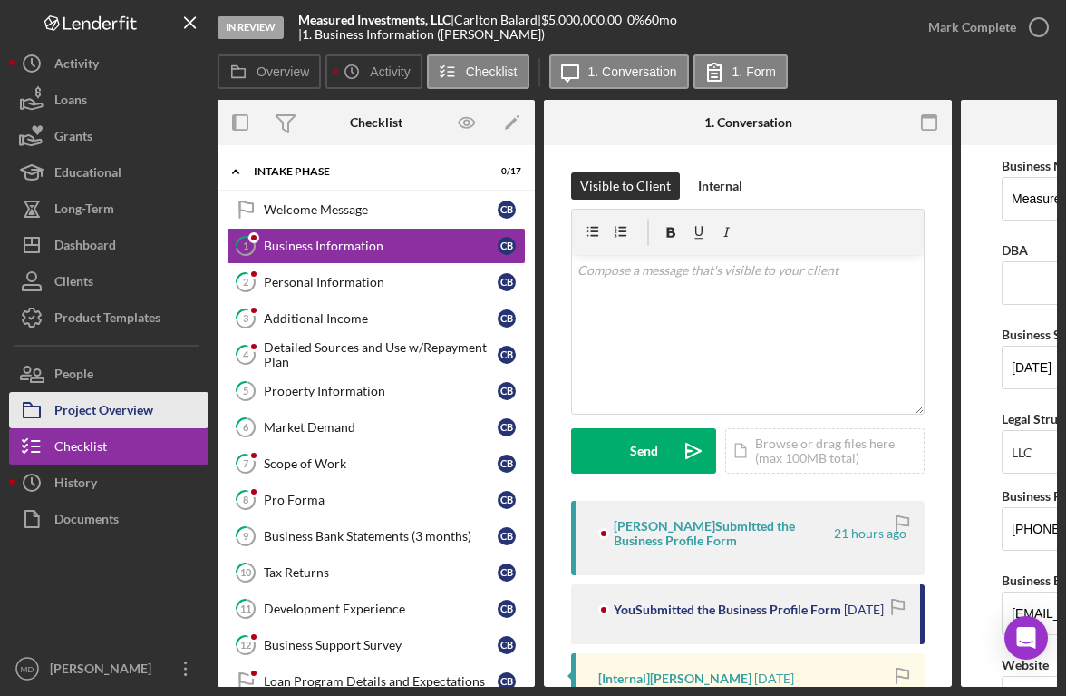
click at [159, 417] on button "Project Overview" at bounding box center [109, 410] width 200 height 36
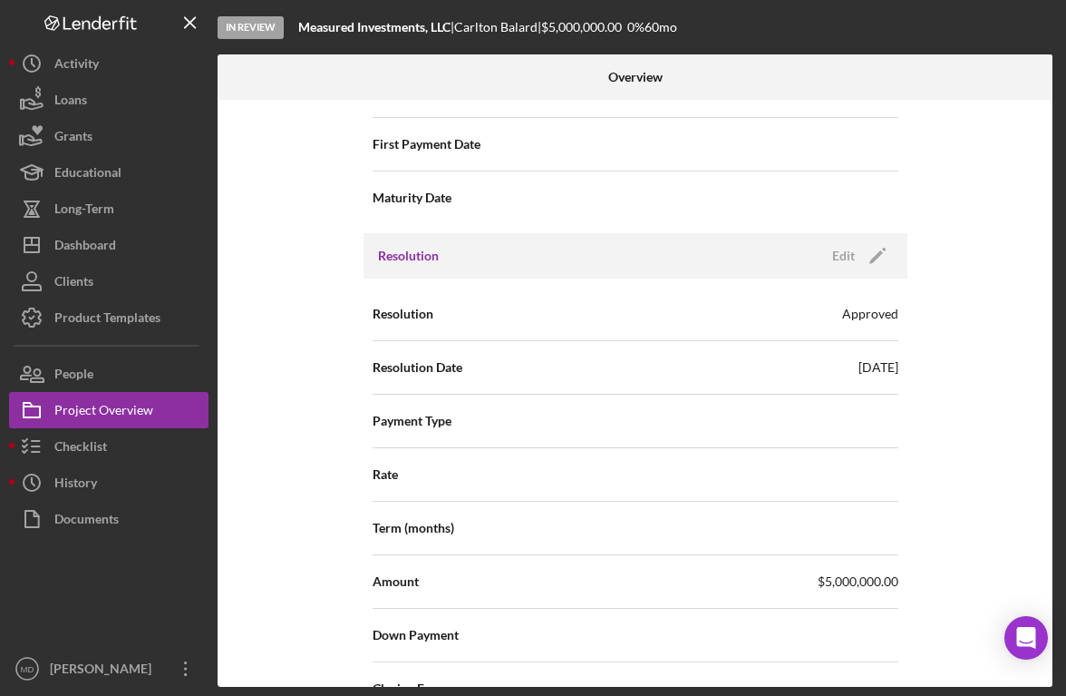
scroll to position [2278, 0]
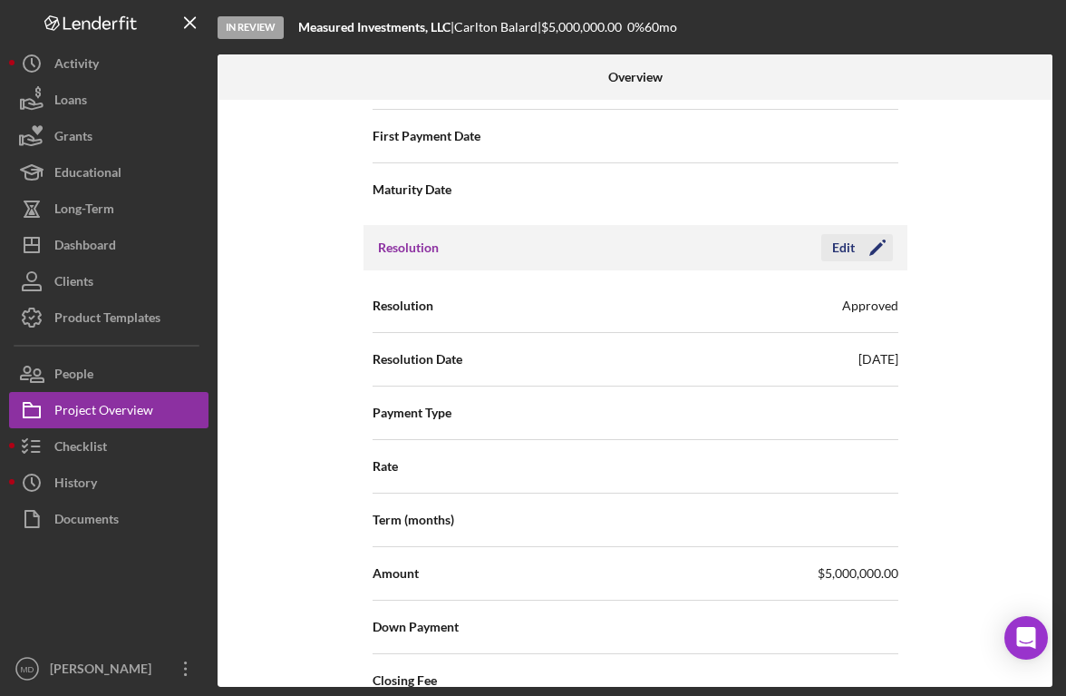
click at [837, 248] on div "Edit" at bounding box center [843, 247] width 23 height 27
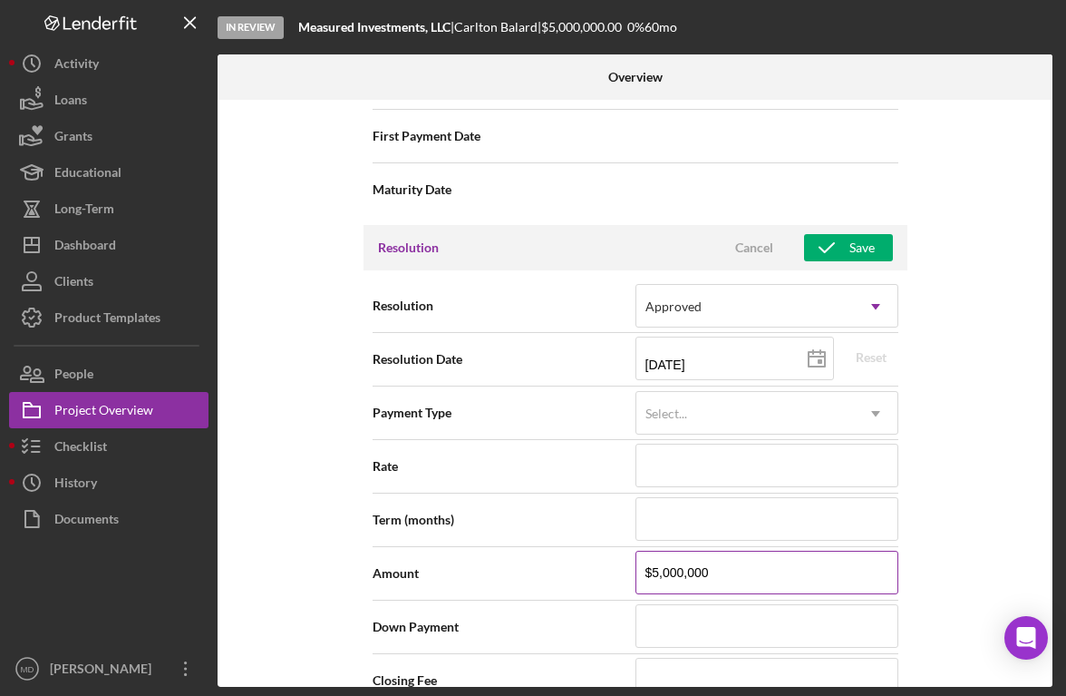
click at [707, 574] on input "$5,000,000" at bounding box center [767, 572] width 263 height 44
type input "$500,000"
type input "$50,000"
click at [844, 251] on icon "button" at bounding box center [826, 247] width 45 height 45
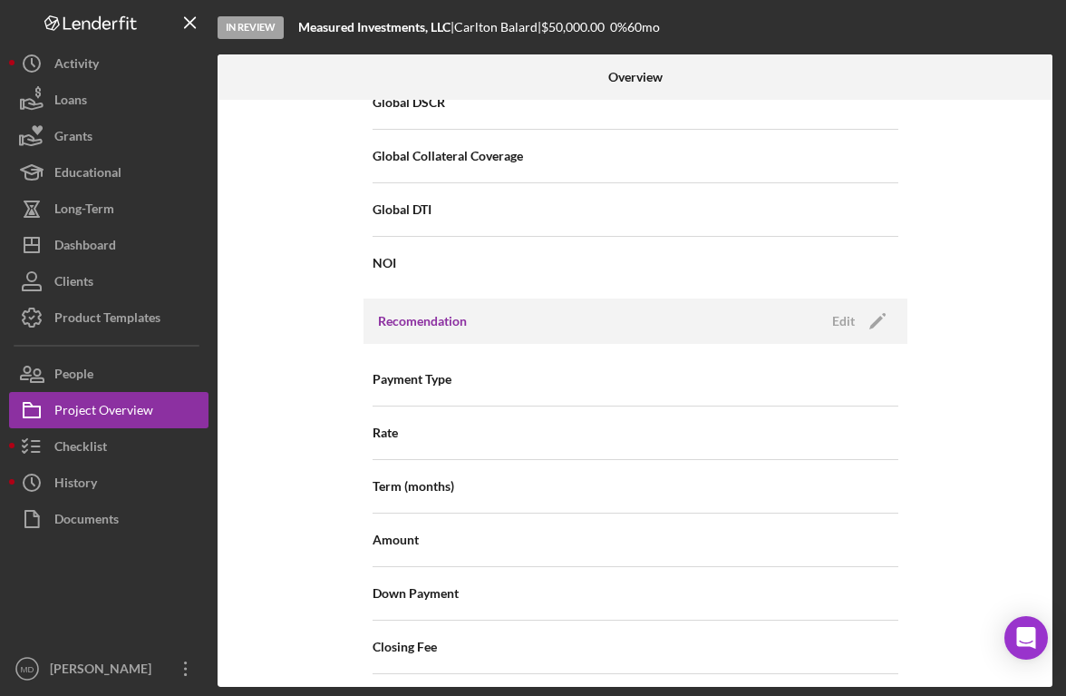
scroll to position [0, 0]
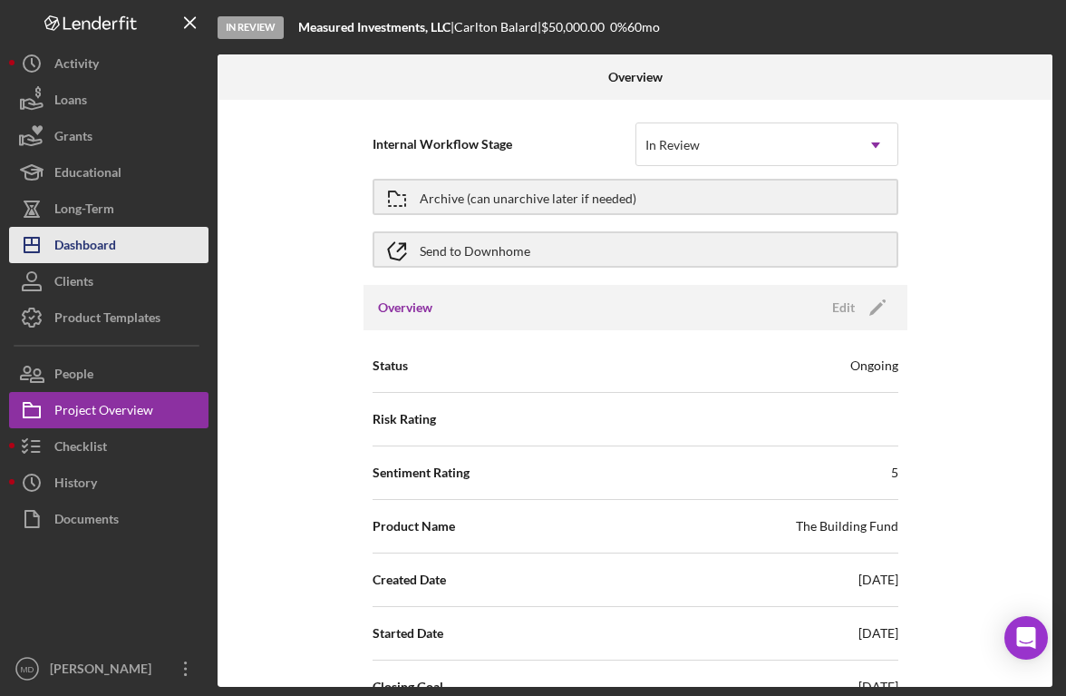
click at [131, 238] on button "Icon/Dashboard Dashboard" at bounding box center [109, 245] width 200 height 36
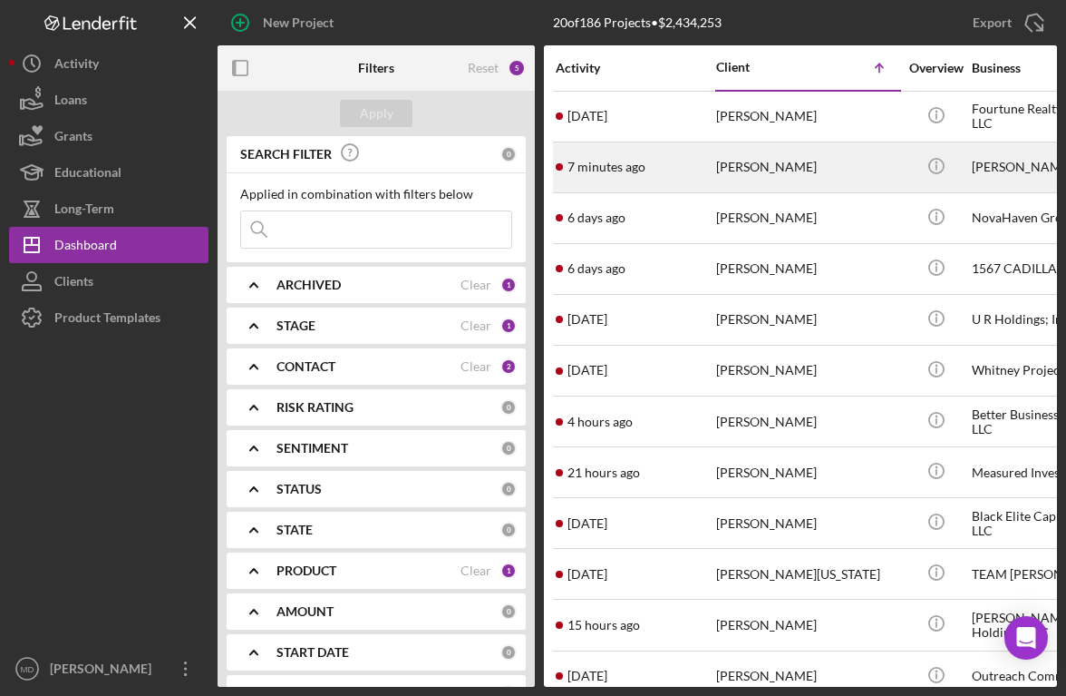
click at [769, 171] on div "[PERSON_NAME]" at bounding box center [806, 167] width 181 height 48
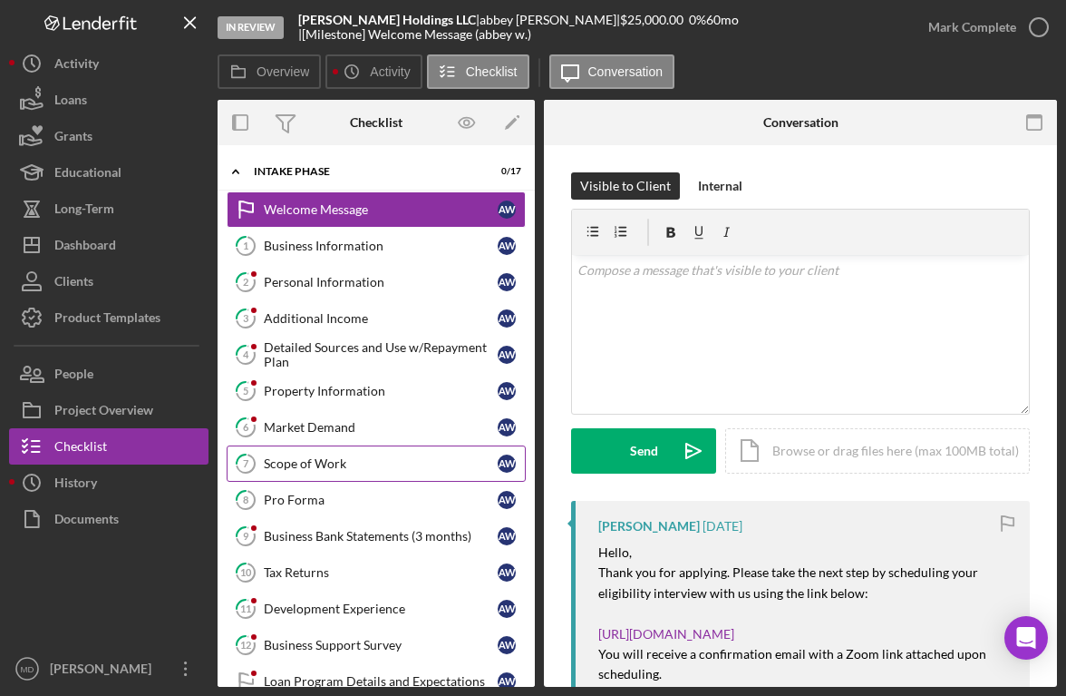
click at [325, 470] on div "Scope of Work" at bounding box center [381, 463] width 234 height 15
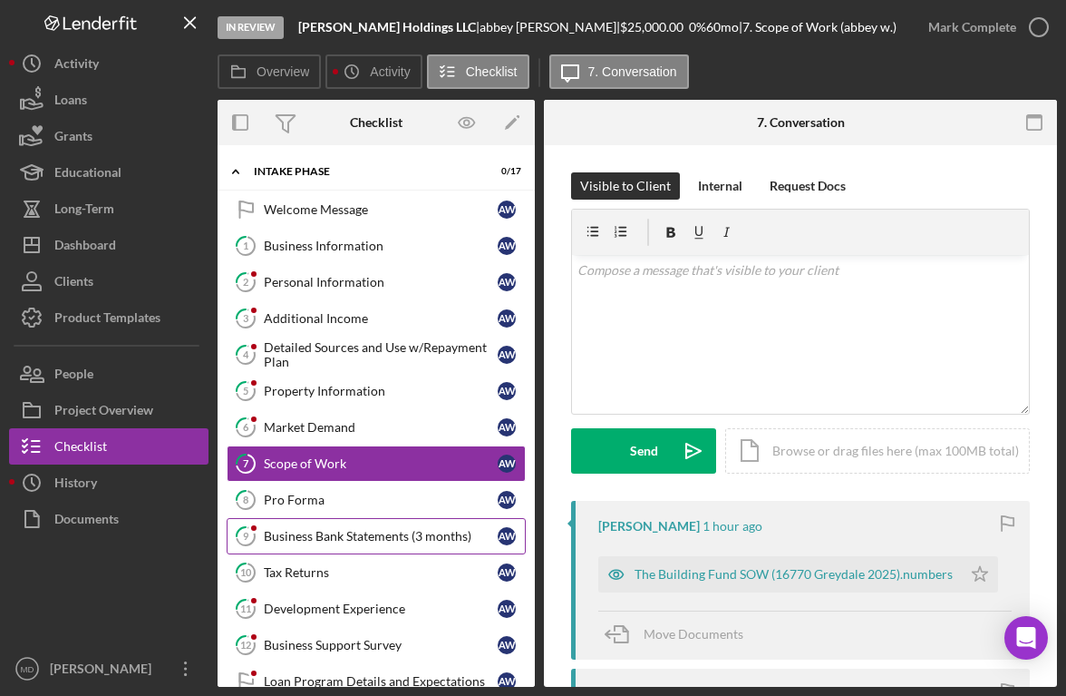
click at [404, 531] on div "Business Bank Statements (3 months)" at bounding box center [381, 536] width 234 height 15
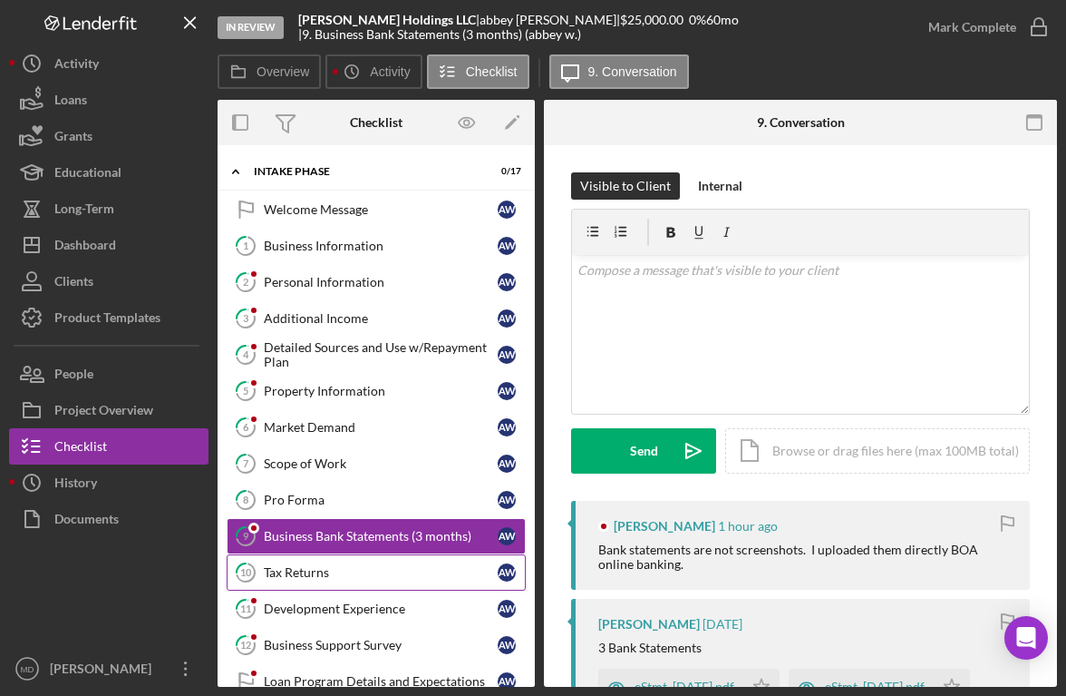
click at [401, 576] on div "Tax Returns" at bounding box center [381, 572] width 234 height 15
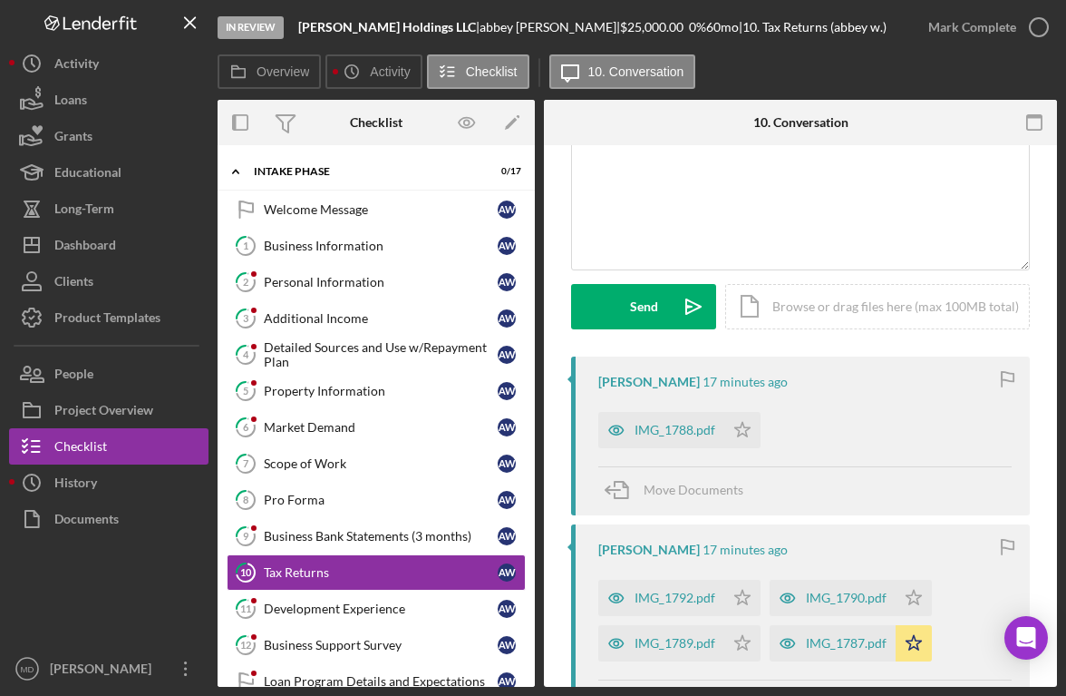
scroll to position [152, 0]
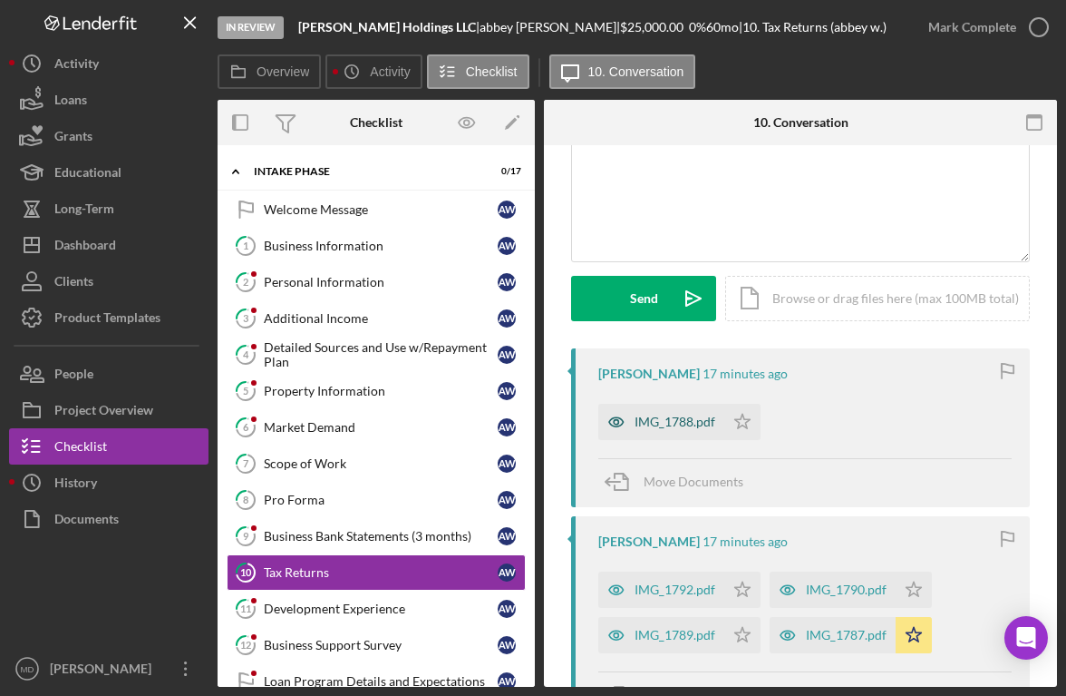
click at [671, 432] on div "IMG_1788.pdf" at bounding box center [662, 422] width 126 height 36
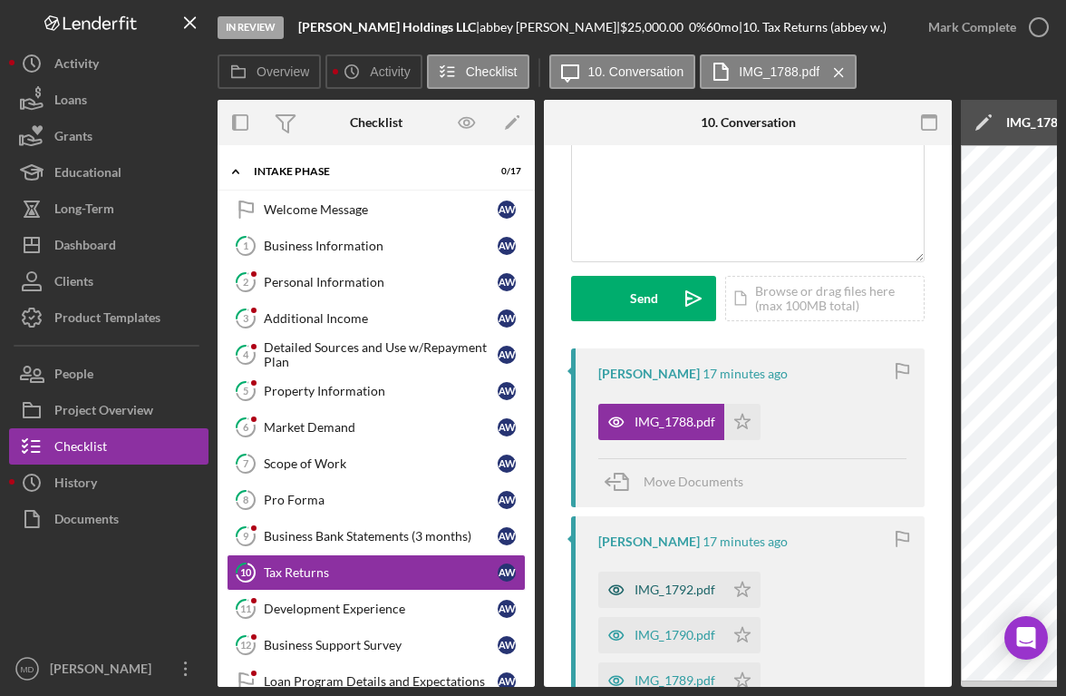
click at [664, 591] on div "IMG_1792.pdf" at bounding box center [675, 589] width 81 height 15
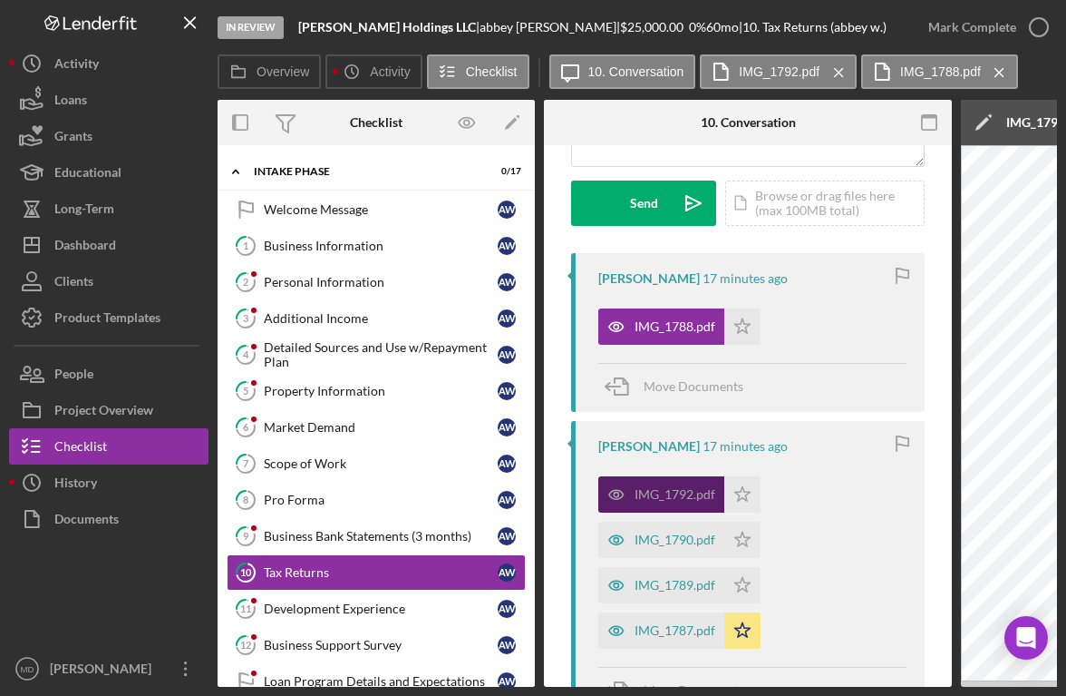
scroll to position [257, 0]
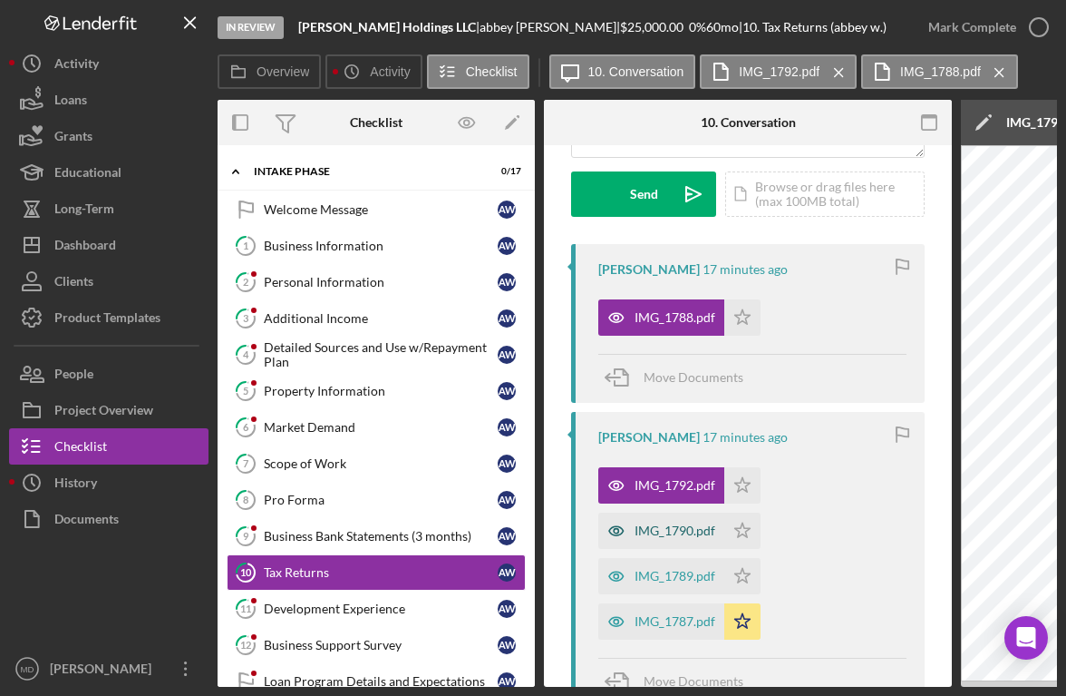
click at [668, 524] on div "IMG_1790.pdf" at bounding box center [675, 530] width 81 height 15
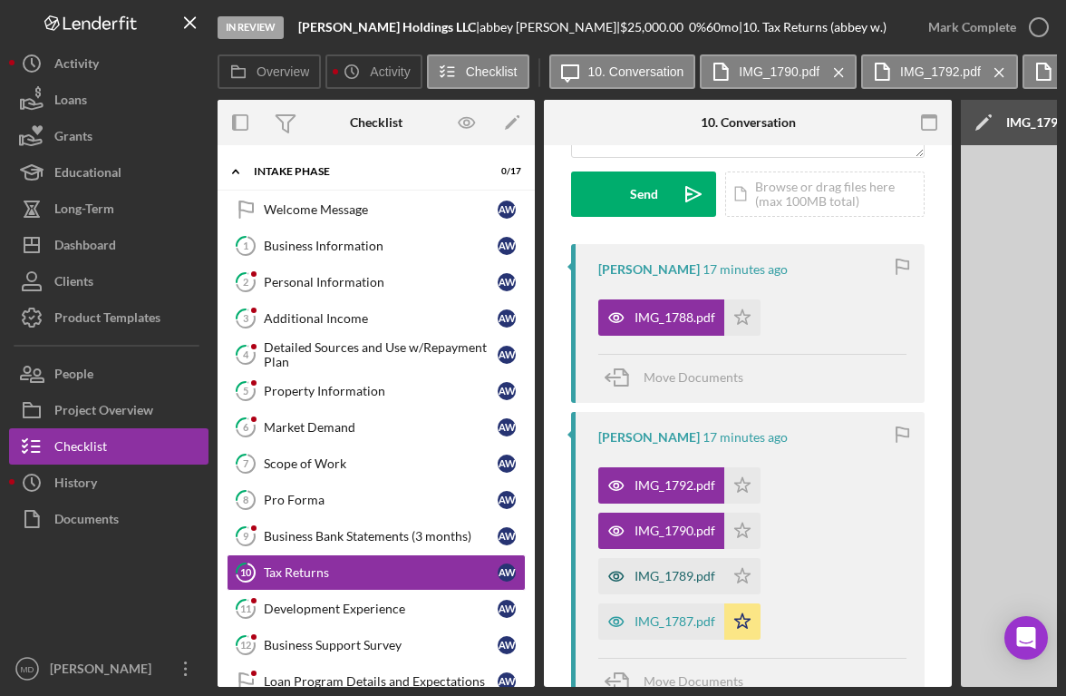
click at [663, 578] on div "IMG_1789.pdf" at bounding box center [675, 576] width 81 height 15
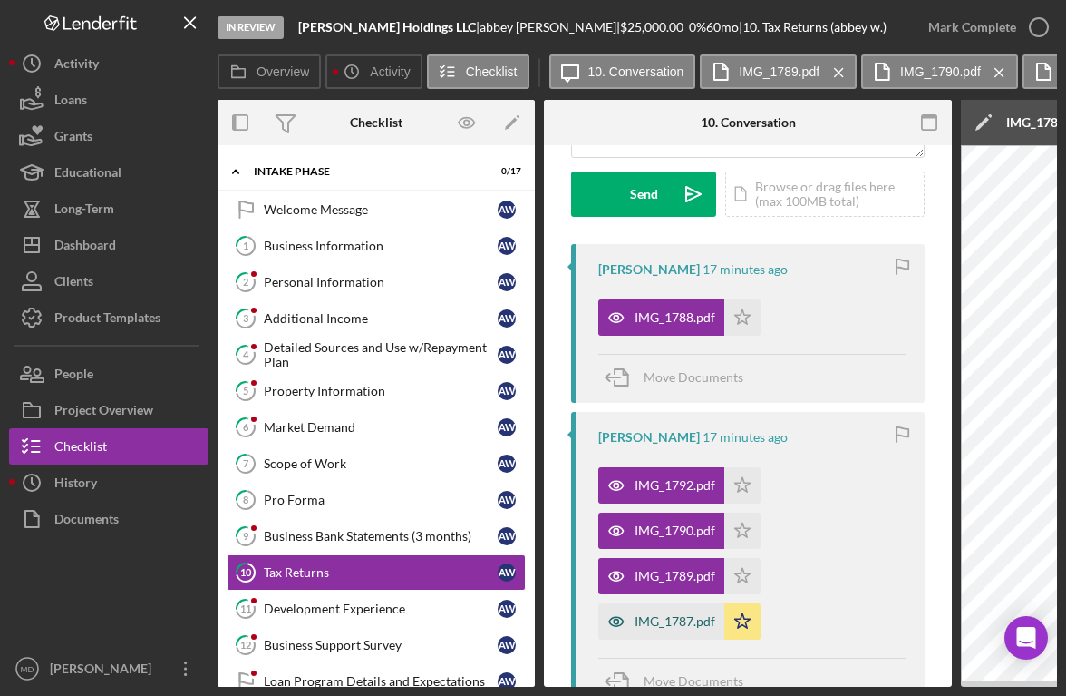
click at [661, 622] on div "IMG_1787.pdf" at bounding box center [675, 621] width 81 height 15
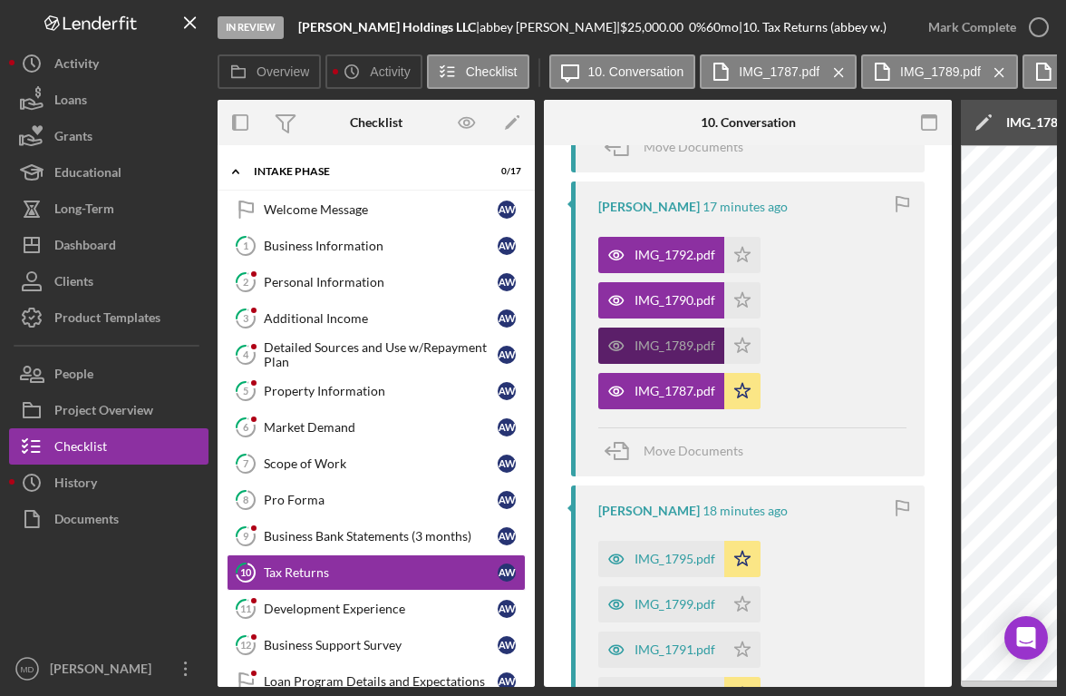
scroll to position [500, 0]
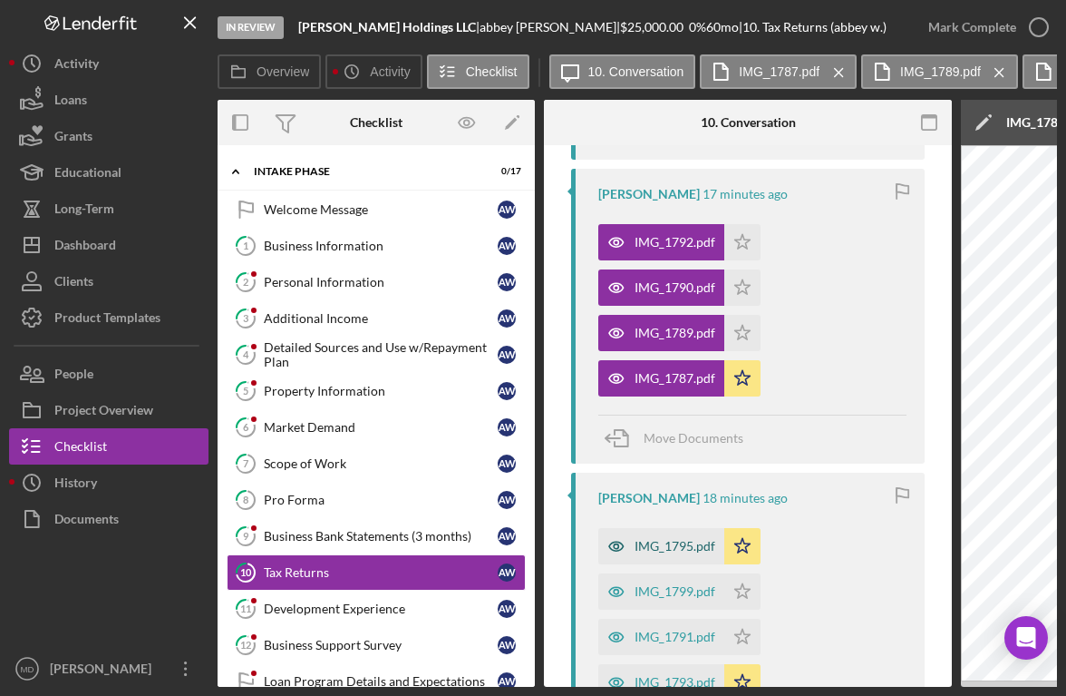
click at [676, 547] on div "IMG_1795.pdf" at bounding box center [675, 546] width 81 height 15
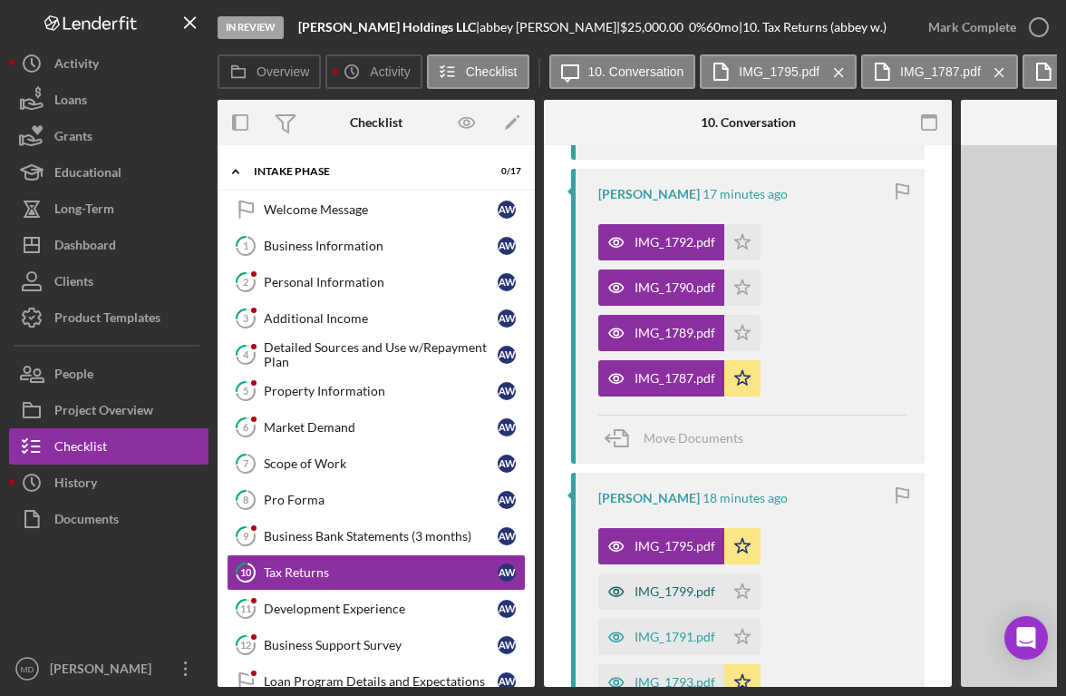
click at [673, 590] on div "IMG_1799.pdf" at bounding box center [675, 591] width 81 height 15
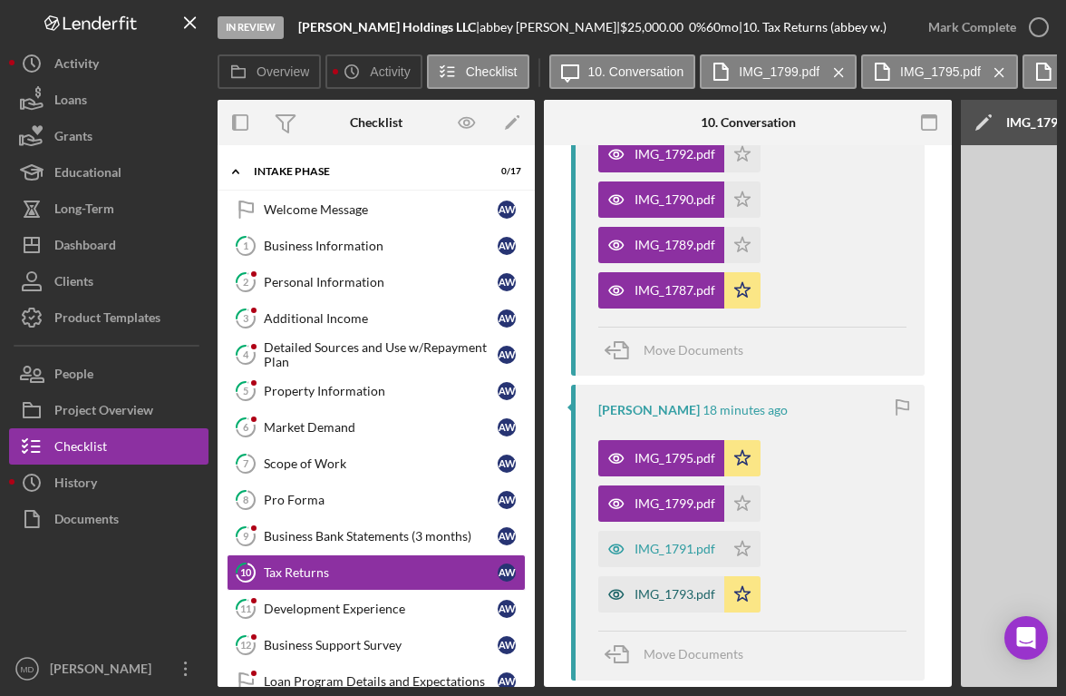
scroll to position [652, 0]
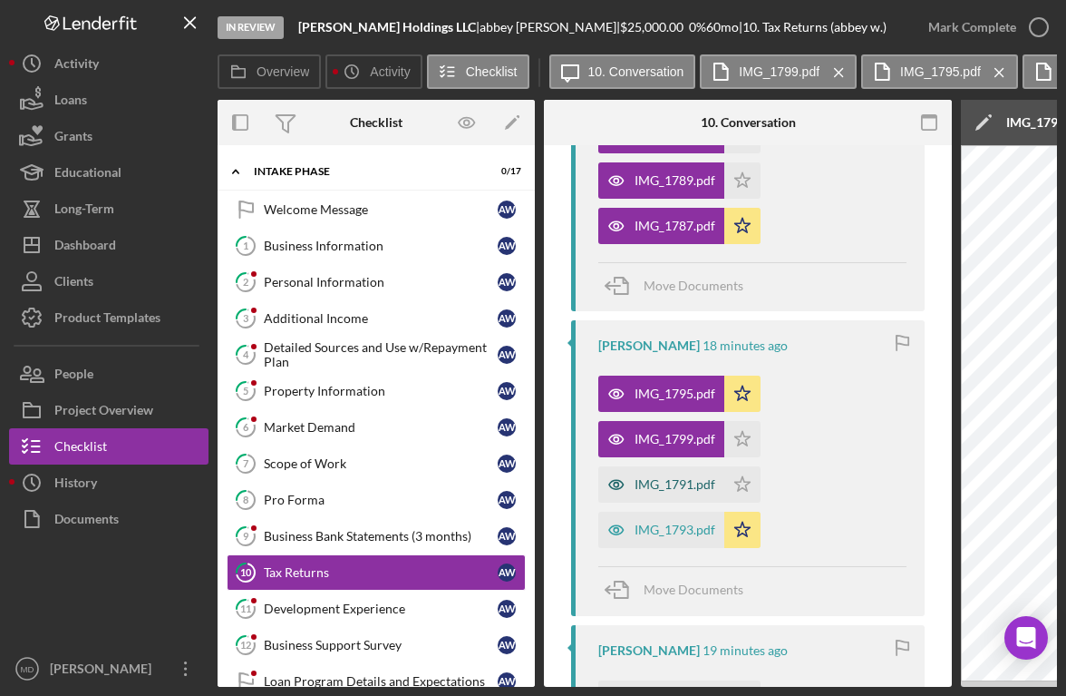
click at [669, 495] on div "IMG_1791.pdf" at bounding box center [662, 484] width 126 height 36
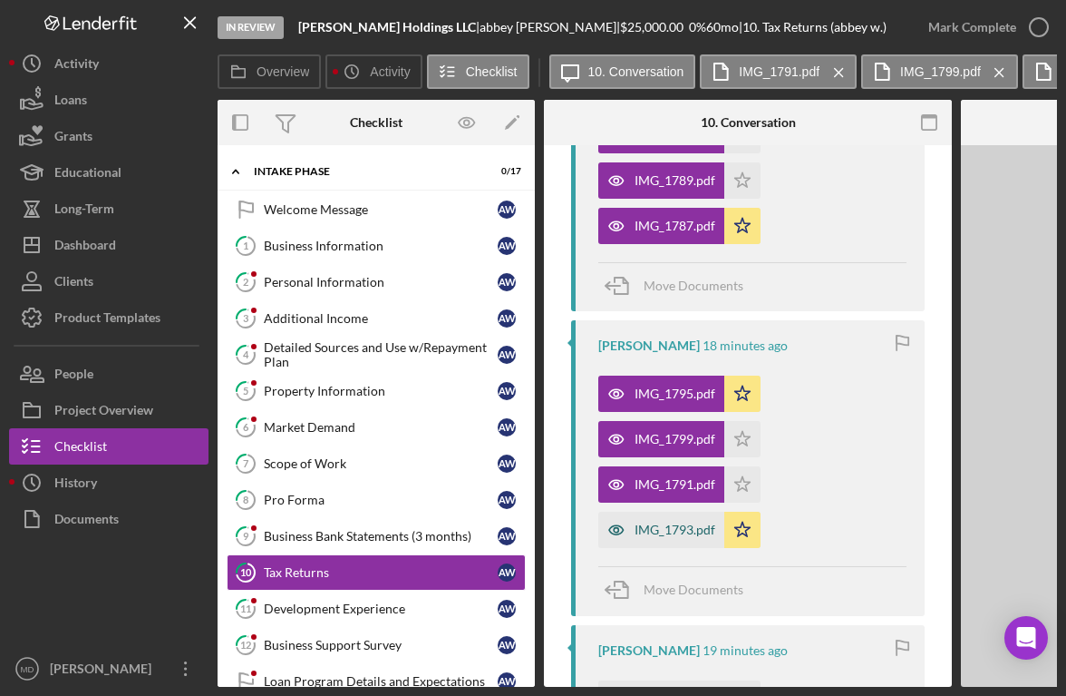
click at [669, 522] on div "IMG_1793.pdf" at bounding box center [675, 529] width 81 height 15
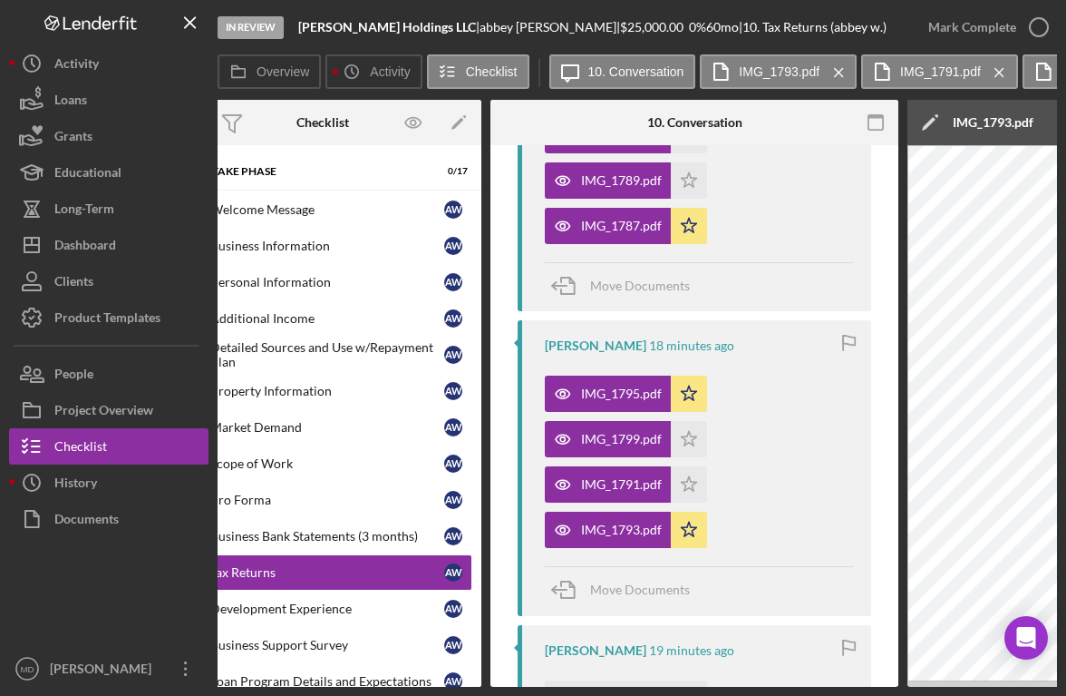
scroll to position [0, 0]
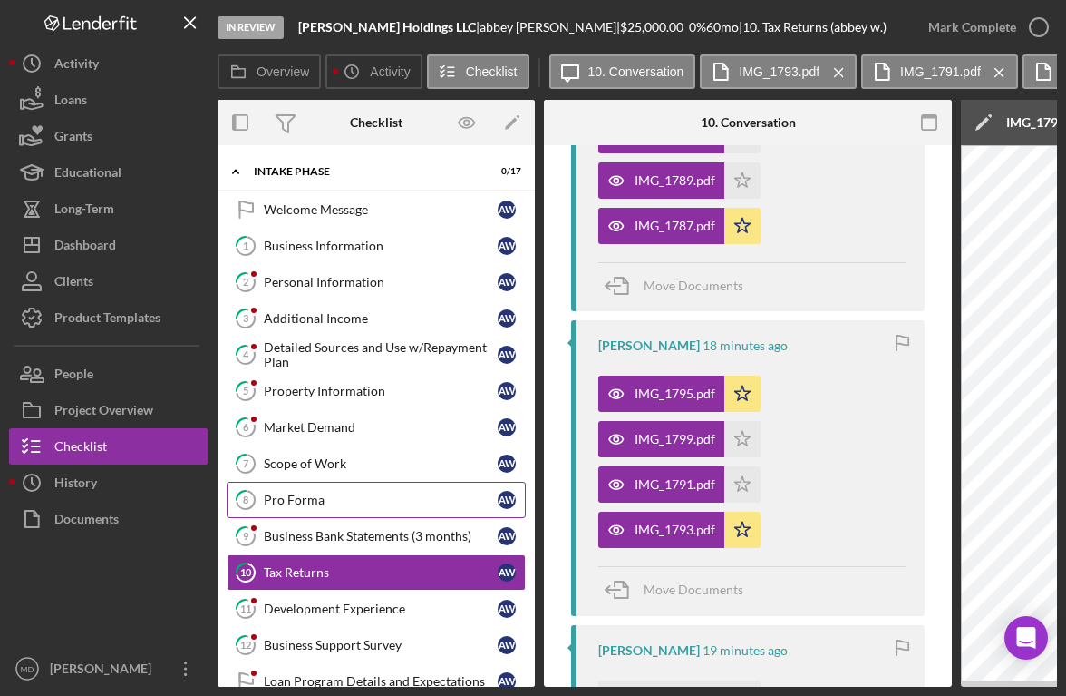
click at [337, 489] on link "8 Pro Forma a w" at bounding box center [376, 500] width 299 height 36
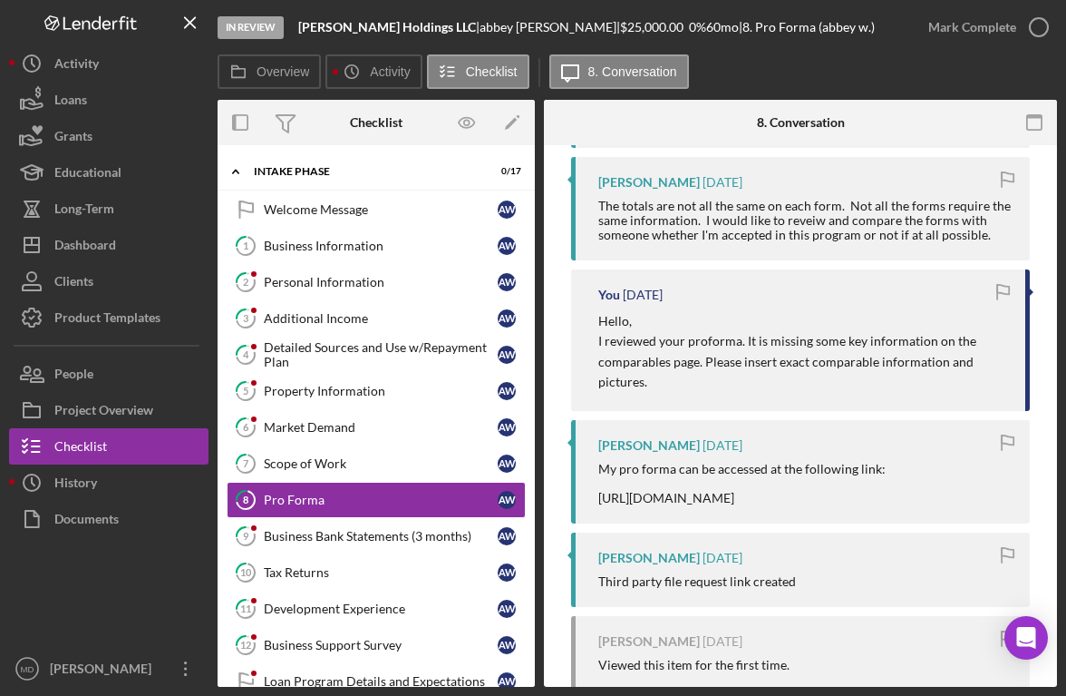
scroll to position [650, 0]
click at [302, 463] on div "Scope of Work" at bounding box center [381, 463] width 234 height 15
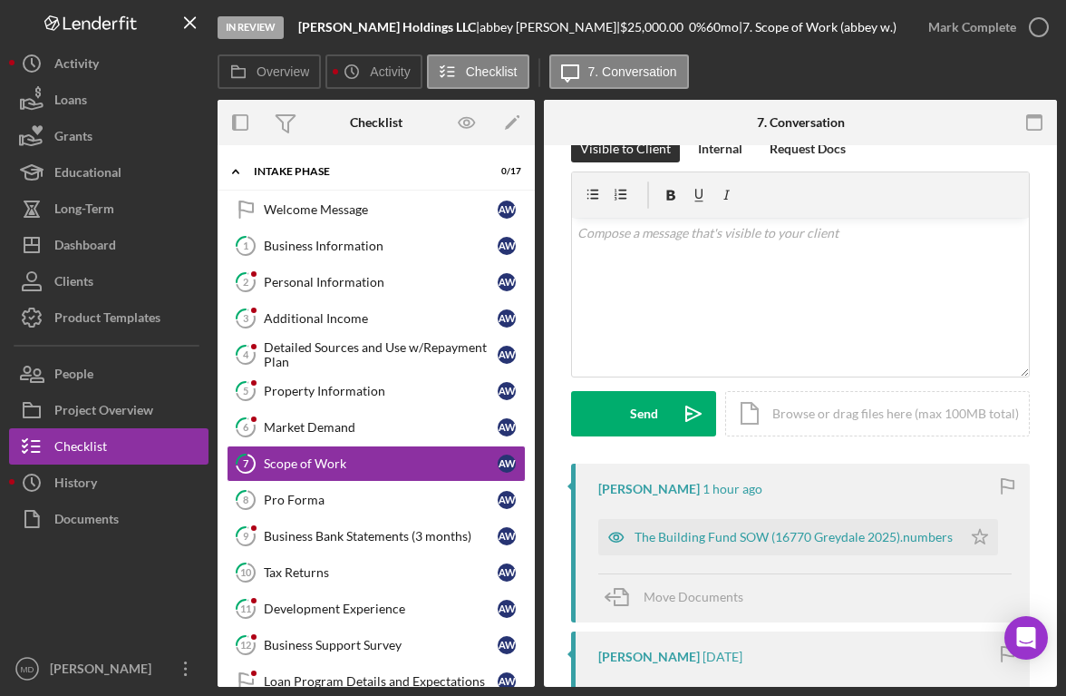
scroll to position [41, 0]
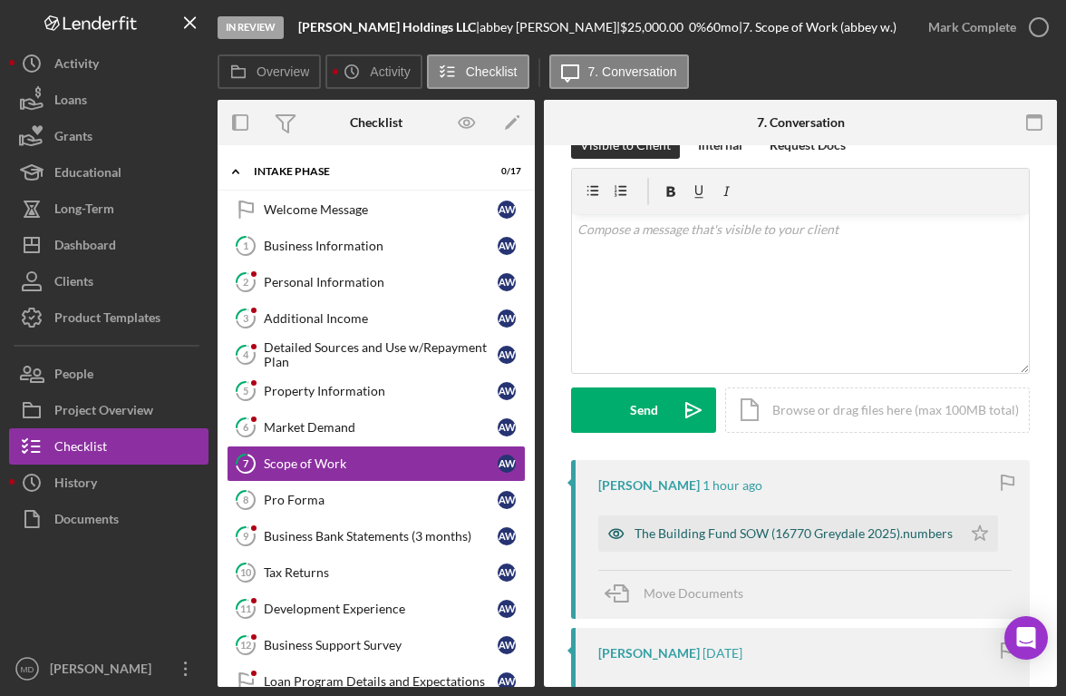
click at [685, 536] on div "The Building Fund SOW (16770 Greydale 2025).numbers" at bounding box center [794, 533] width 318 height 15
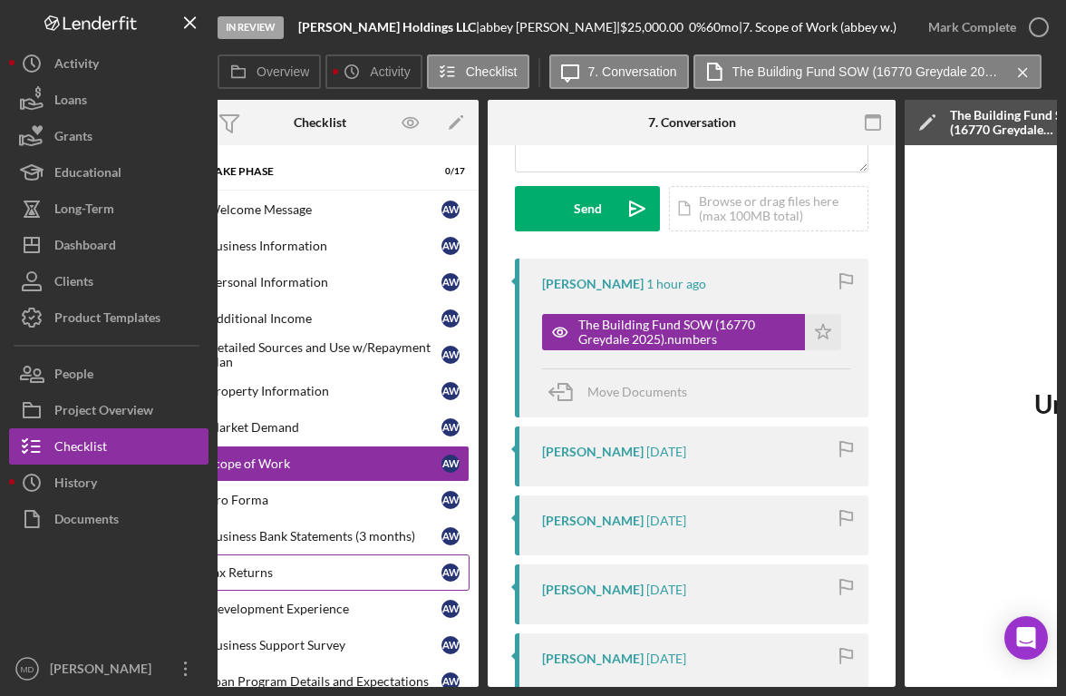
scroll to position [0, 0]
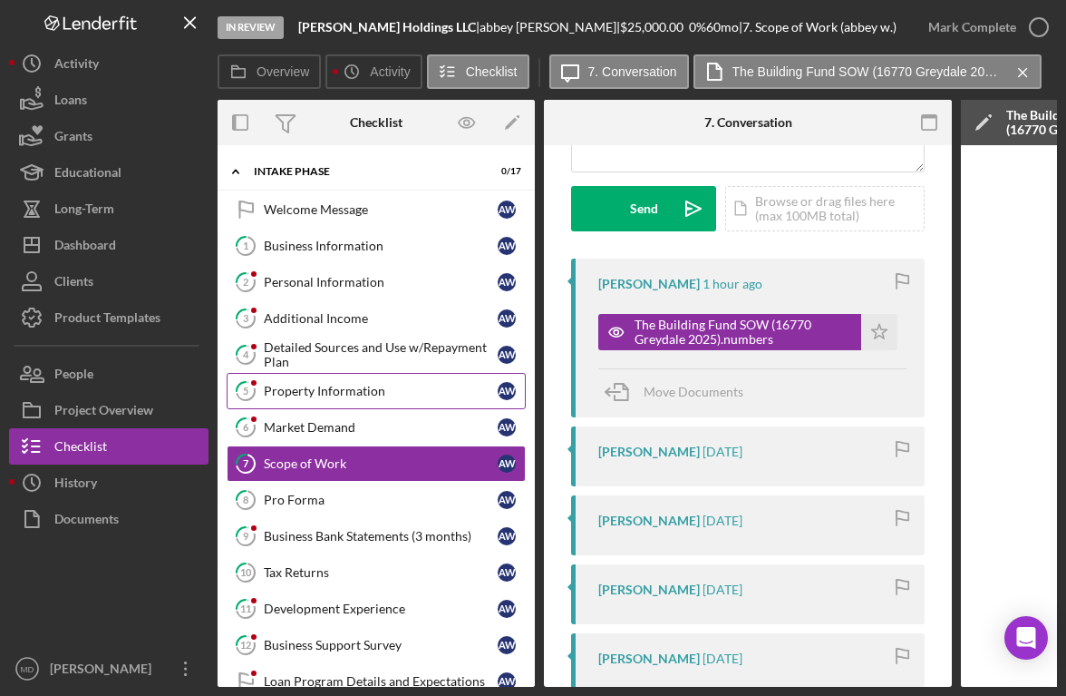
click at [339, 391] on div "Property Information" at bounding box center [381, 391] width 234 height 15
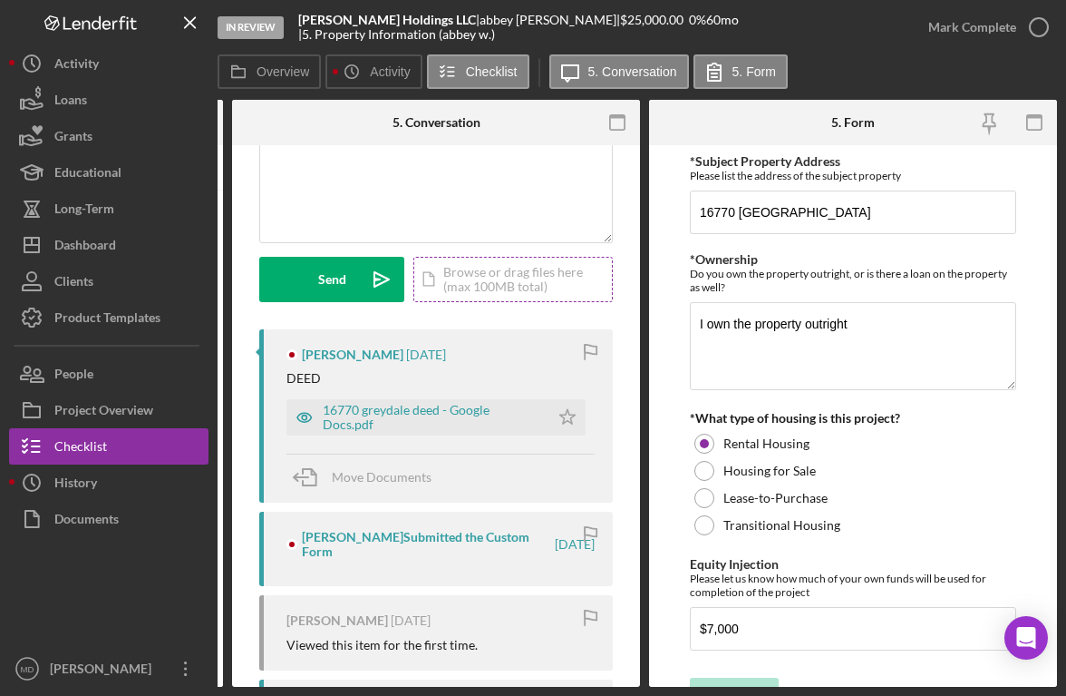
scroll to position [175, 0]
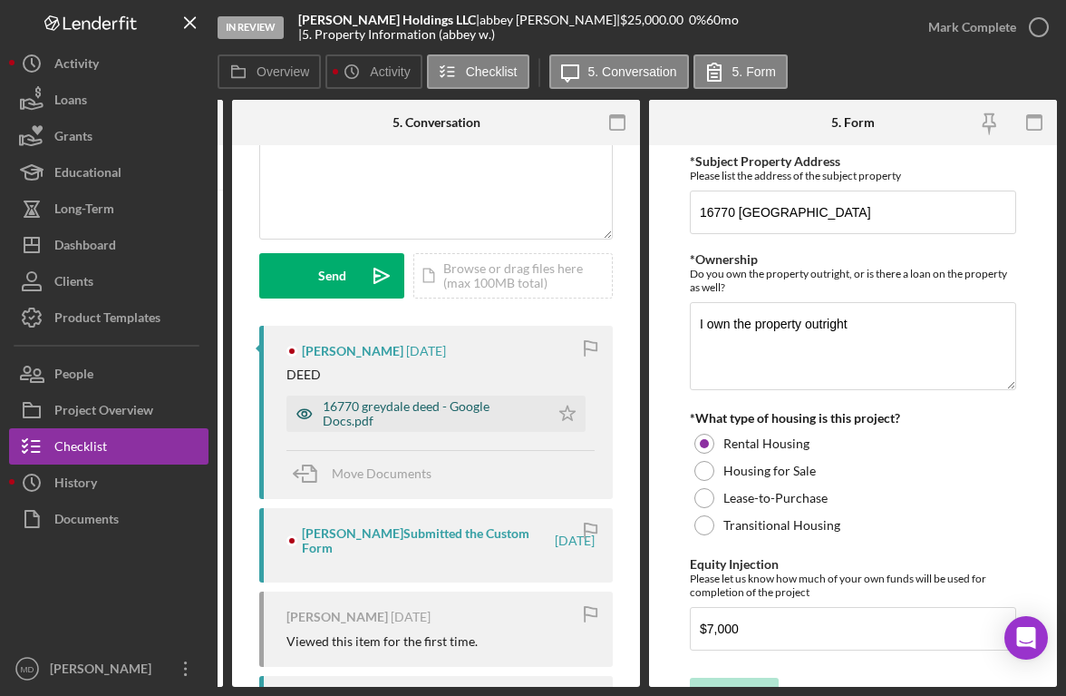
click at [480, 405] on div "16770 greydale deed - Google Docs.pdf" at bounding box center [432, 413] width 218 height 29
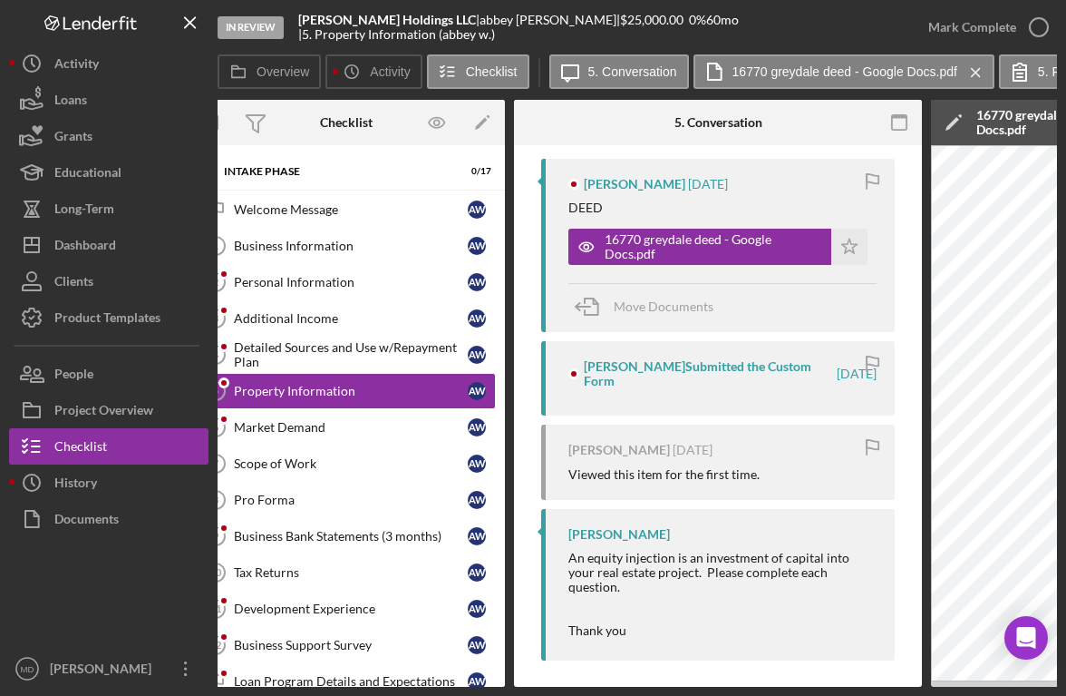
scroll to position [0, 0]
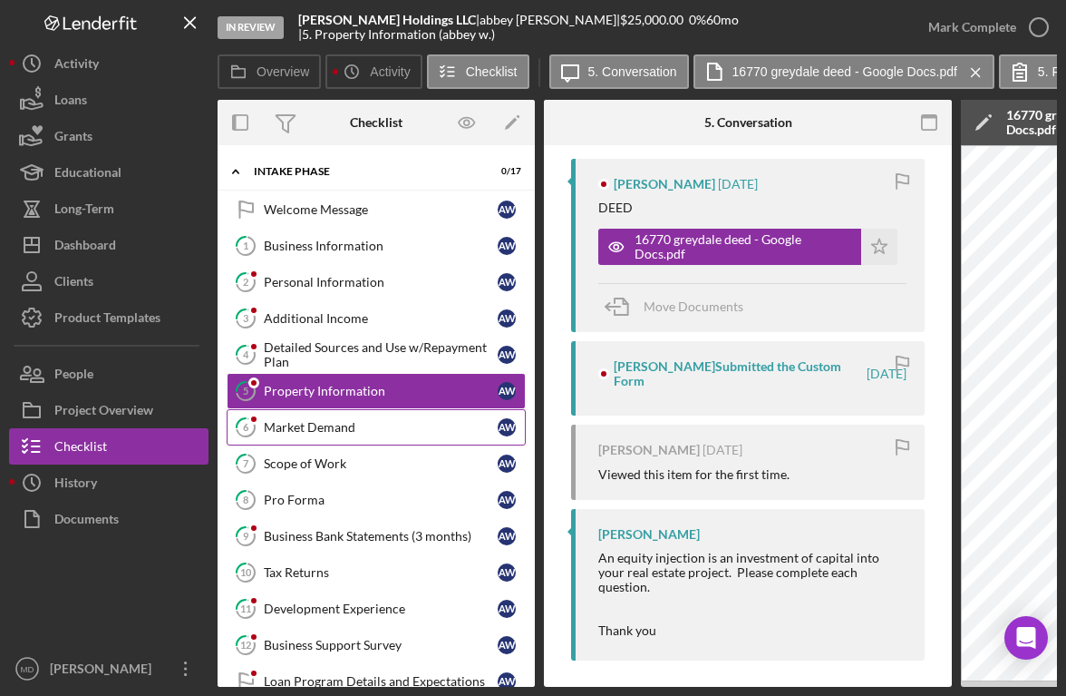
click at [361, 436] on link "6 Market Demand a w" at bounding box center [376, 427] width 299 height 36
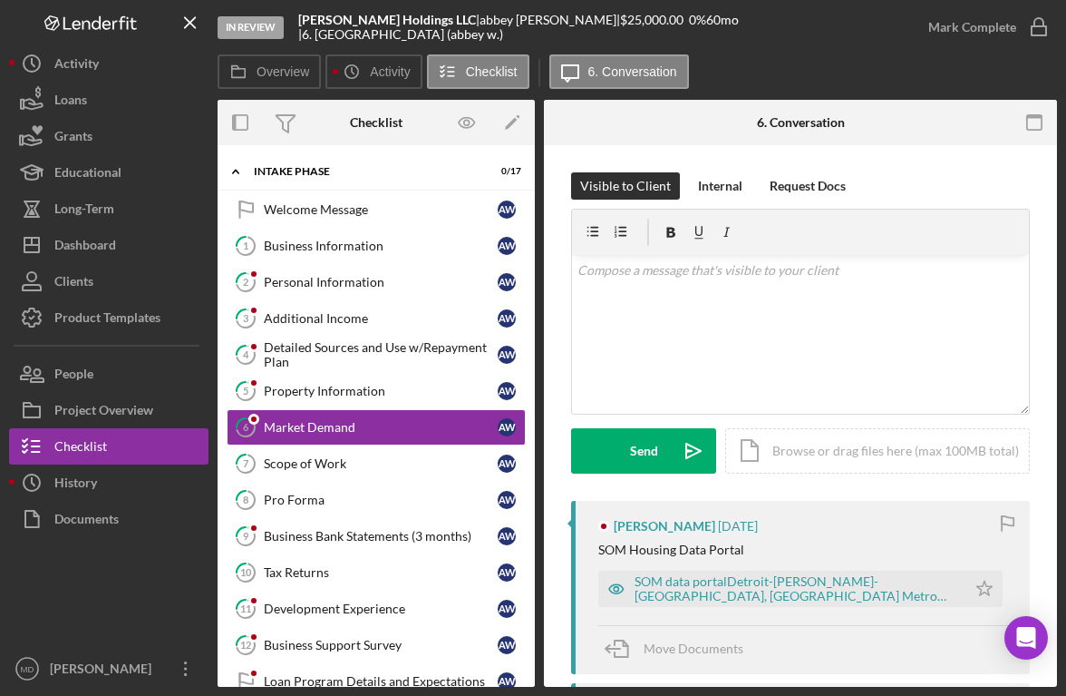
scroll to position [7, 0]
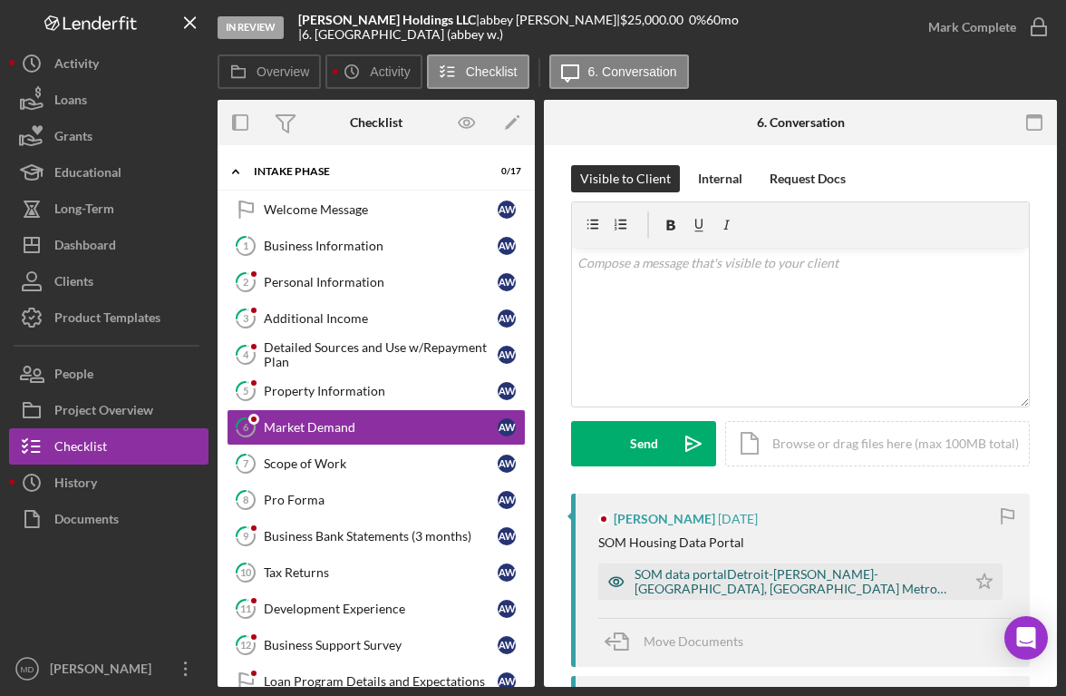
click at [674, 591] on div "SOM data portalDetroit-[PERSON_NAME]-[GEOGRAPHIC_DATA], [GEOGRAPHIC_DATA] Metro…" at bounding box center [796, 581] width 323 height 29
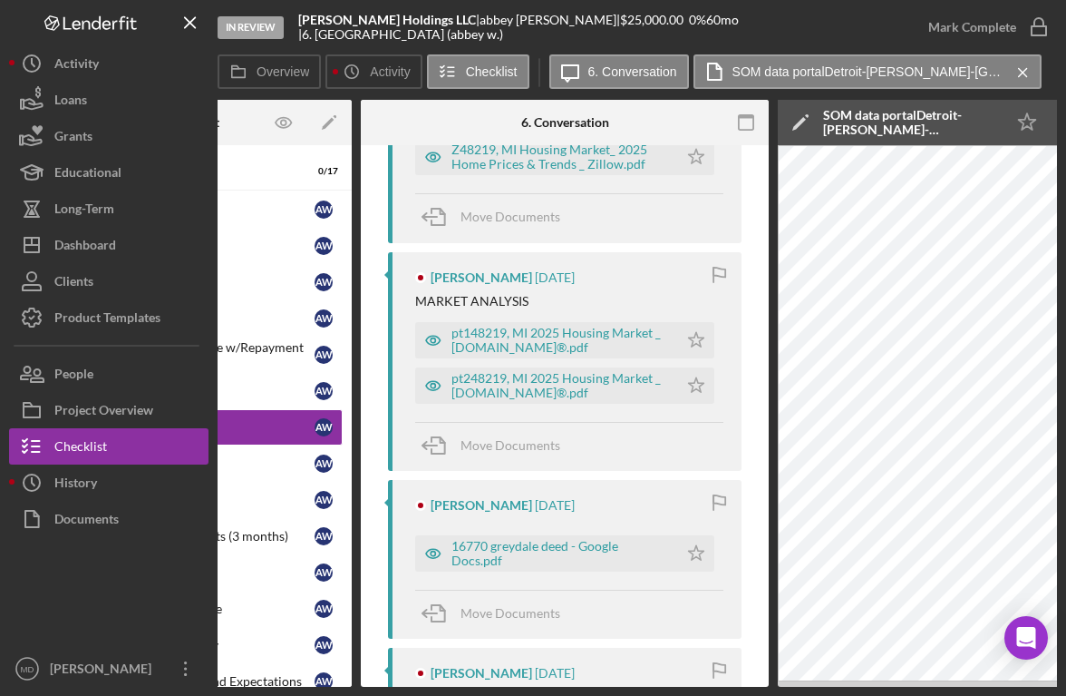
scroll to position [657, 0]
click at [560, 554] on div "16770 greydale deed - Google Docs.pdf" at bounding box center [561, 554] width 218 height 29
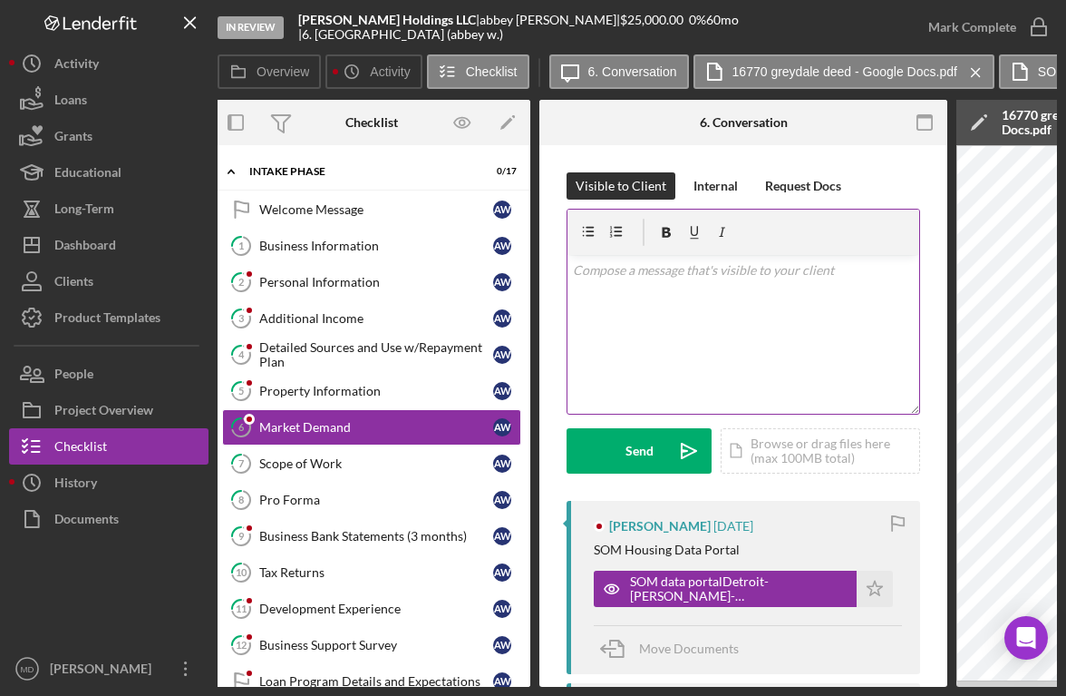
scroll to position [0, 0]
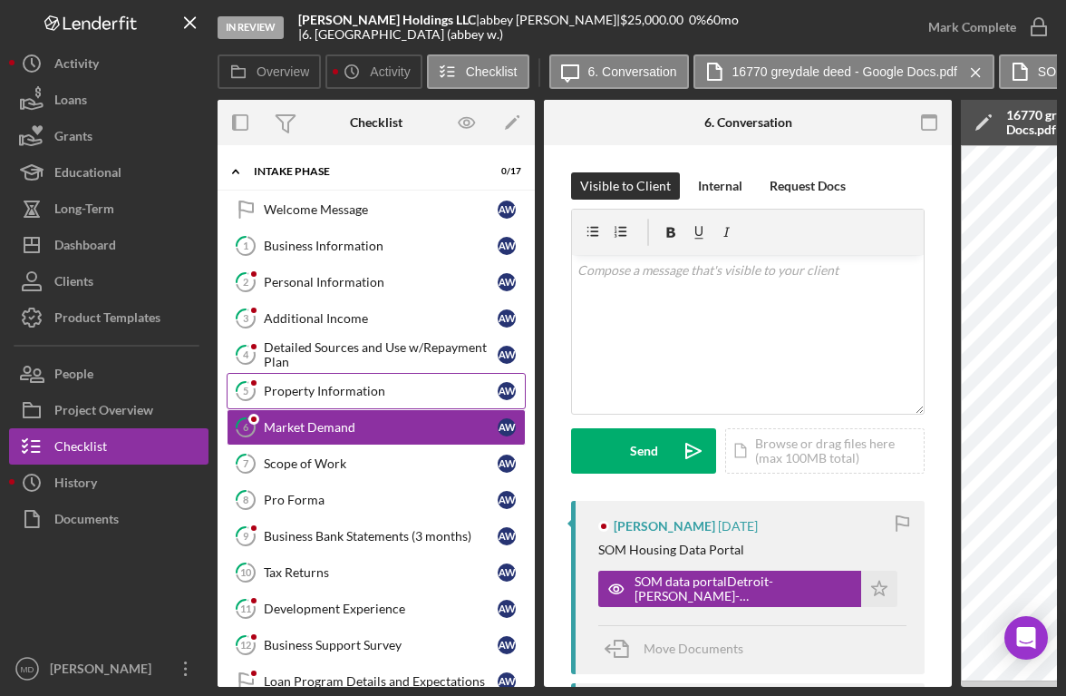
click at [332, 386] on div "Property Information" at bounding box center [381, 391] width 234 height 15
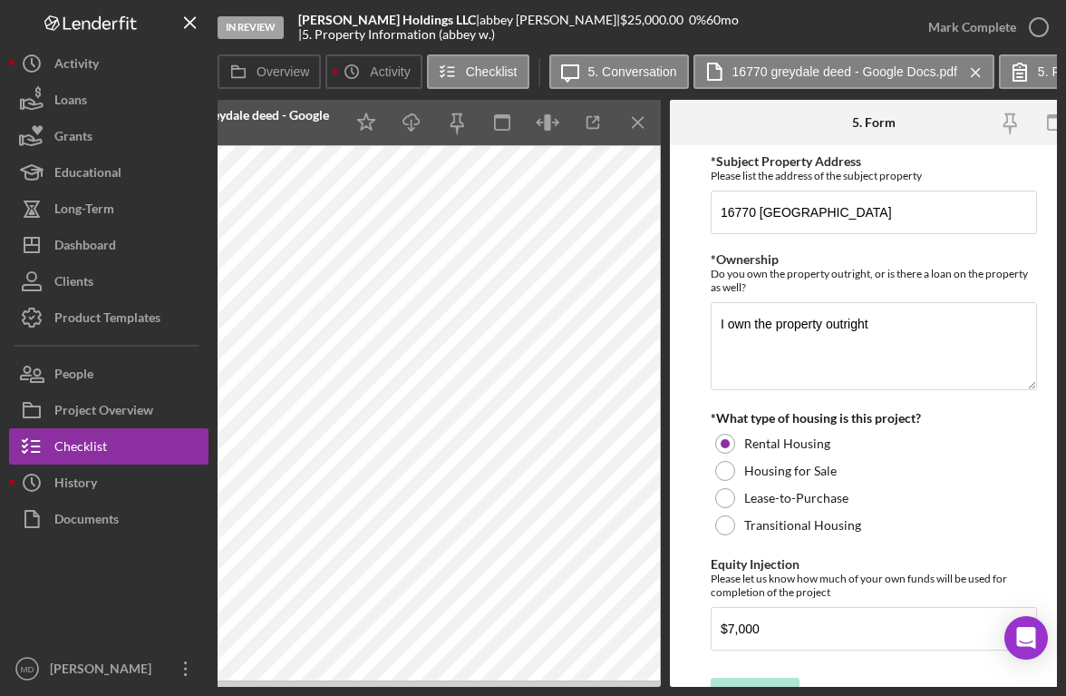
scroll to position [0, 865]
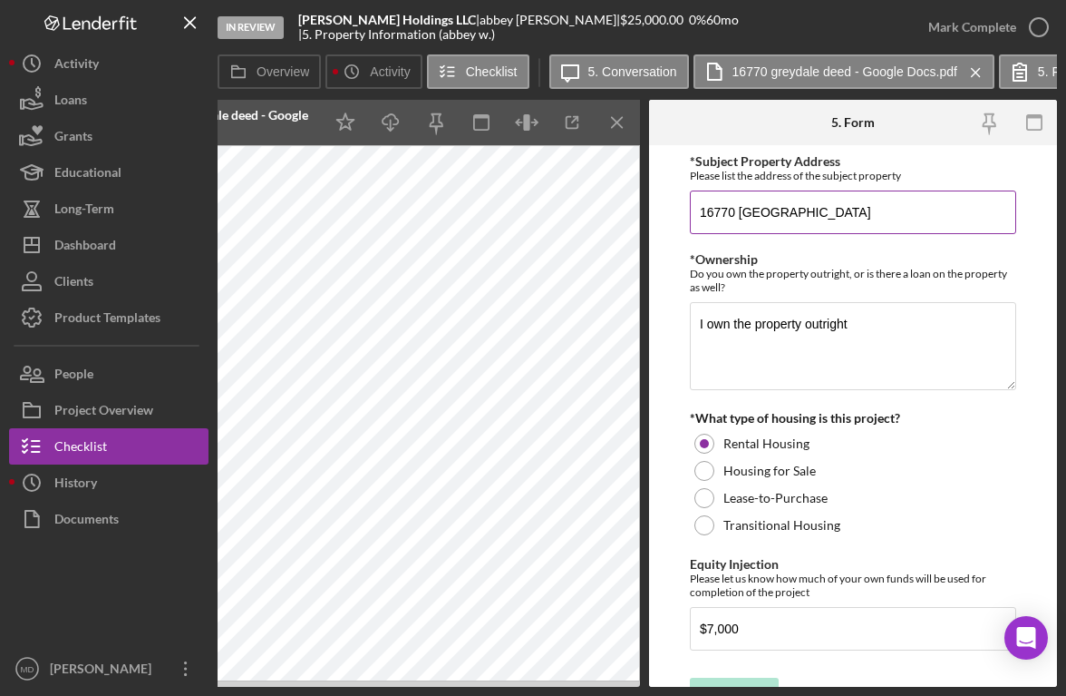
drag, startPoint x: 901, startPoint y: 212, endPoint x: 695, endPoint y: 214, distance: 206.8
click at [695, 214] on input "16770 [GEOGRAPHIC_DATA]" at bounding box center [853, 212] width 326 height 44
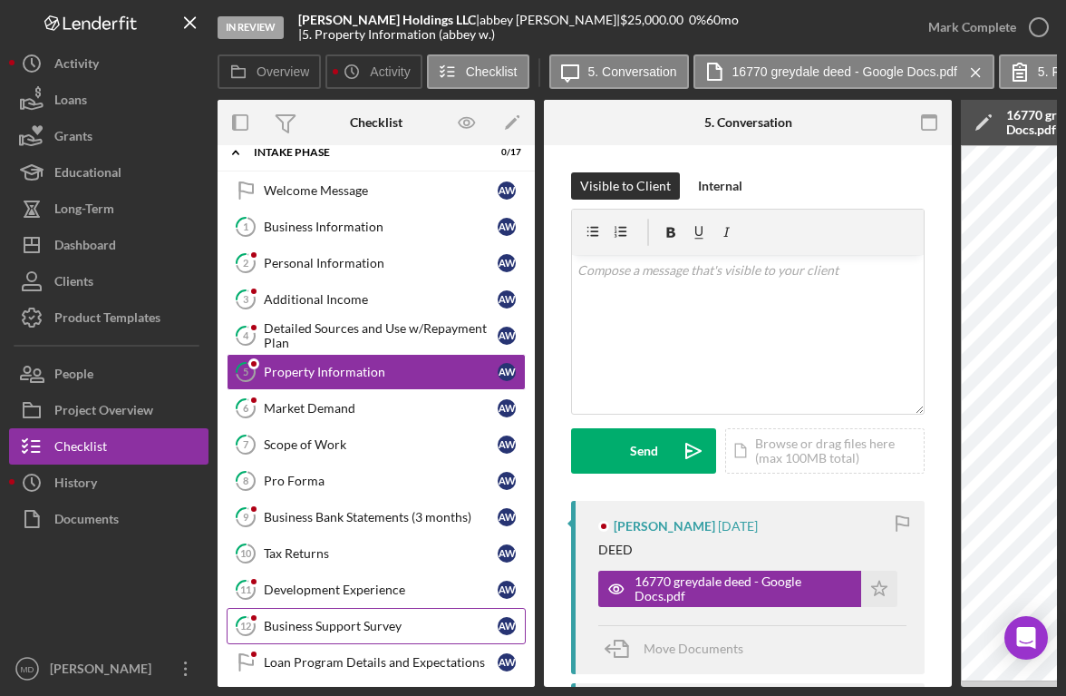
scroll to position [0, 0]
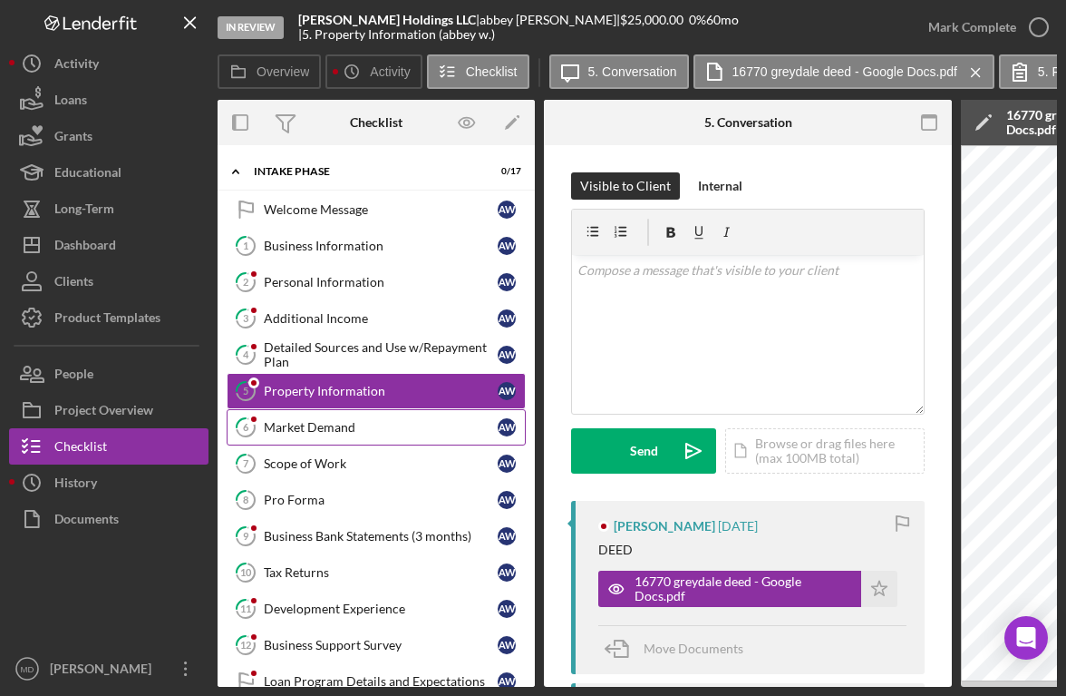
click at [338, 435] on link "6 Market Demand a w" at bounding box center [376, 427] width 299 height 36
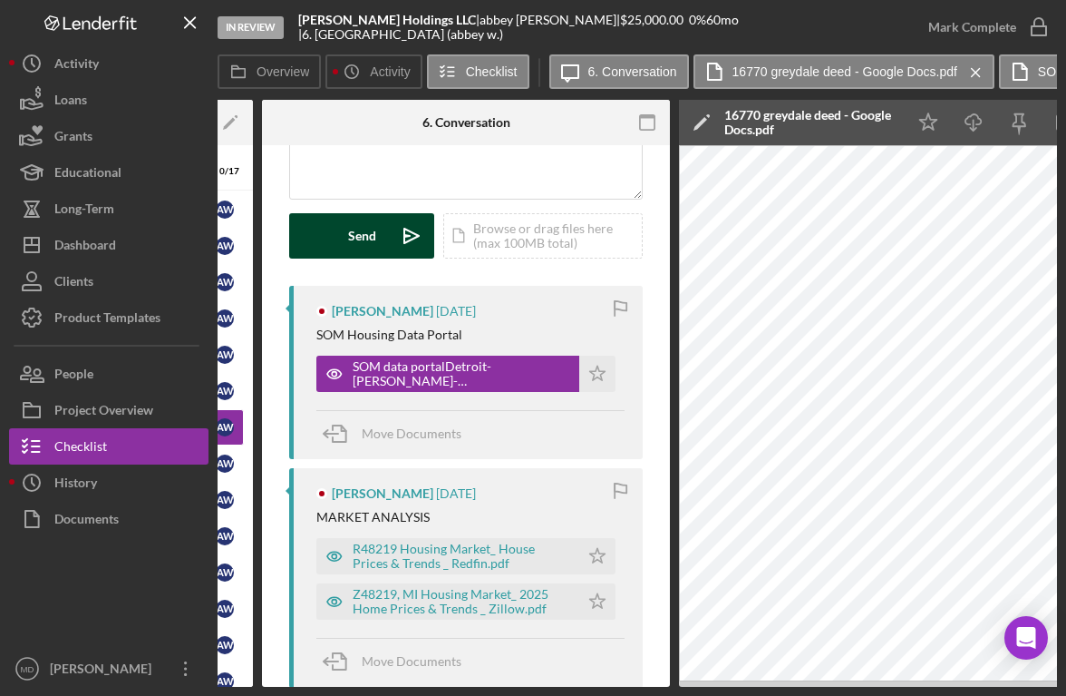
scroll to position [0, 275]
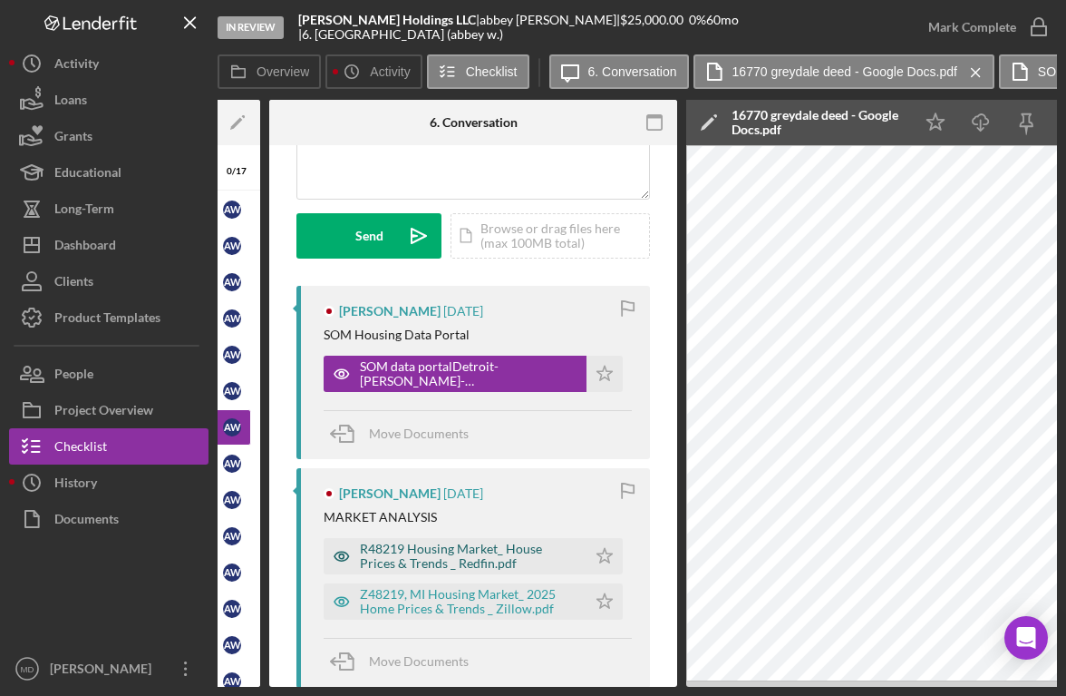
click at [462, 562] on div "R48219 Housing Market_ House Prices & Trends _ Redfin.pdf" at bounding box center [469, 555] width 218 height 29
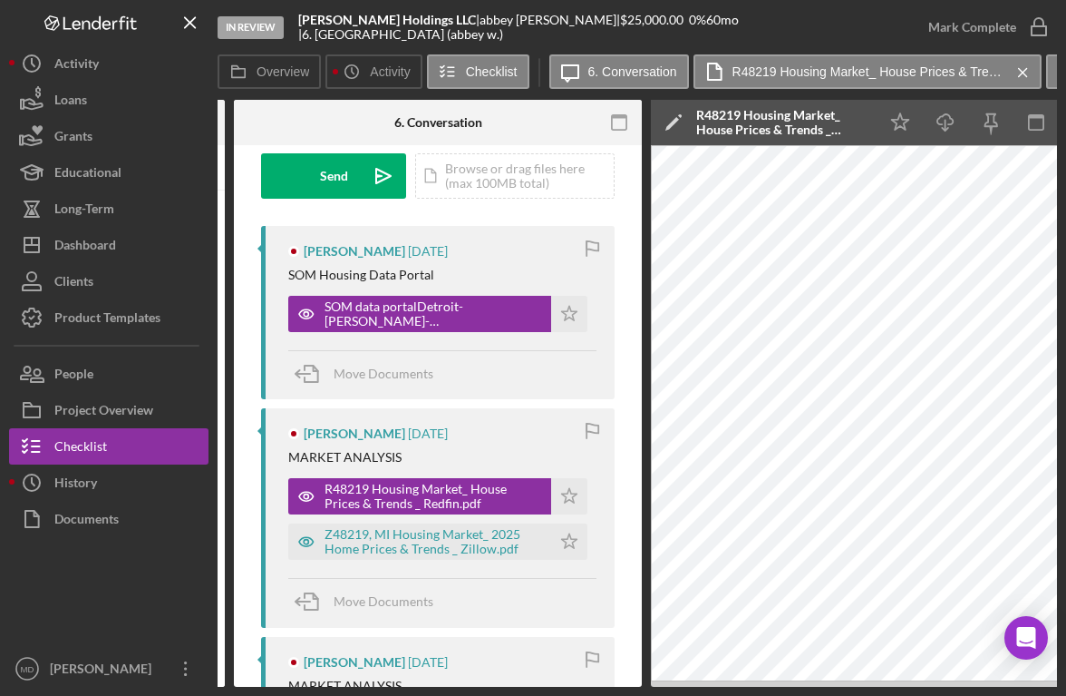
scroll to position [283, 0]
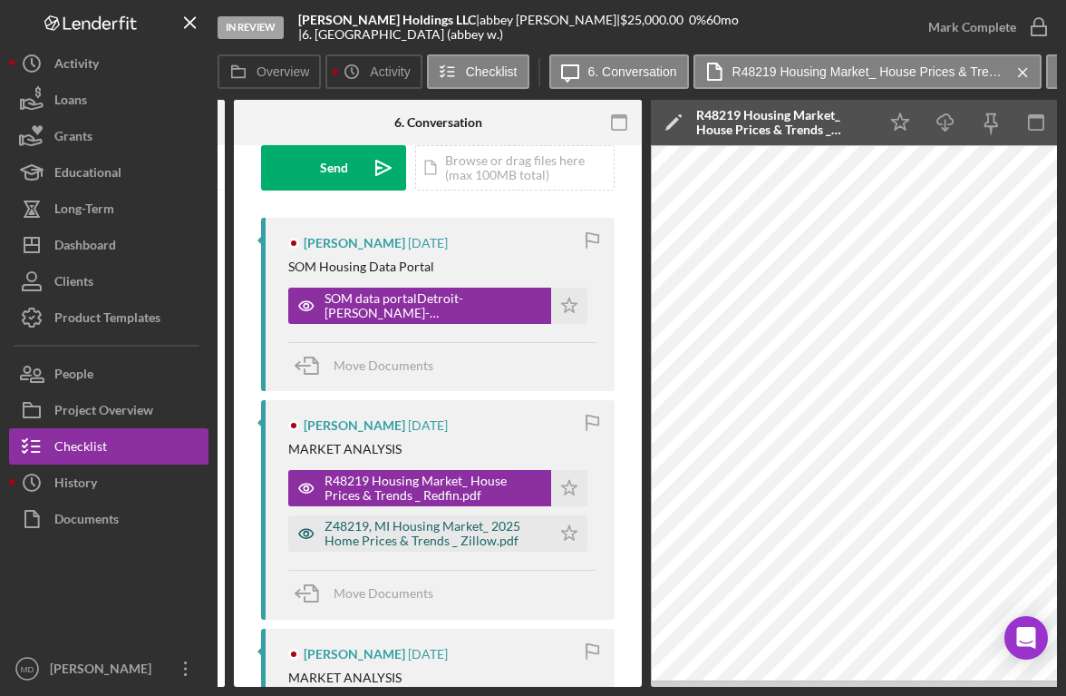
click at [445, 529] on div "Z48219, MI Housing Market_ 2025 Home Prices & Trends _ Zillow.pdf" at bounding box center [434, 533] width 218 height 29
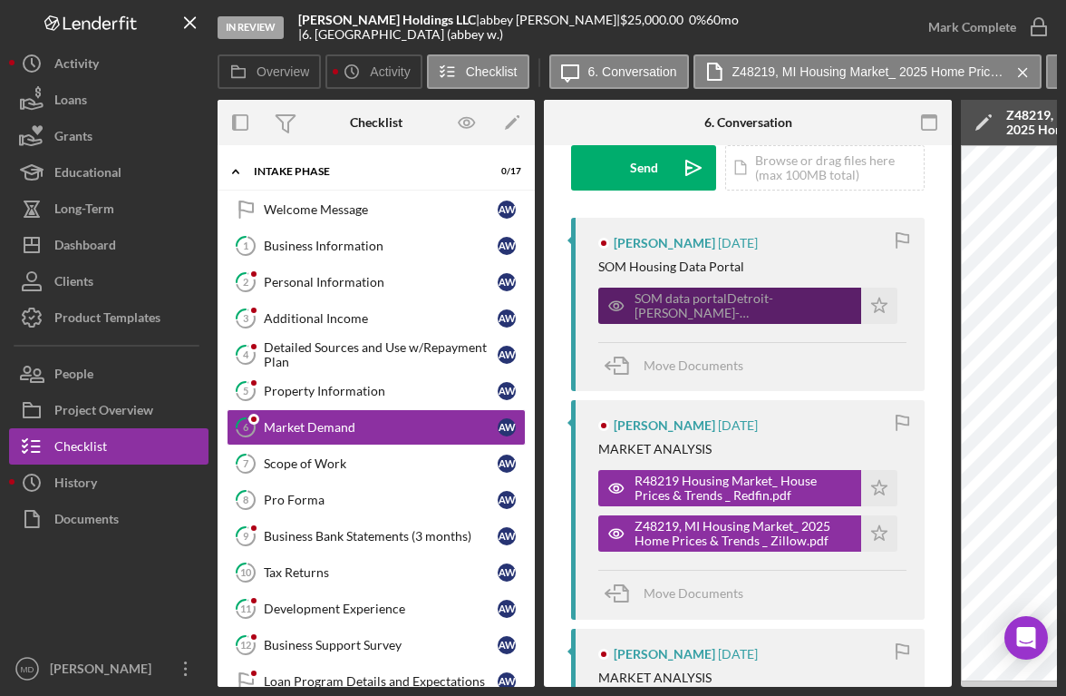
scroll to position [0, 5]
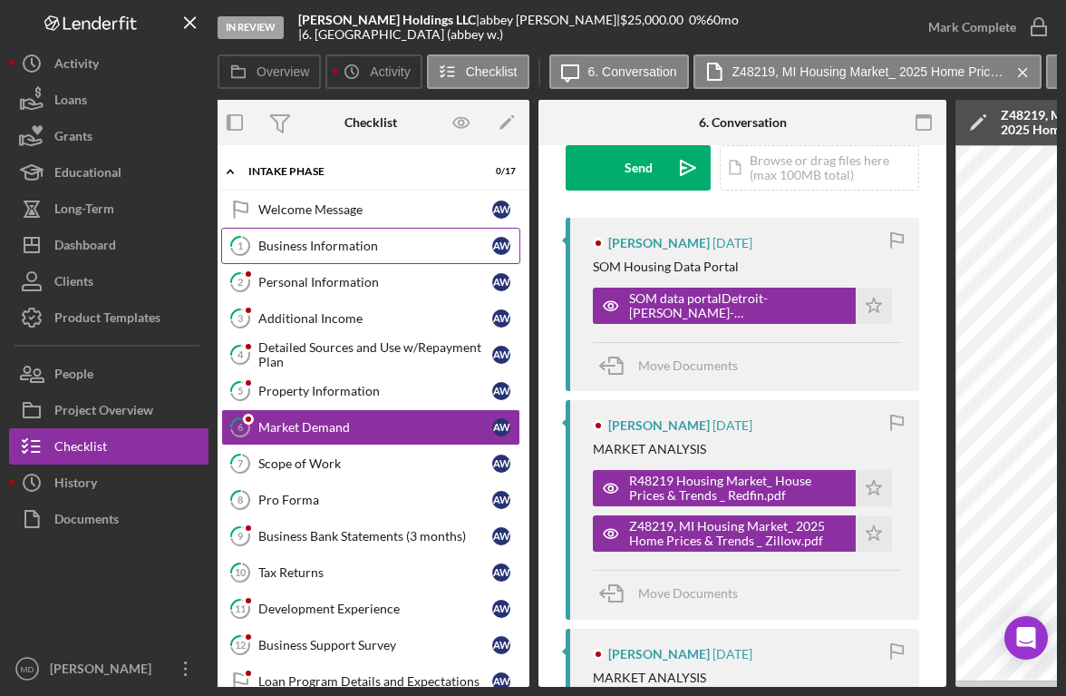
click at [355, 251] on div "Business Information" at bounding box center [375, 245] width 234 height 15
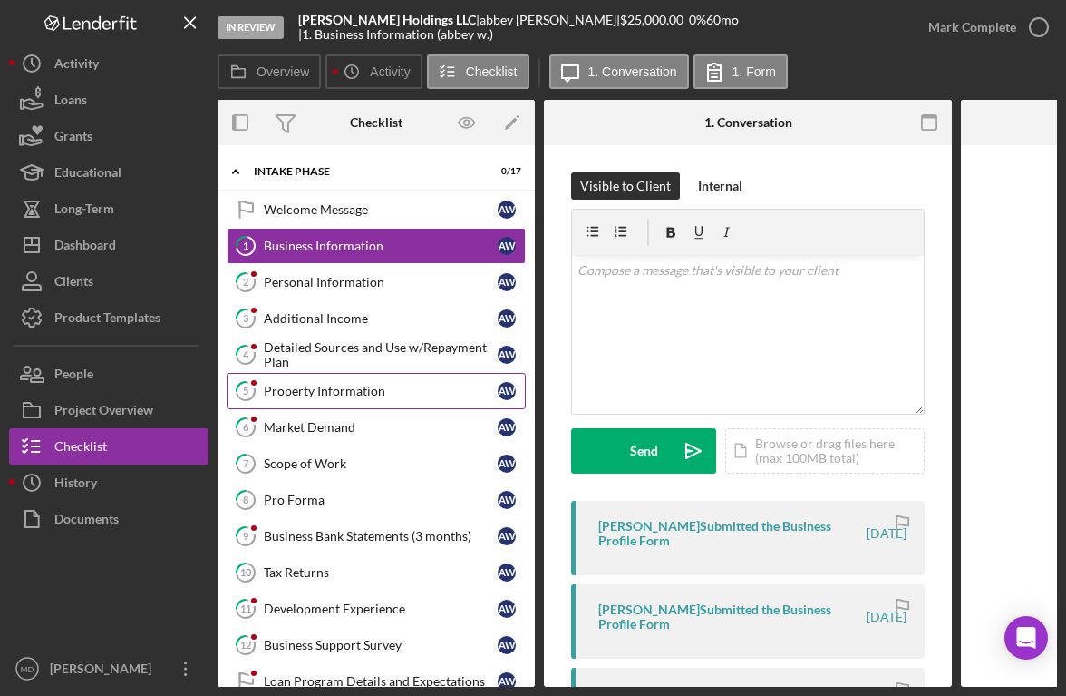
click at [355, 388] on div "Property Information" at bounding box center [381, 391] width 234 height 15
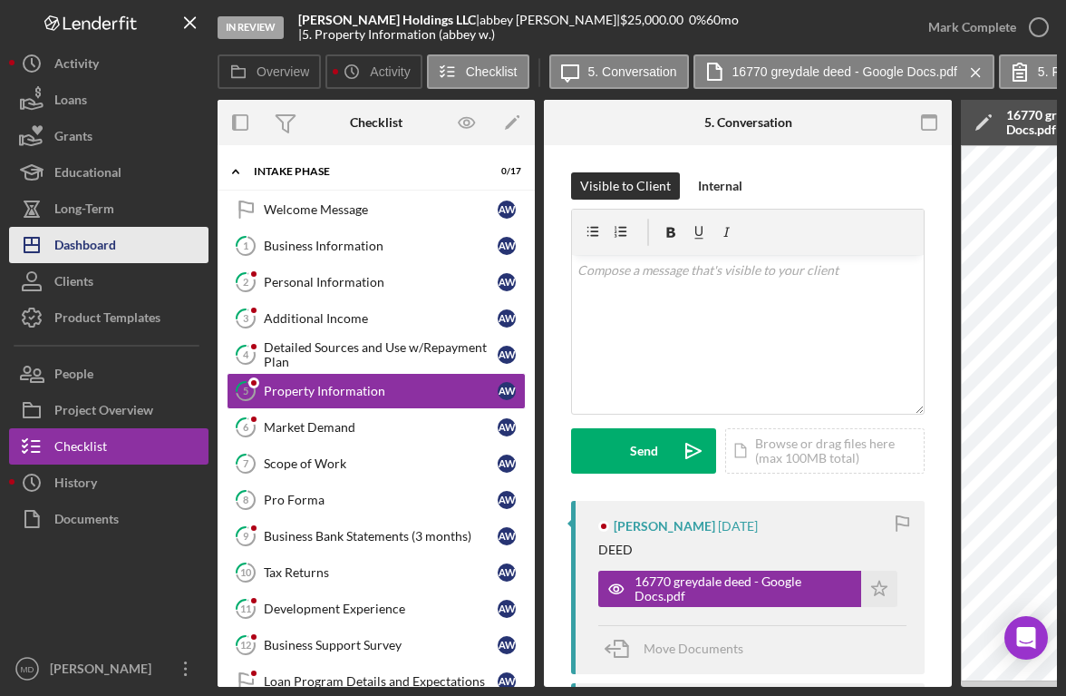
click at [96, 239] on div "Dashboard" at bounding box center [85, 247] width 62 height 41
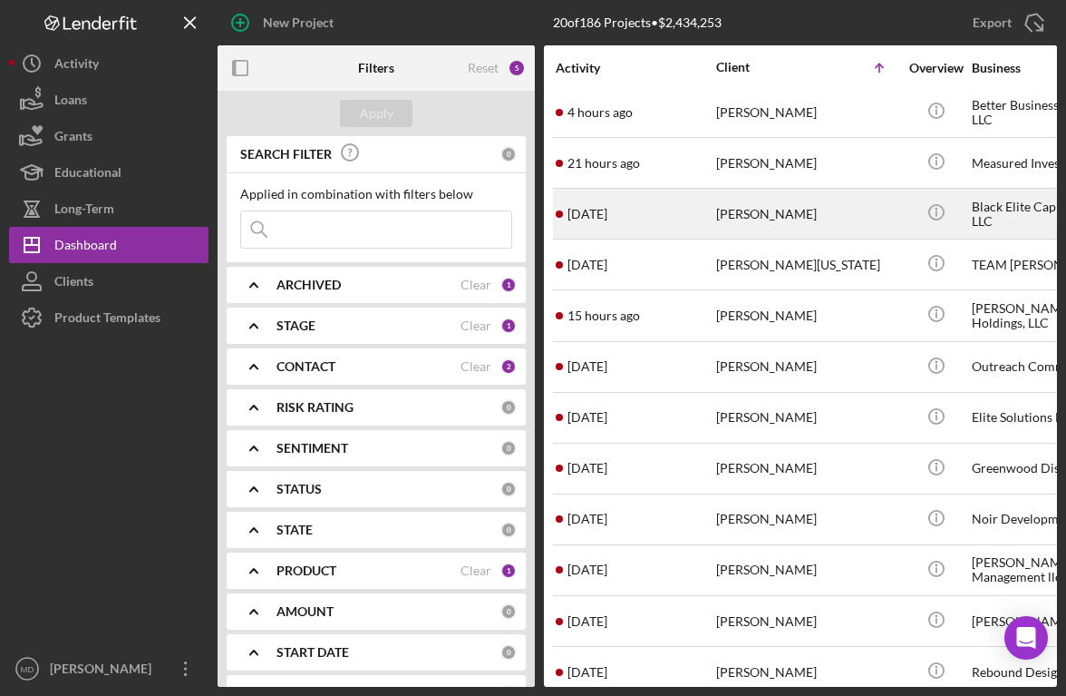
scroll to position [301, 0]
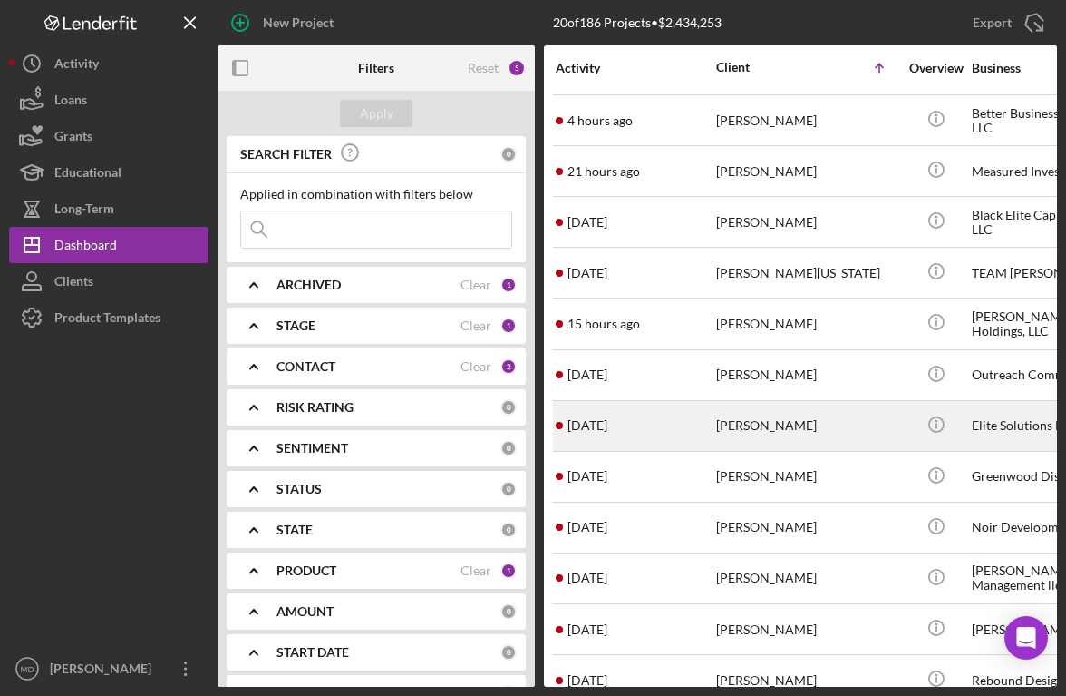
click at [764, 413] on div "[PERSON_NAME]" at bounding box center [806, 426] width 181 height 48
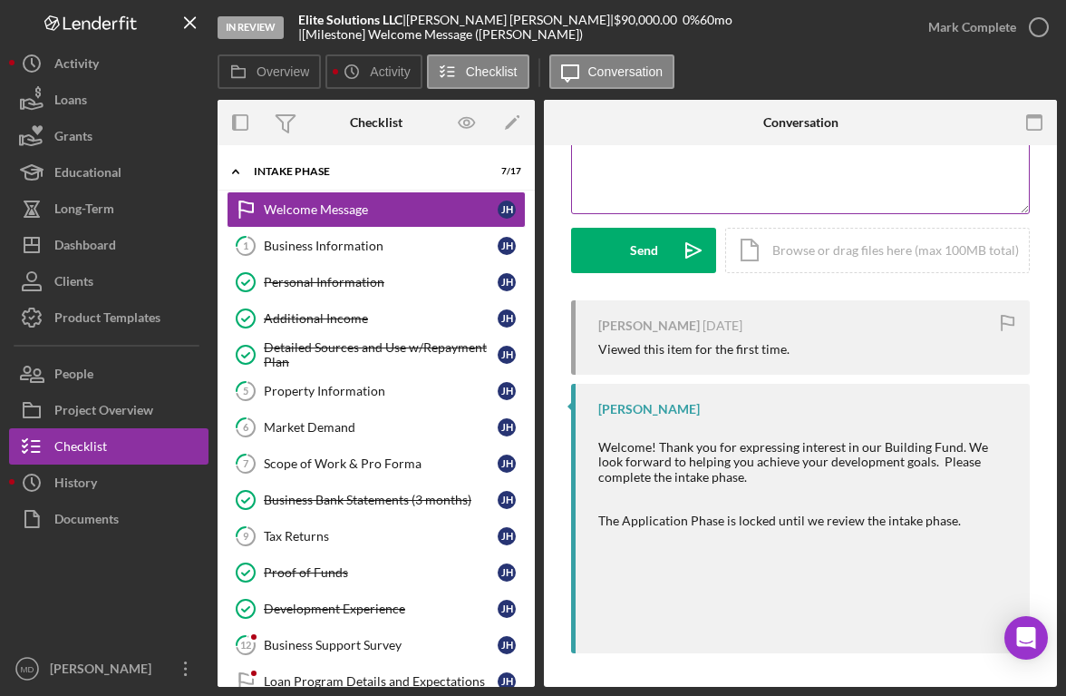
scroll to position [202, 0]
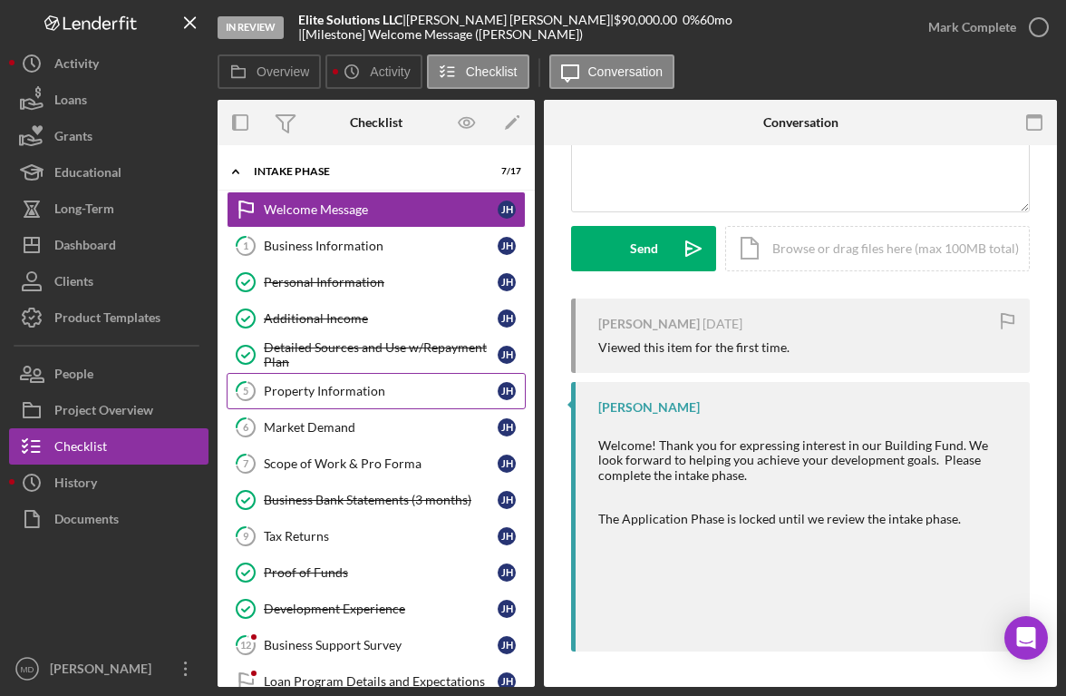
click at [393, 385] on div "Property Information" at bounding box center [381, 391] width 234 height 15
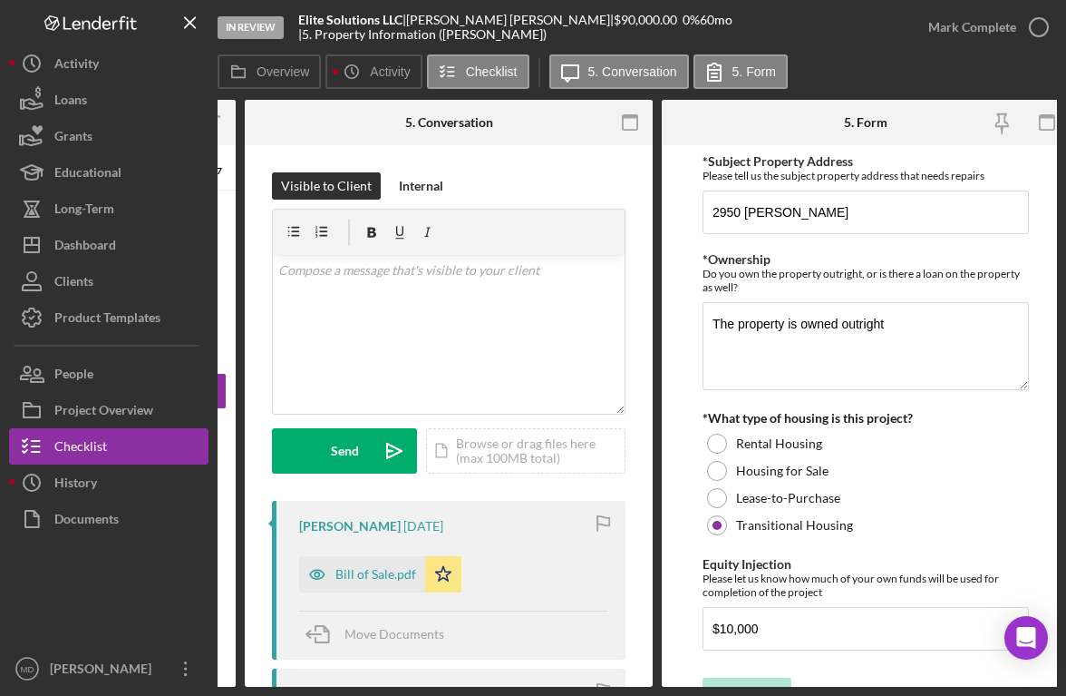
scroll to position [0, 312]
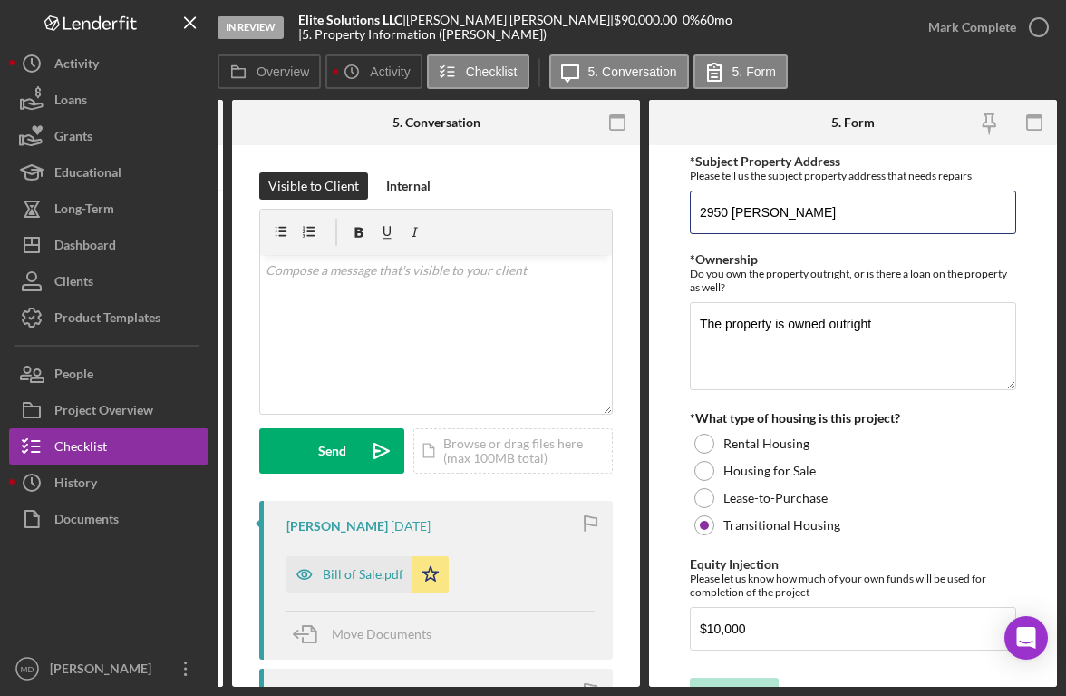
drag, startPoint x: 794, startPoint y: 210, endPoint x: 653, endPoint y: 212, distance: 141.5
click at [653, 212] on form "*Subject Property Address Please tell us the subject property address that need…" at bounding box center [853, 415] width 408 height 541
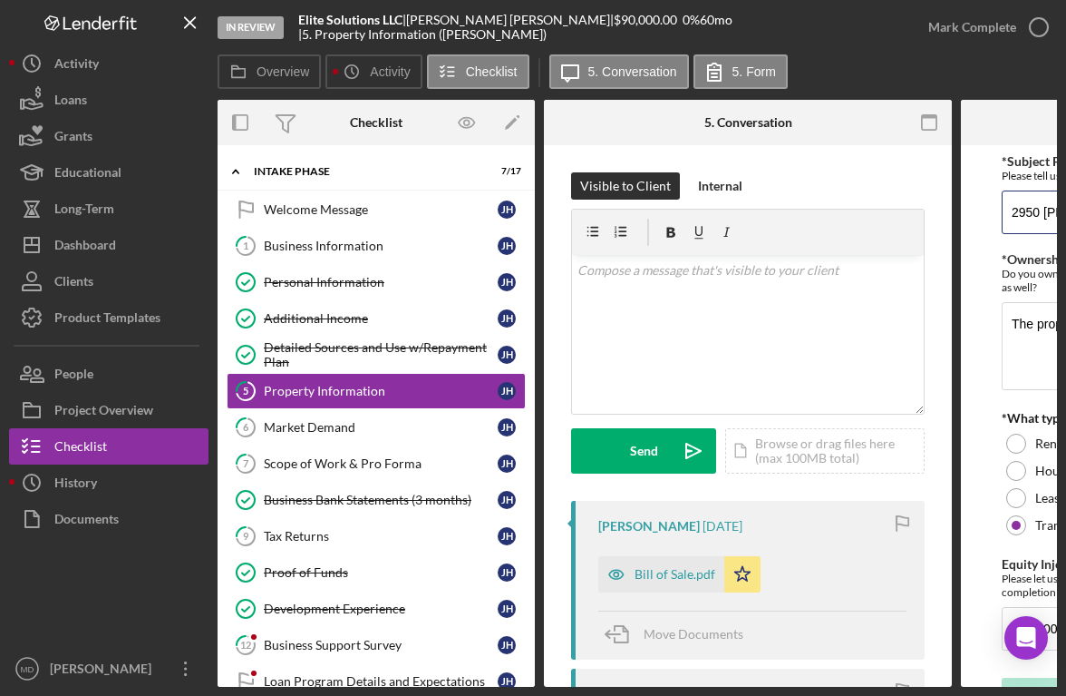
scroll to position [0, 4]
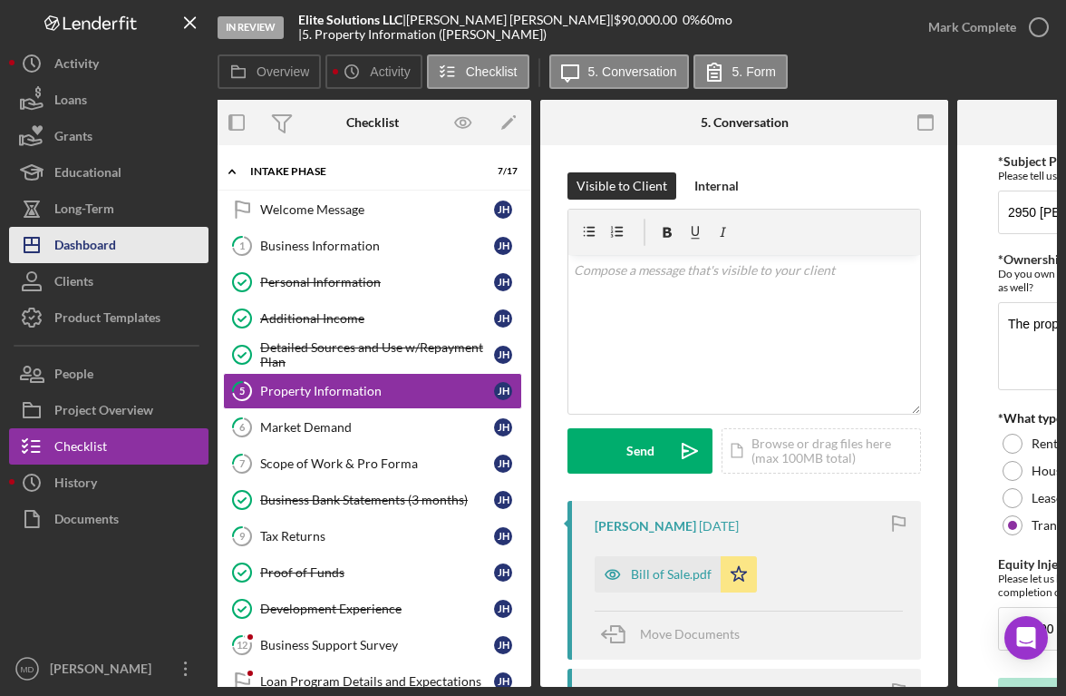
click at [148, 256] on button "Icon/Dashboard Dashboard" at bounding box center [109, 245] width 200 height 36
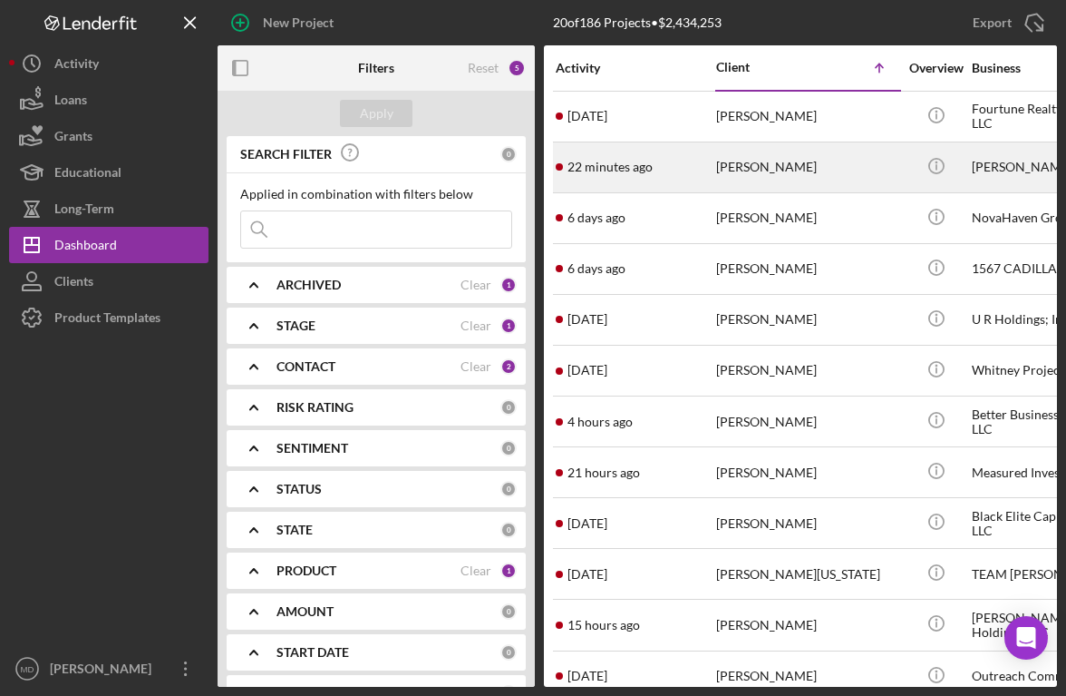
click at [753, 174] on div "[PERSON_NAME]" at bounding box center [806, 167] width 181 height 48
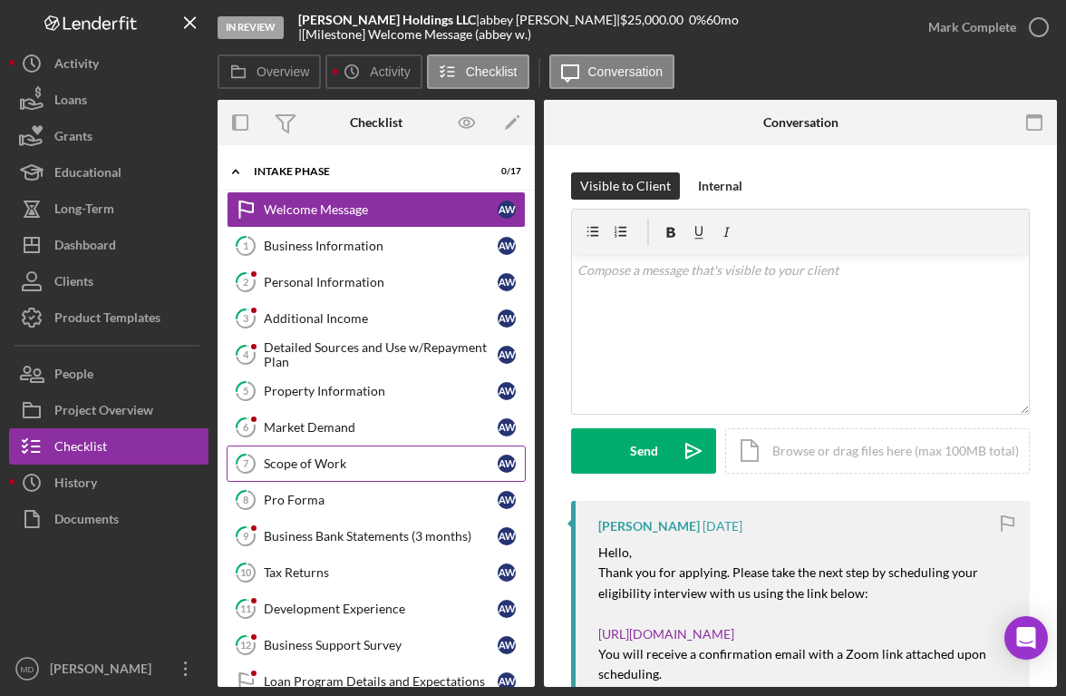
click at [365, 473] on link "7 Scope of Work a w" at bounding box center [376, 463] width 299 height 36
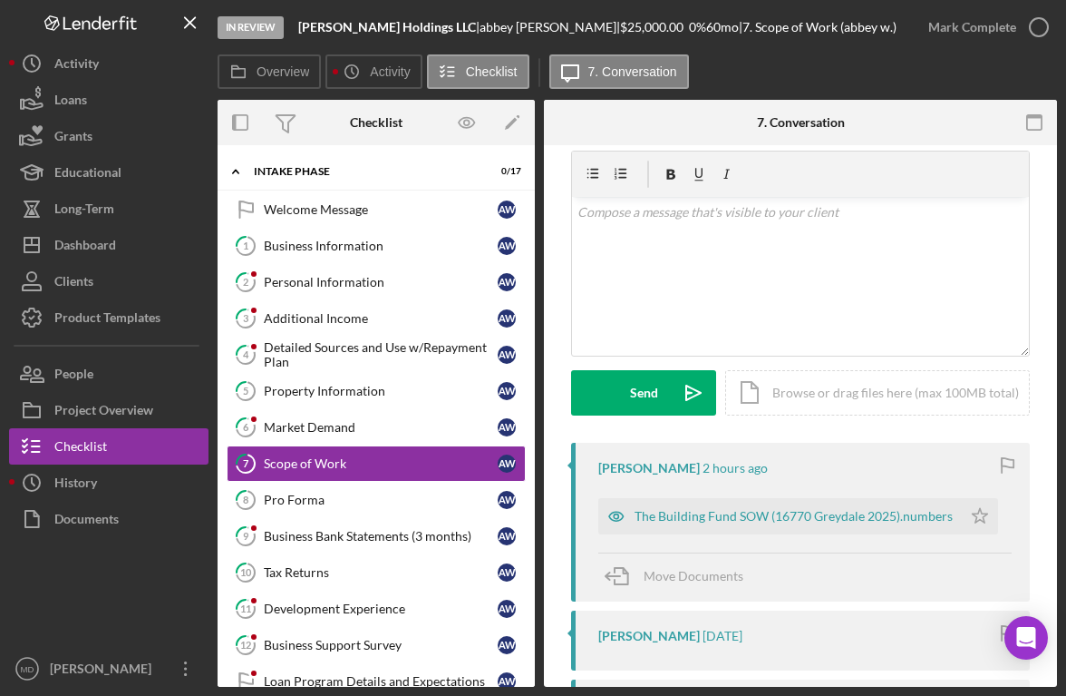
scroll to position [60, 0]
click at [735, 517] on div "The Building Fund SOW (16770 Greydale 2025).numbers" at bounding box center [794, 514] width 318 height 15
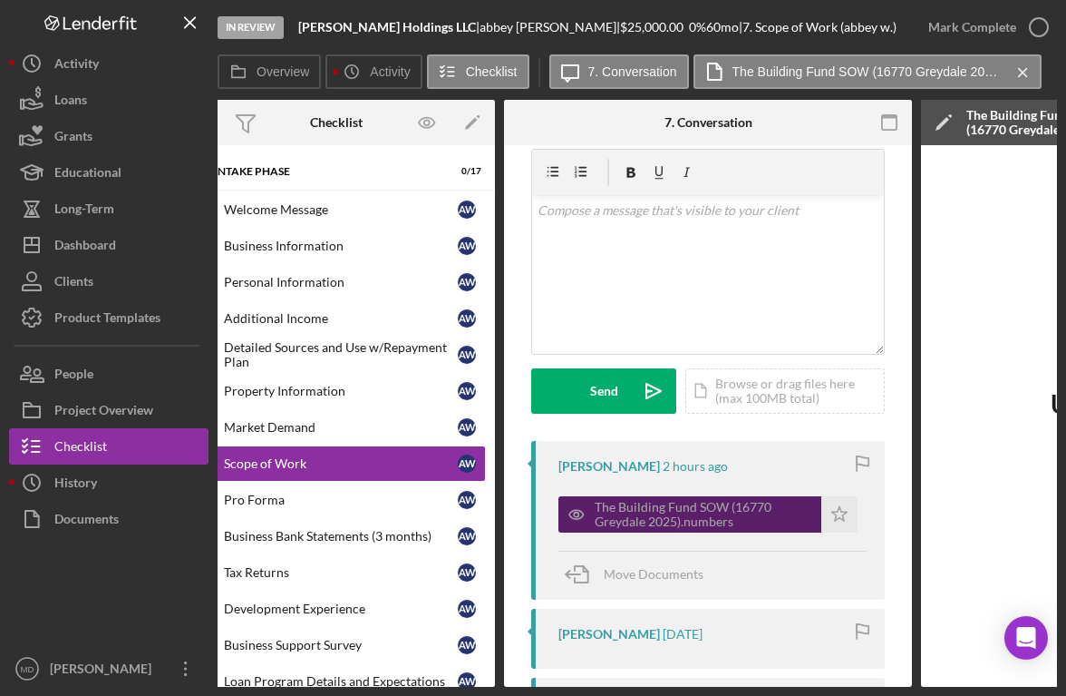
scroll to position [0, 0]
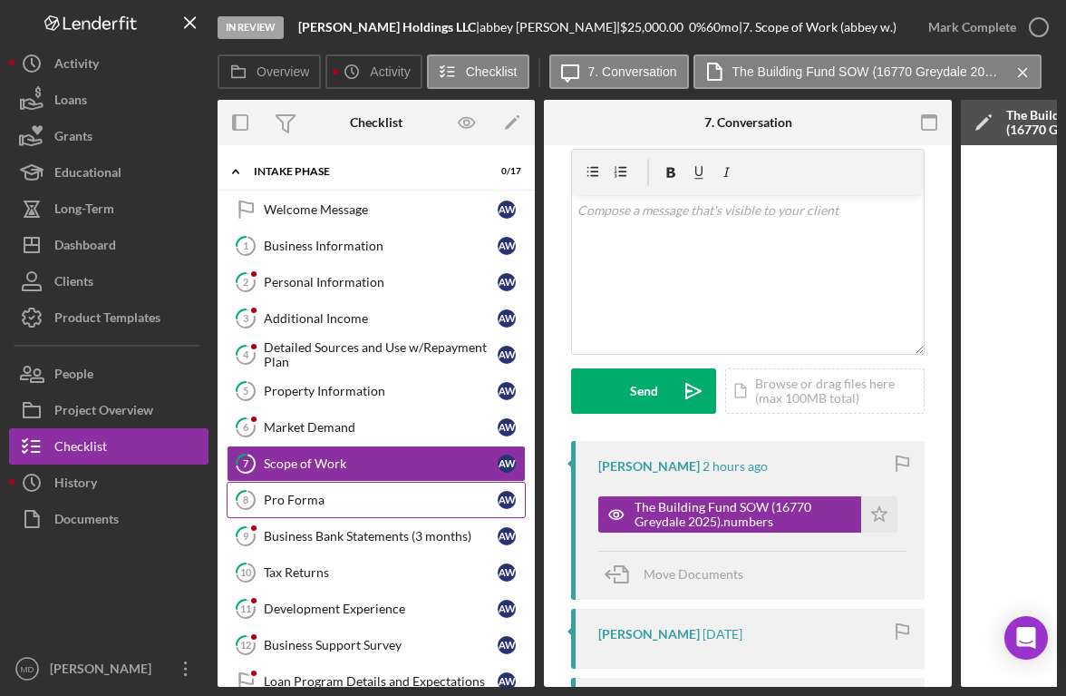
click at [425, 490] on link "8 Pro Forma a w" at bounding box center [376, 500] width 299 height 36
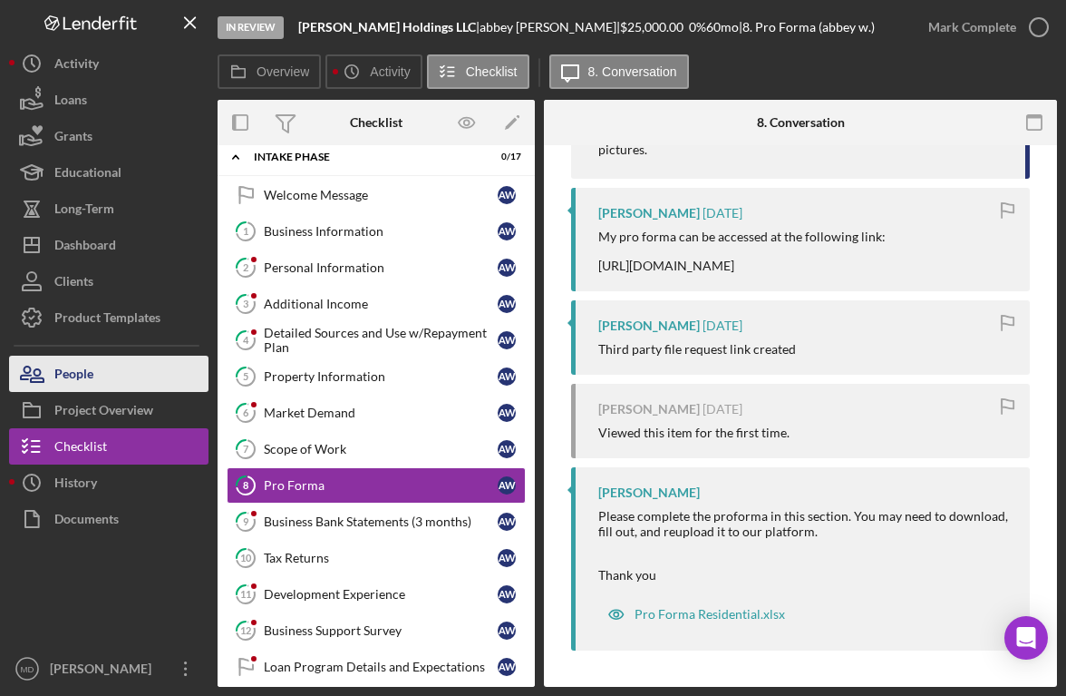
scroll to position [15, 0]
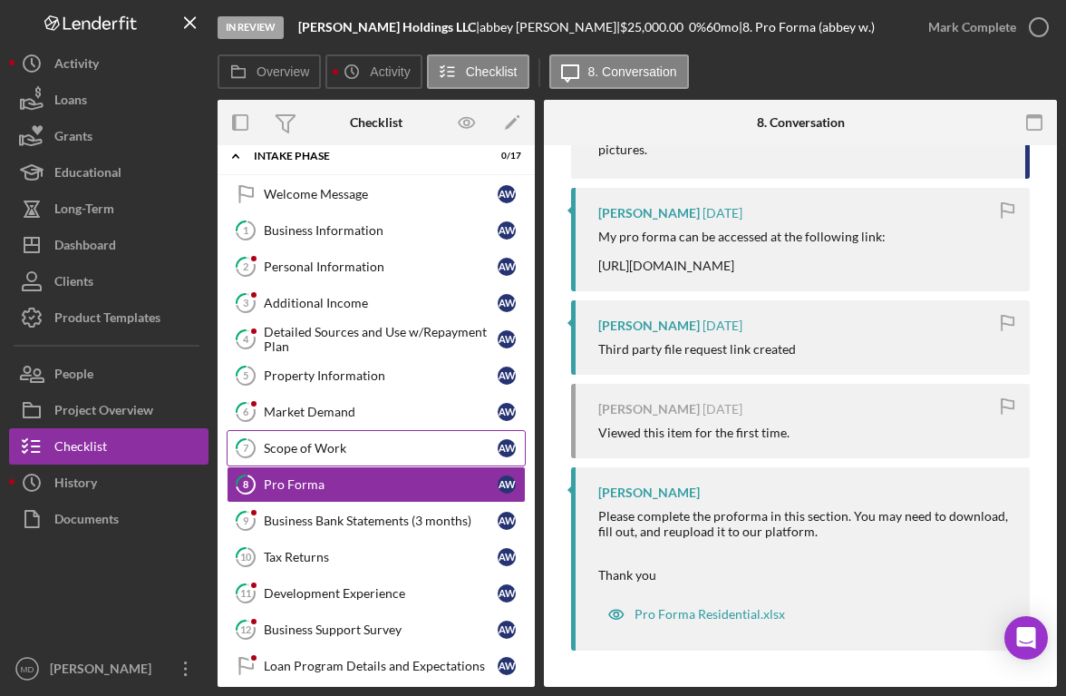
click at [342, 453] on div "Scope of Work" at bounding box center [381, 448] width 234 height 15
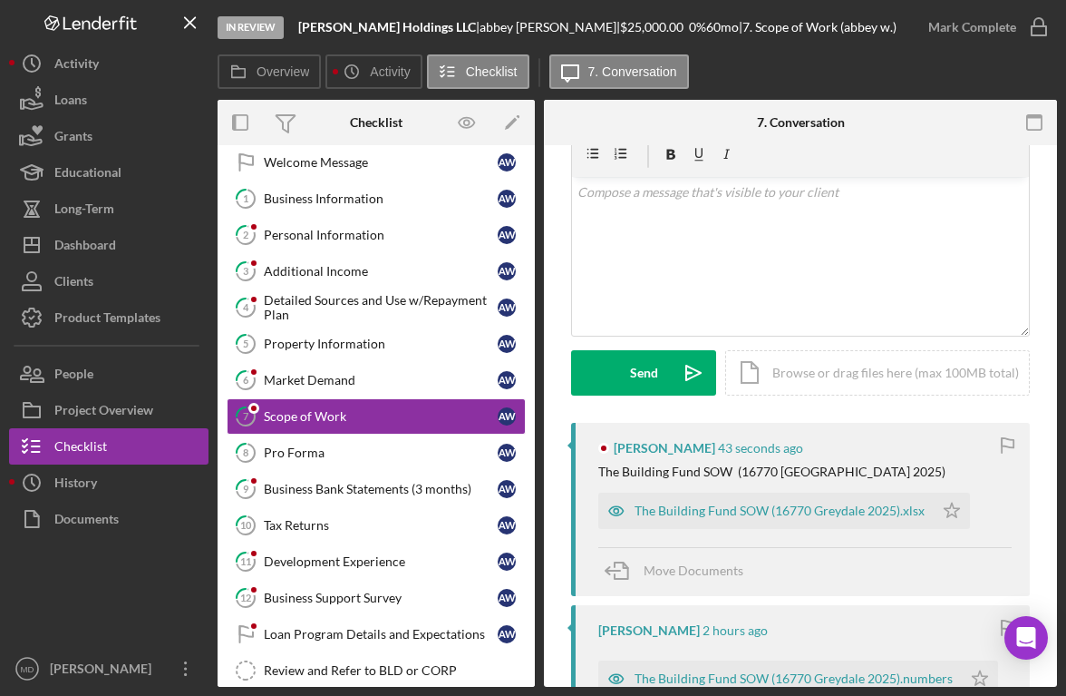
scroll to position [82, 0]
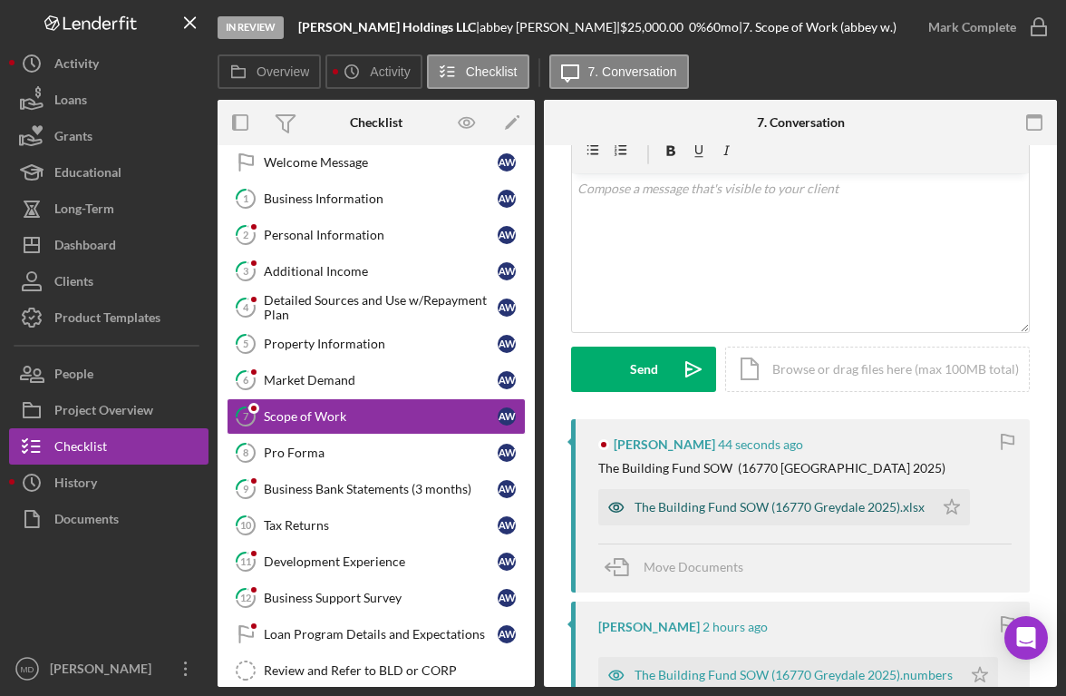
click at [705, 500] on div "The Building Fund SOW (16770 Greydale 2025).xlsx" at bounding box center [780, 507] width 290 height 15
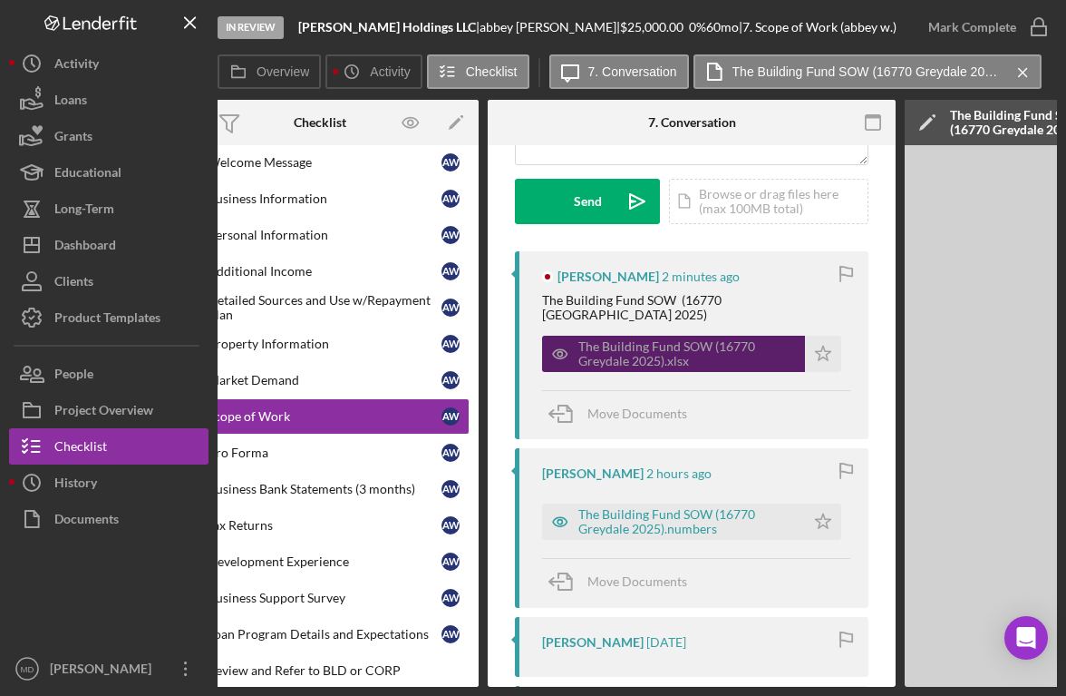
scroll to position [0, 0]
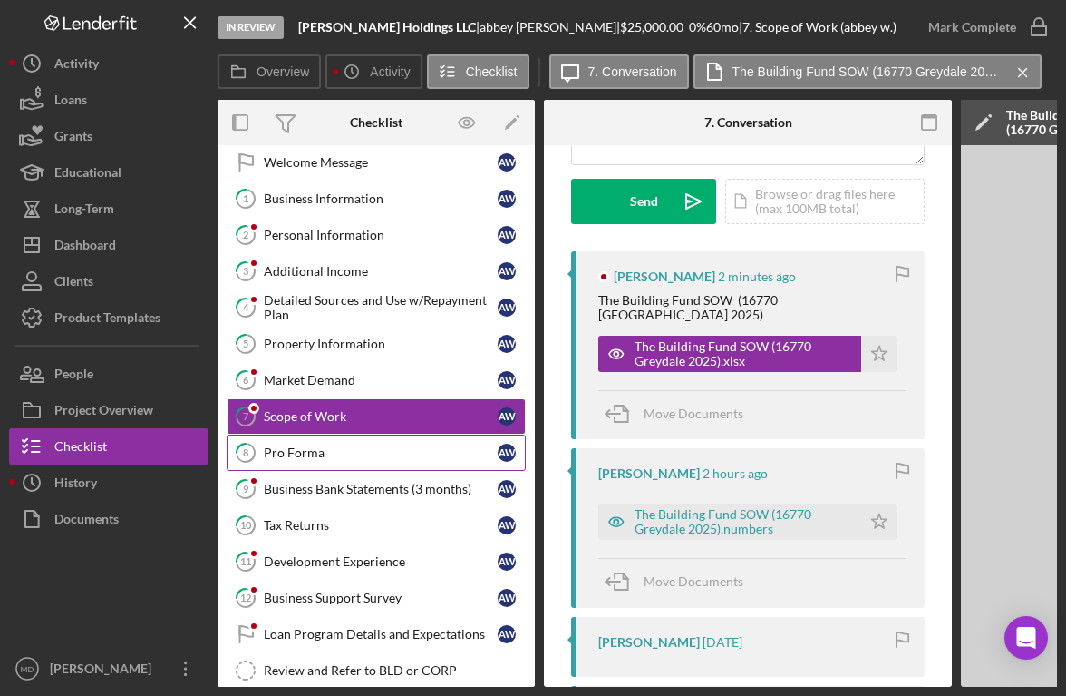
click at [364, 453] on div "Pro Forma" at bounding box center [381, 452] width 234 height 15
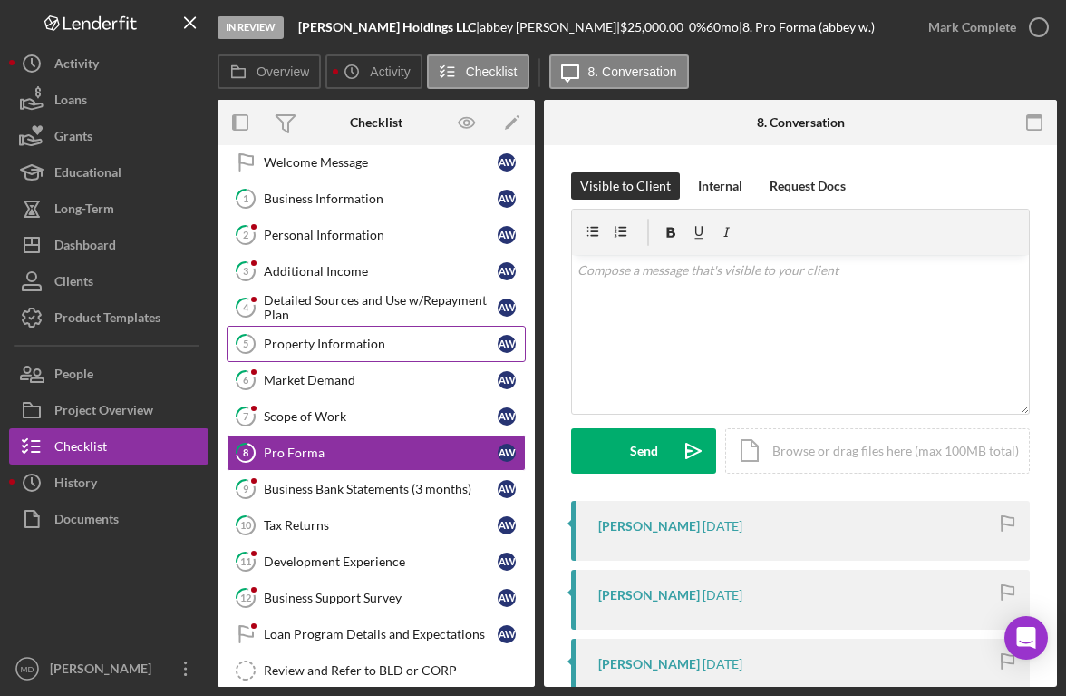
click at [332, 352] on link "5 Property Information a w" at bounding box center [376, 344] width 299 height 36
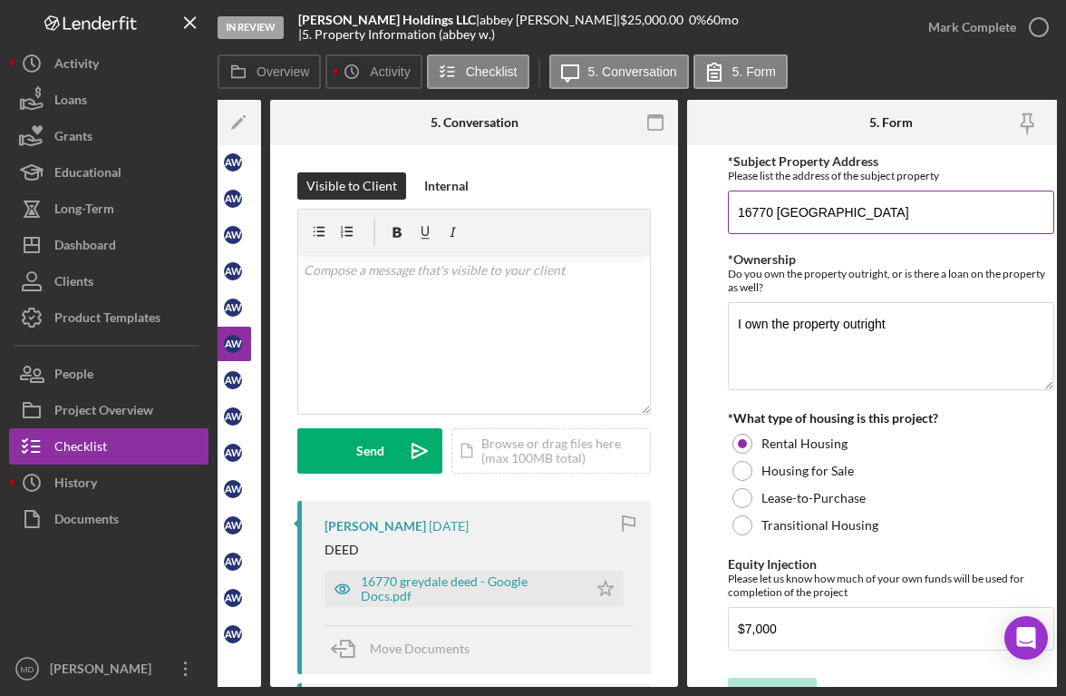
scroll to position [0, 281]
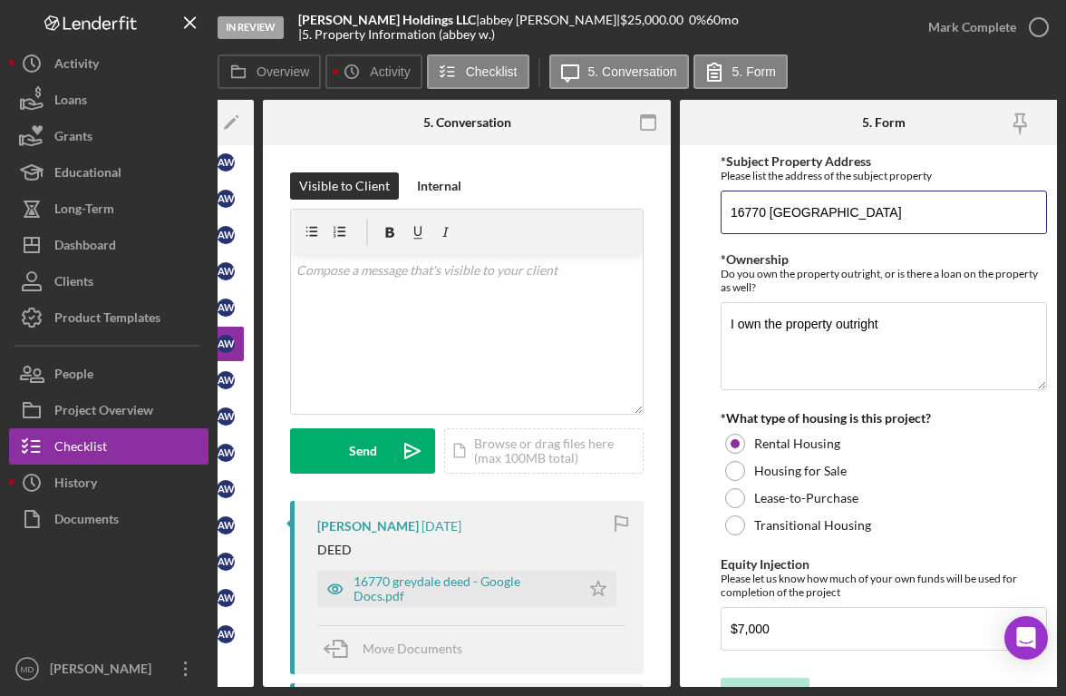
drag, startPoint x: 959, startPoint y: 219, endPoint x: 711, endPoint y: 207, distance: 248.8
click at [710, 208] on form "*Subject Property Address Please list the address of the subject property 16770…" at bounding box center [884, 415] width 408 height 541
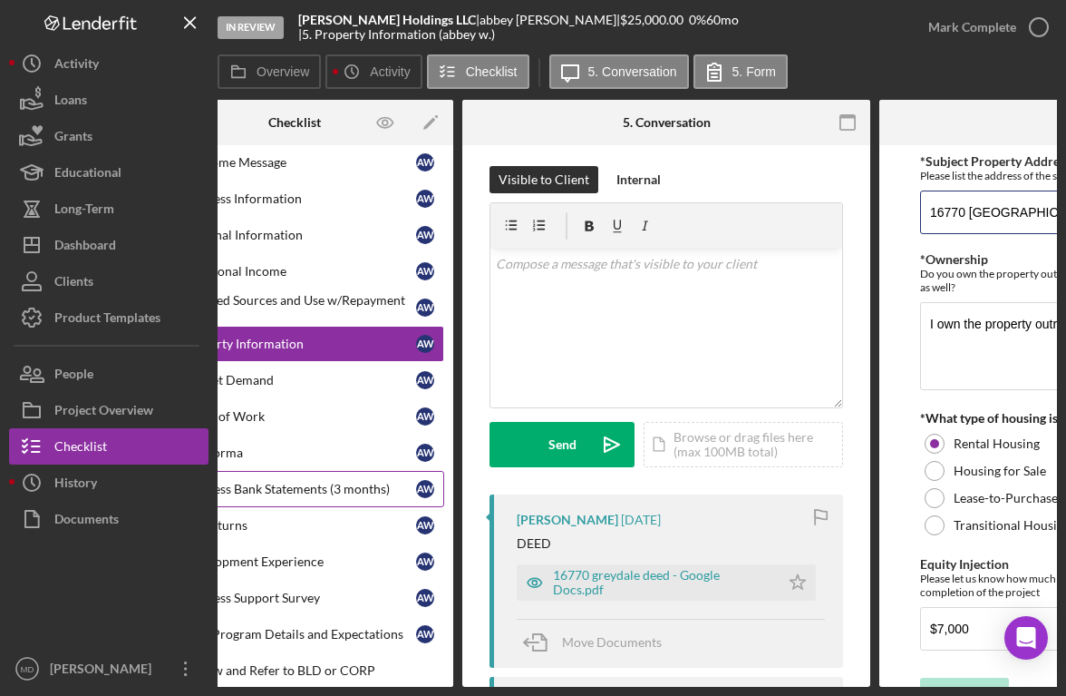
scroll to position [0, 0]
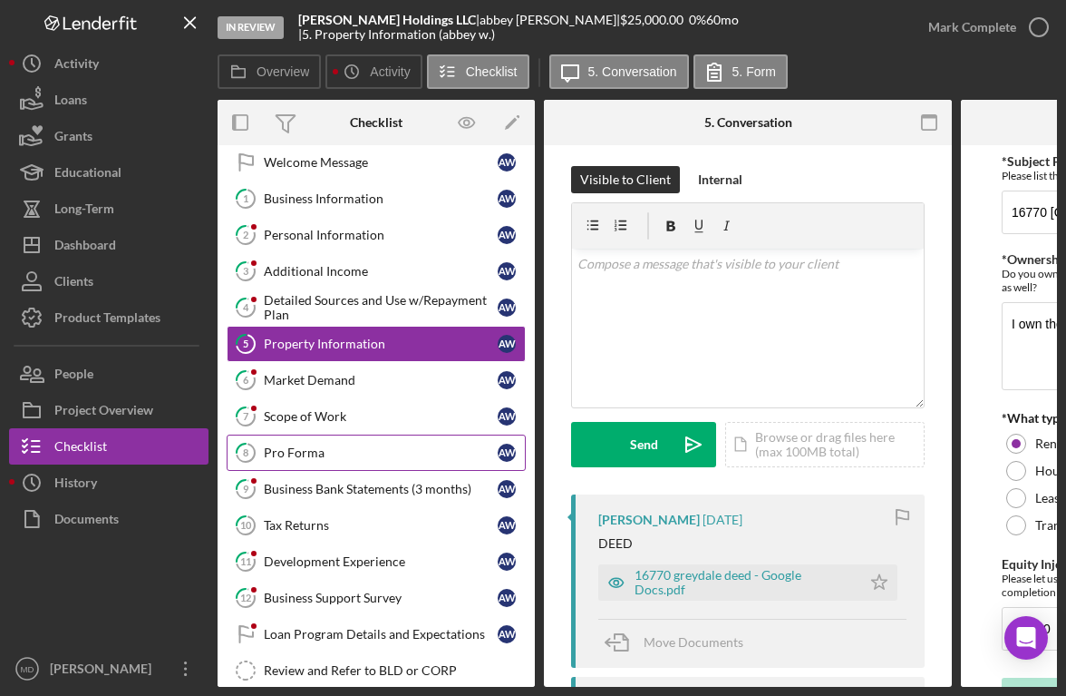
click at [326, 456] on div "Pro Forma" at bounding box center [381, 452] width 234 height 15
